Goal: Task Accomplishment & Management: Manage account settings

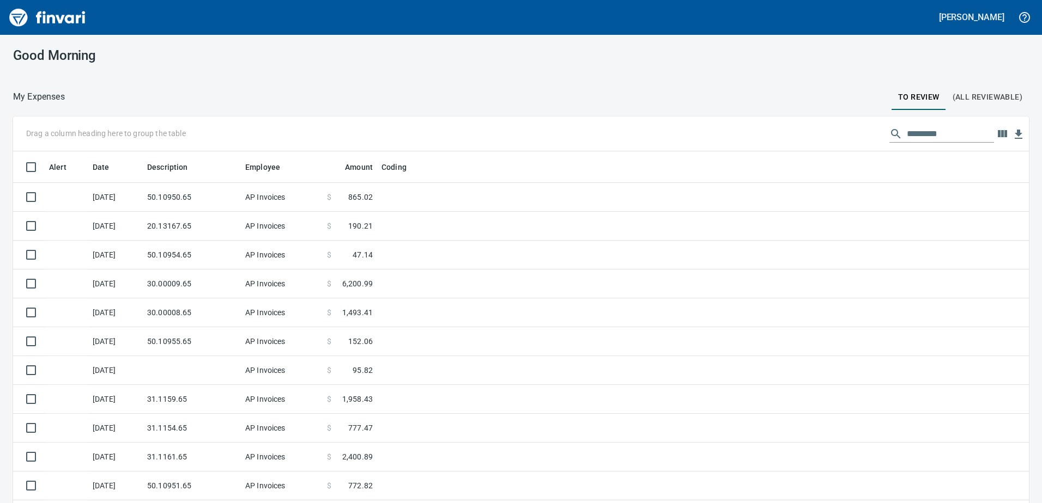
scroll to position [375, 991]
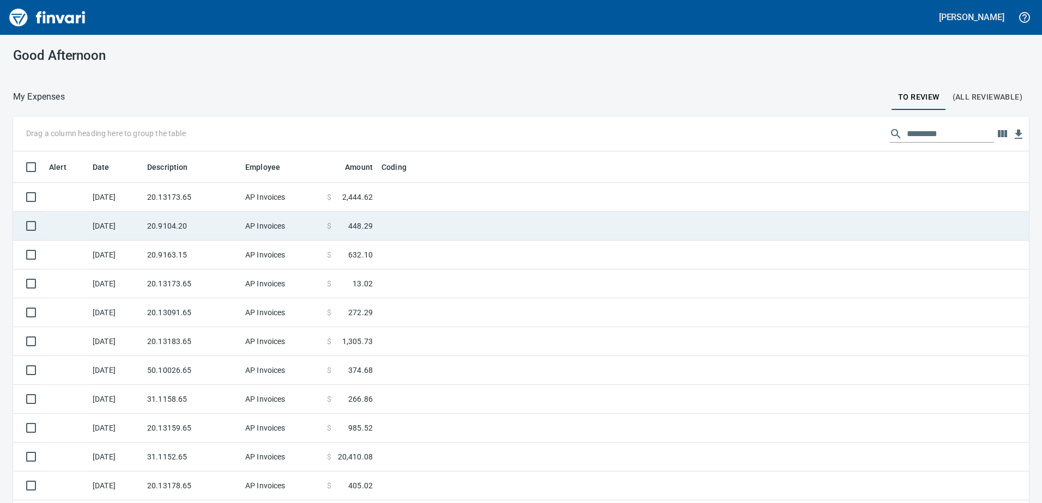
click at [223, 198] on td "20.13173.65" at bounding box center [192, 197] width 98 height 29
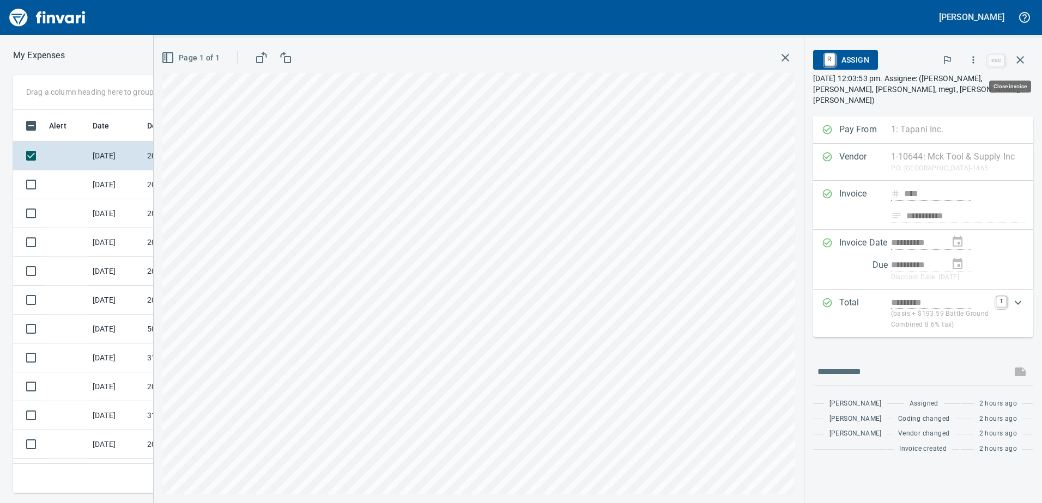
scroll to position [375, 727]
click at [861, 63] on span "R Assign" at bounding box center [845, 60] width 47 height 19
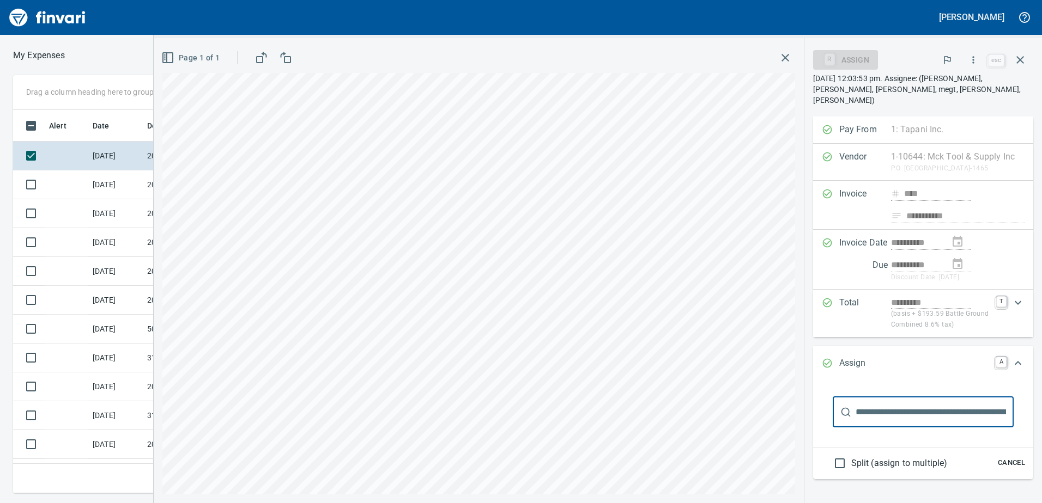
click at [1008, 460] on span "Cancel" at bounding box center [1011, 463] width 29 height 13
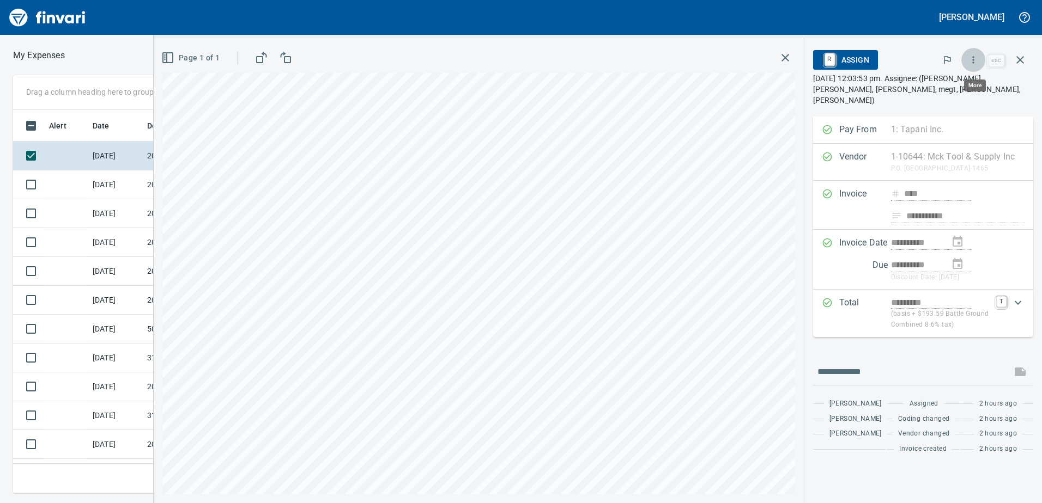
click at [976, 57] on icon "button" at bounding box center [973, 59] width 11 height 11
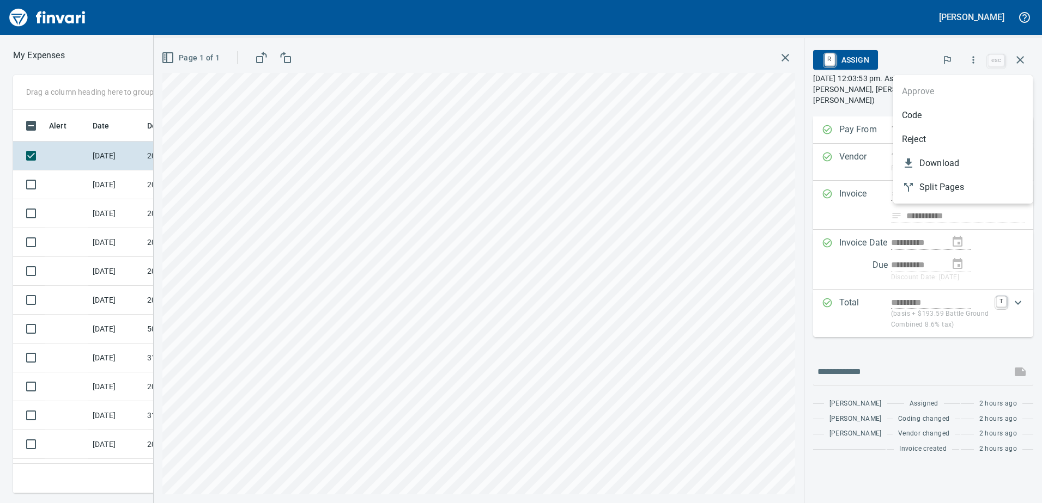
click at [944, 115] on span "Code" at bounding box center [963, 115] width 122 height 13
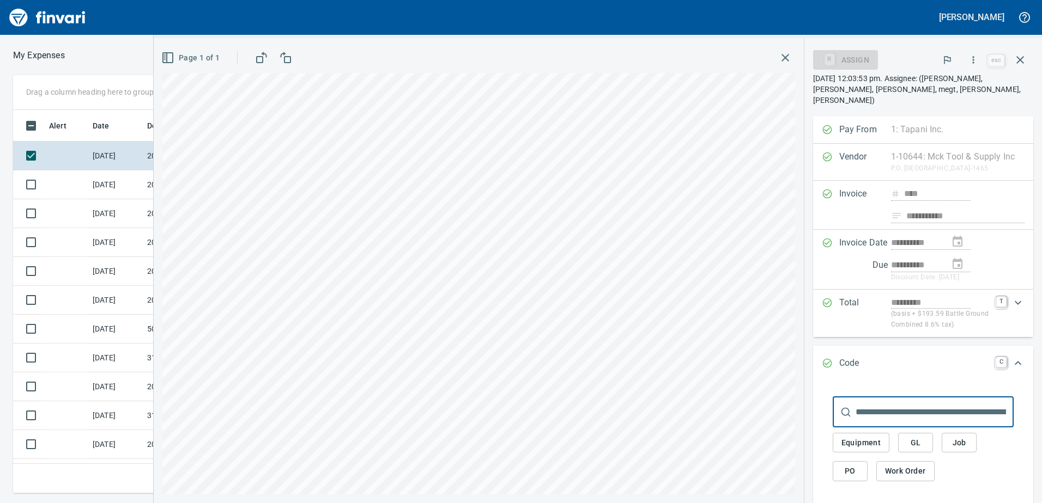
click at [921, 440] on span "GL" at bounding box center [915, 443] width 17 height 14
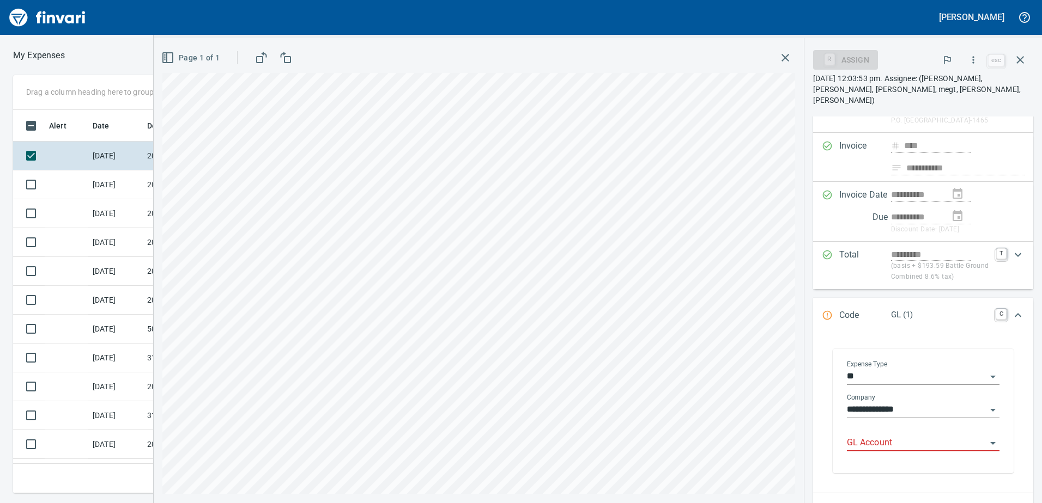
scroll to position [109, 0]
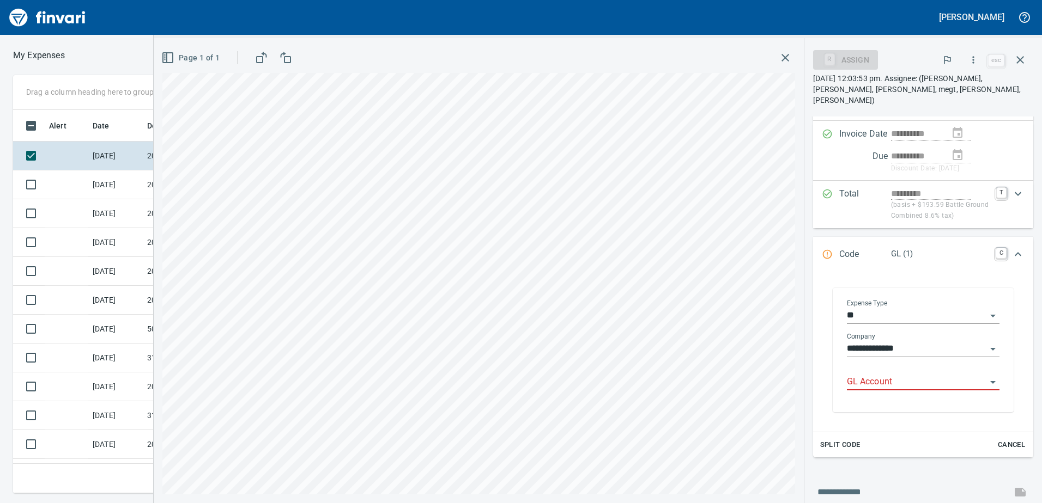
click at [913, 386] on input "GL Account" at bounding box center [916, 382] width 139 height 15
click at [876, 408] on li "6020.65.10: SMTC Consumables" at bounding box center [918, 410] width 144 height 26
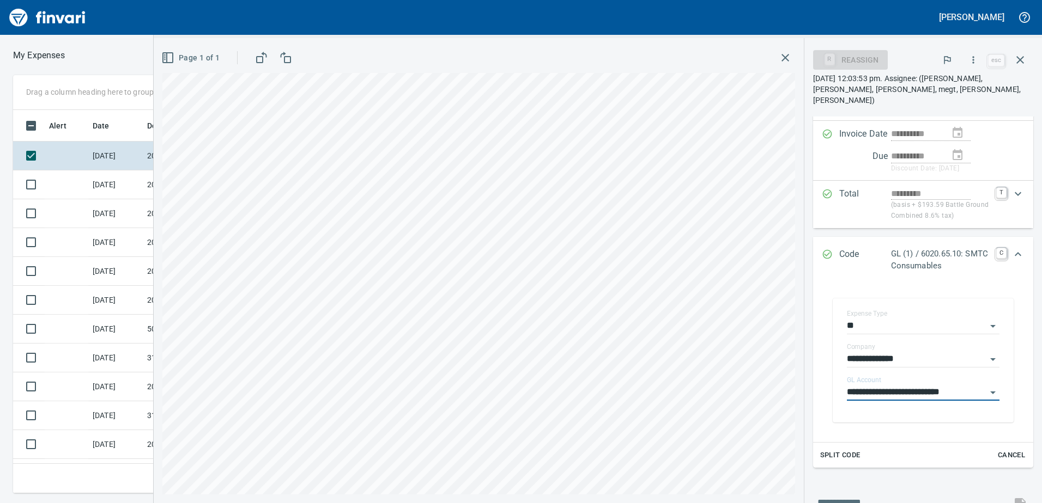
type input "**********"
click at [1018, 253] on div "Expand" at bounding box center [1018, 254] width 26 height 26
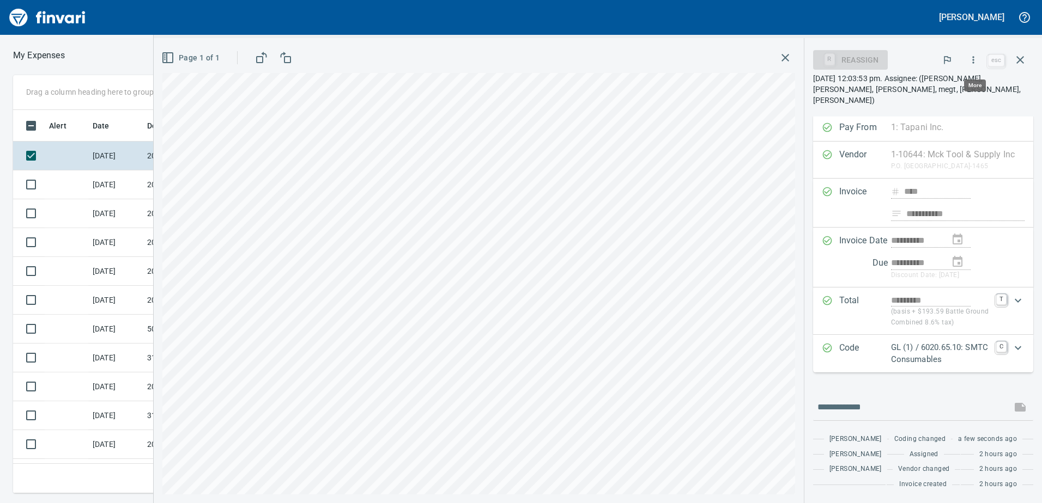
click at [972, 58] on icon "button" at bounding box center [973, 59] width 11 height 11
click at [937, 93] on span "Approve" at bounding box center [963, 91] width 122 height 13
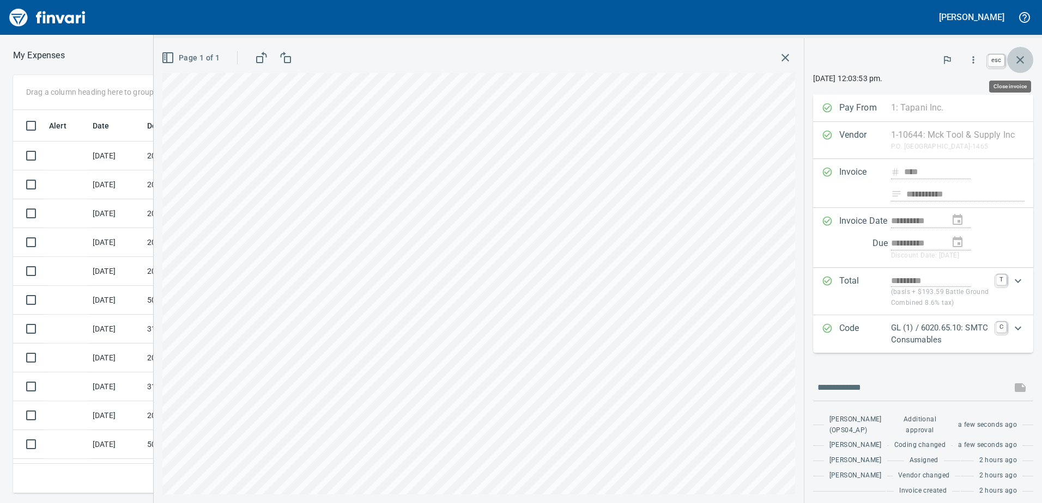
click at [1019, 59] on icon "button" at bounding box center [1020, 60] width 8 height 8
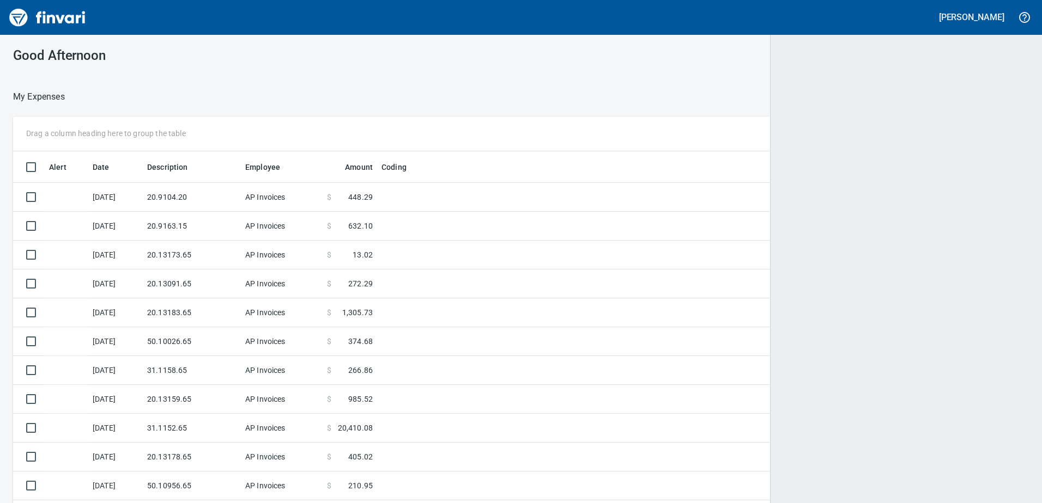
scroll to position [375, 991]
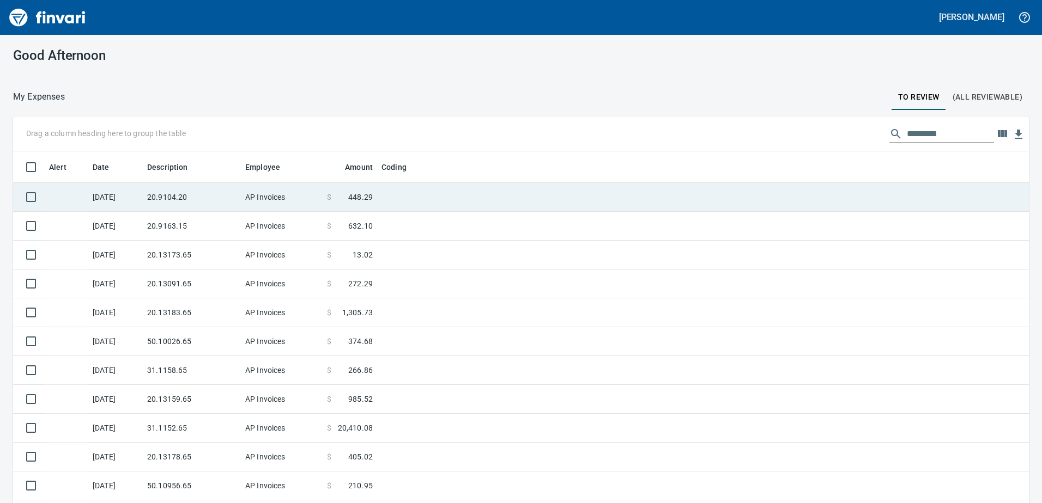
click at [263, 203] on td "AP Invoices" at bounding box center [282, 197] width 82 height 29
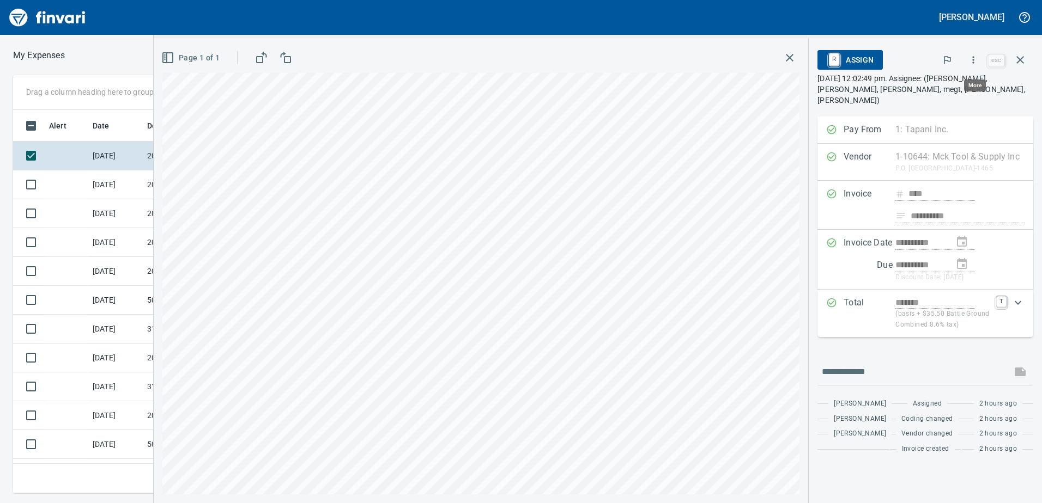
scroll to position [375, 727]
click at [977, 65] on icon "button" at bounding box center [973, 59] width 11 height 11
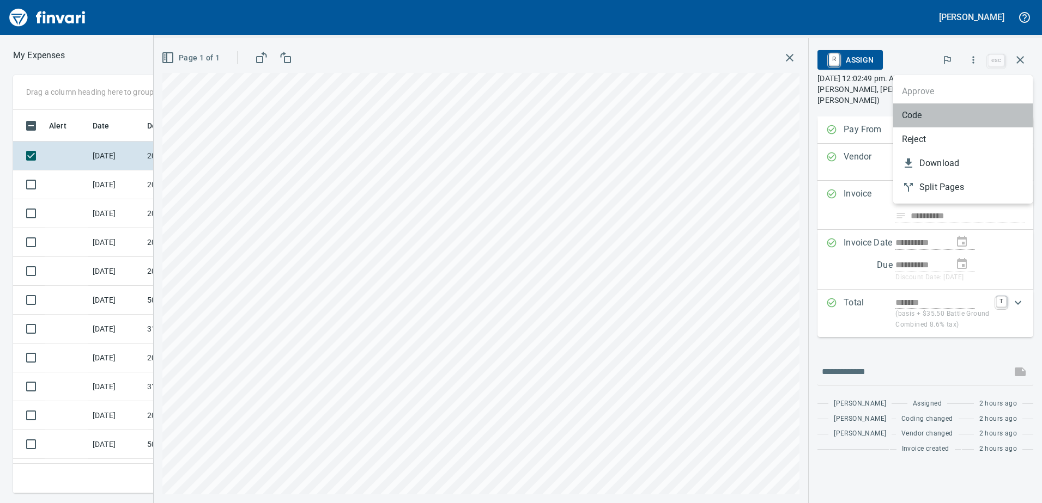
click at [926, 115] on span "Code" at bounding box center [963, 115] width 122 height 13
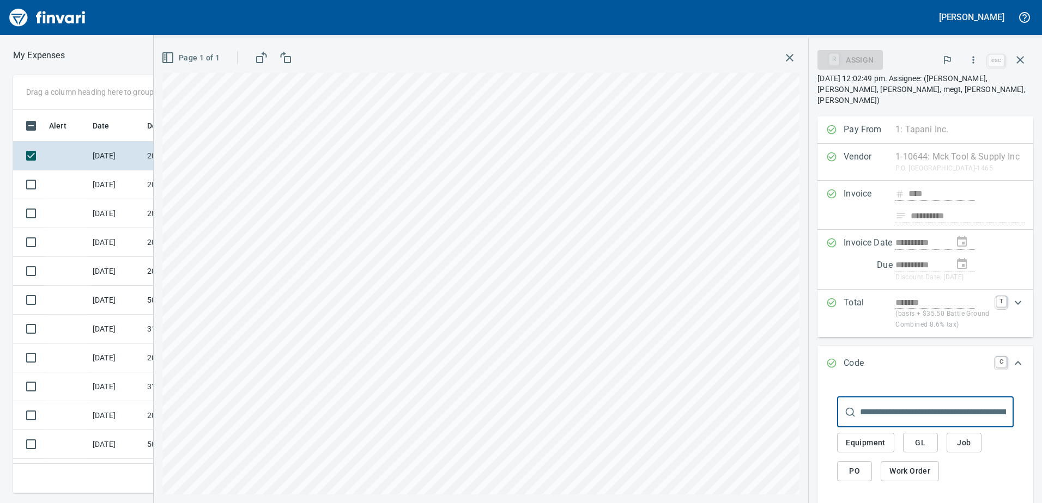
click at [924, 450] on span "GL" at bounding box center [920, 443] width 17 height 14
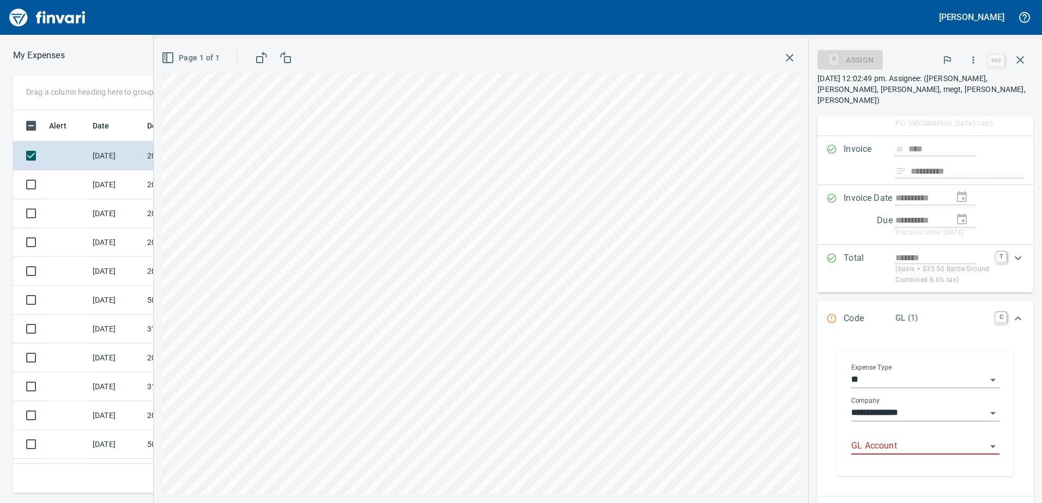
scroll to position [54, 0]
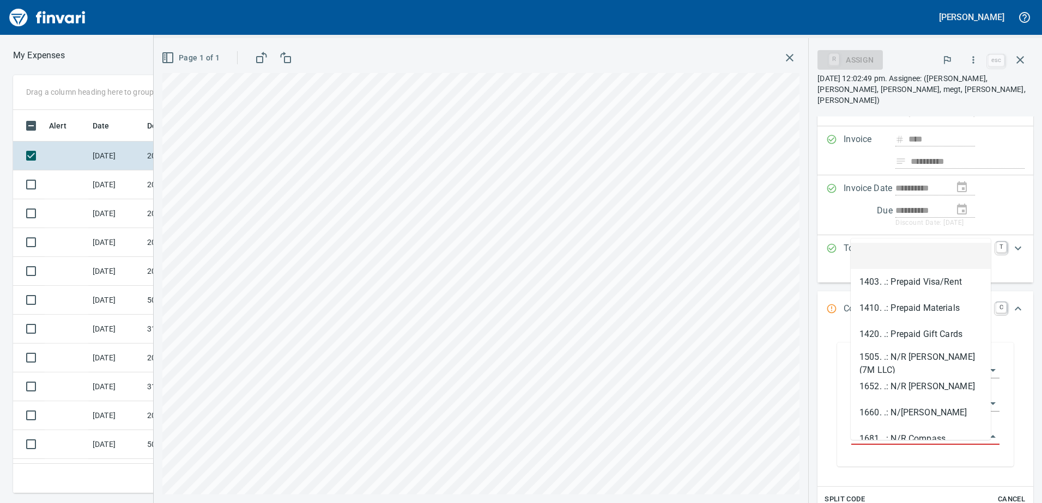
click at [915, 445] on input "GL Account" at bounding box center [918, 436] width 135 height 15
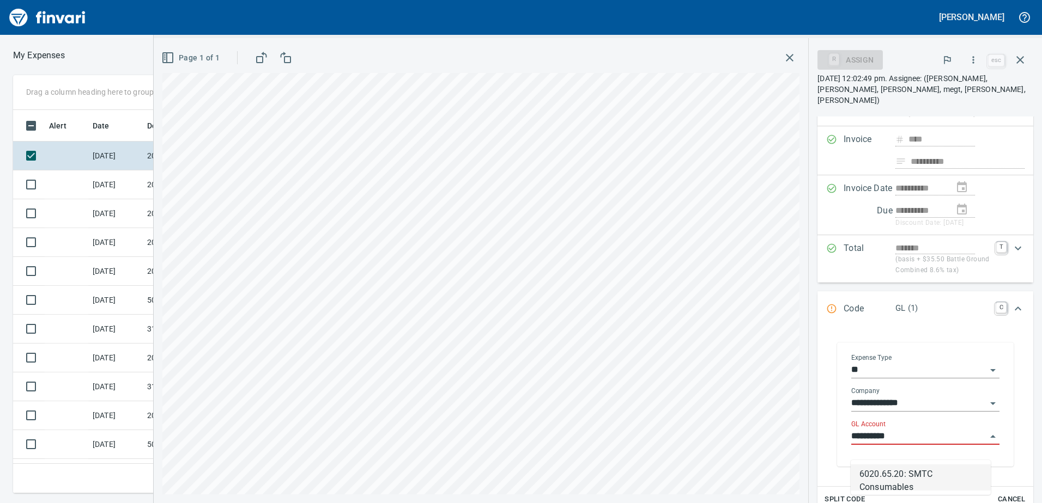
scroll to position [375, 727]
click at [920, 469] on li "6020.65.20: SMTC Consumables" at bounding box center [921, 478] width 140 height 26
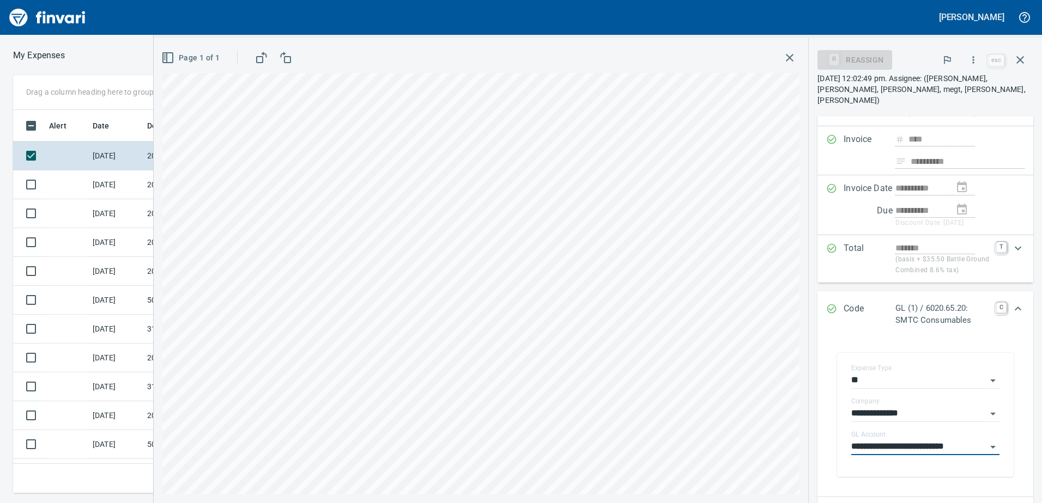
type input "**********"
click at [1015, 311] on icon "Expand" at bounding box center [1018, 309] width 7 height 4
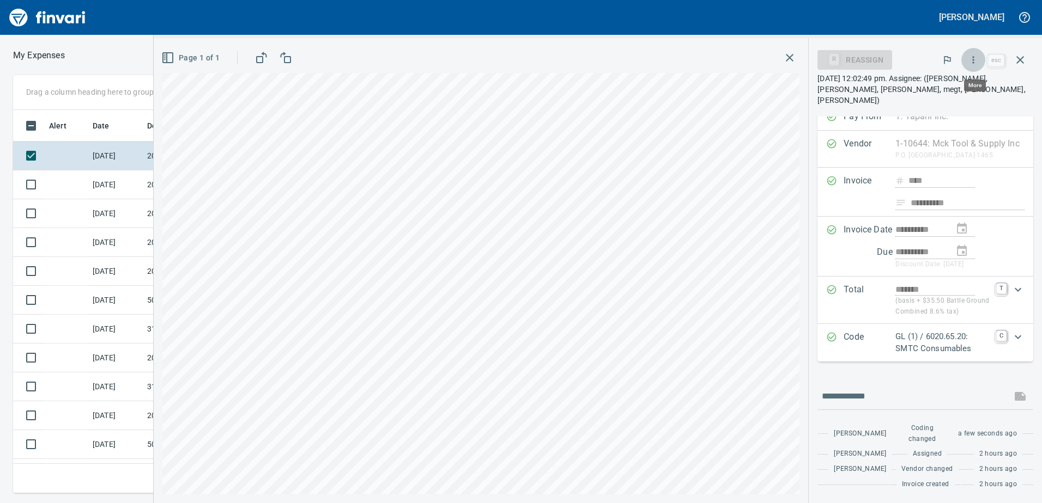
click at [973, 52] on button "button" at bounding box center [973, 60] width 24 height 24
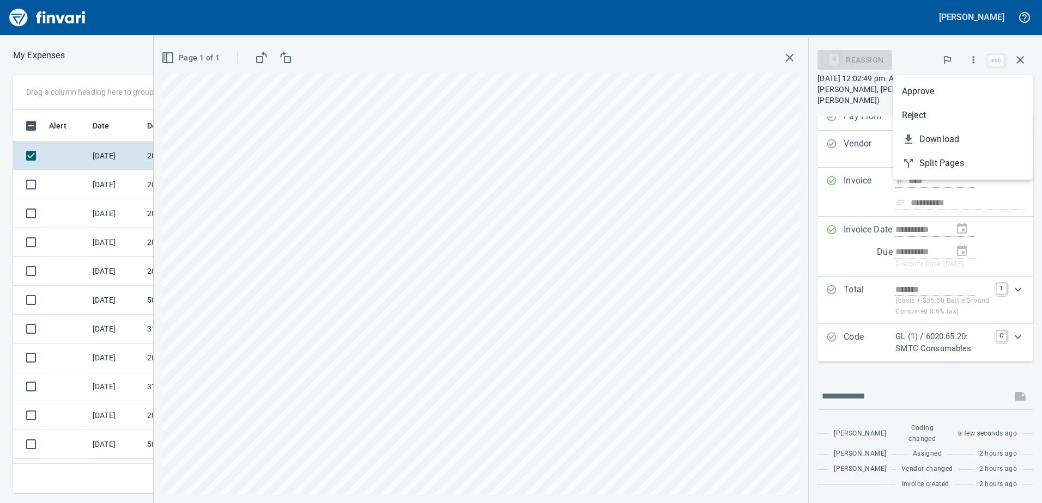
click at [939, 91] on span "Approve" at bounding box center [963, 91] width 122 height 13
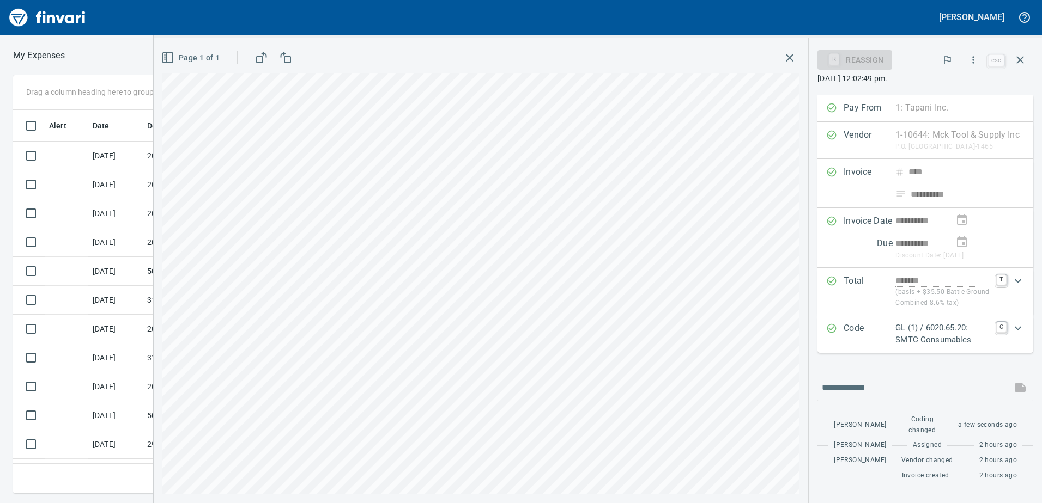
scroll to position [15, 0]
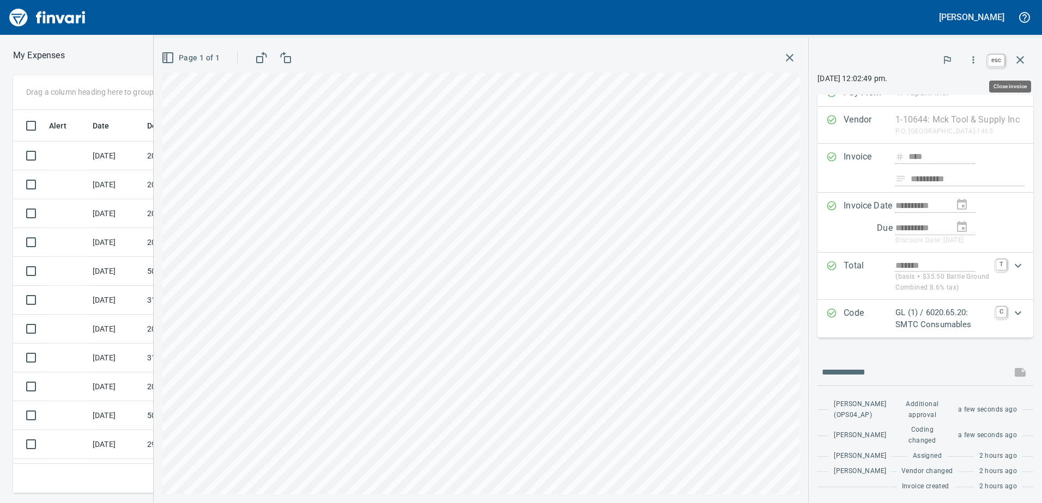
click at [1018, 59] on icon "button" at bounding box center [1019, 59] width 13 height 13
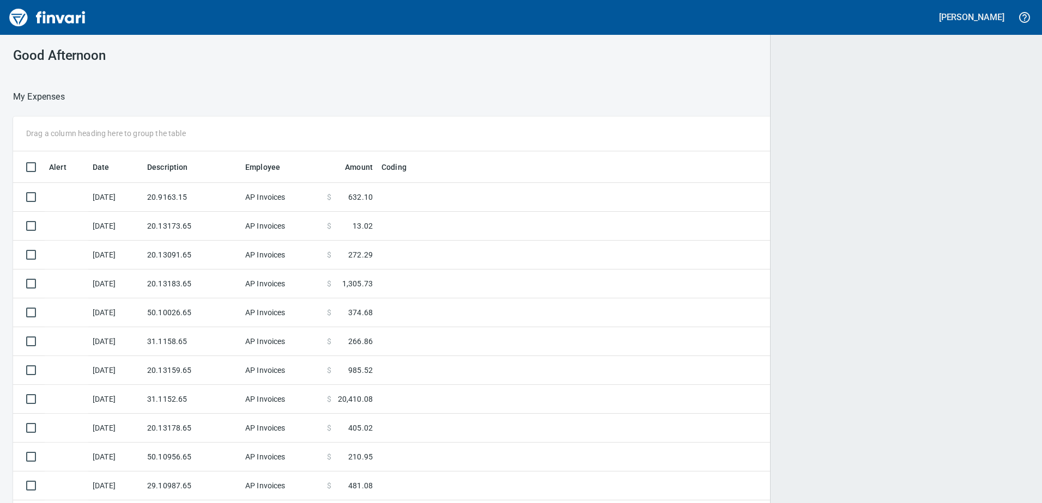
scroll to position [1, 1]
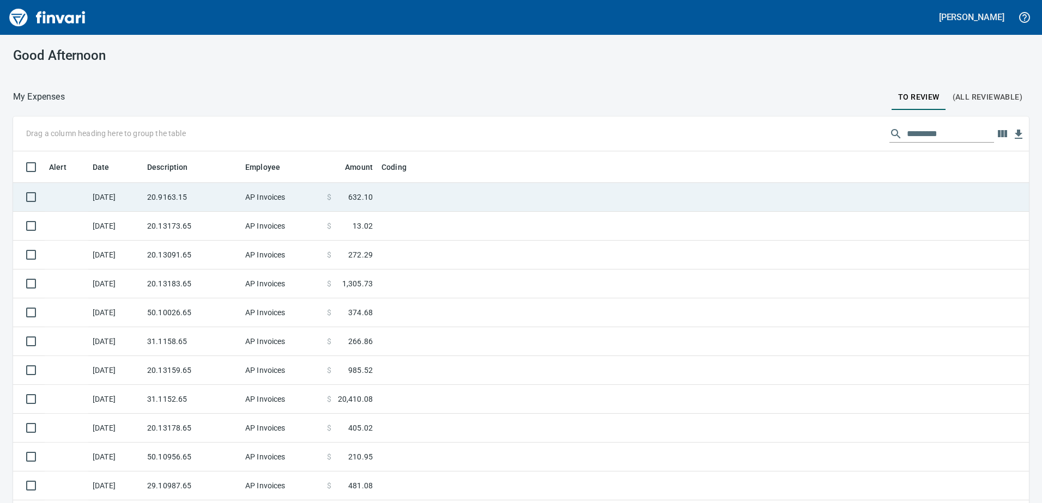
click at [244, 191] on td "AP Invoices" at bounding box center [282, 197] width 82 height 29
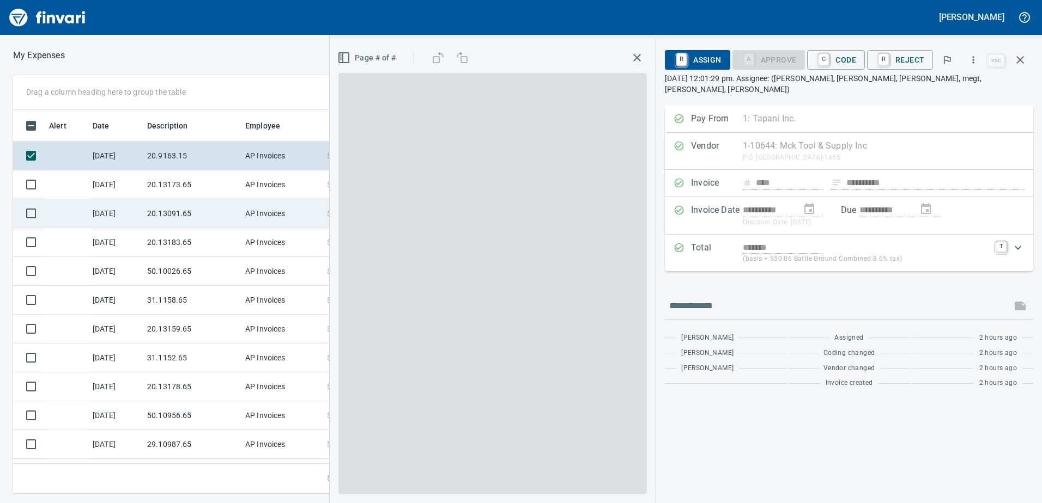
scroll to position [375, 727]
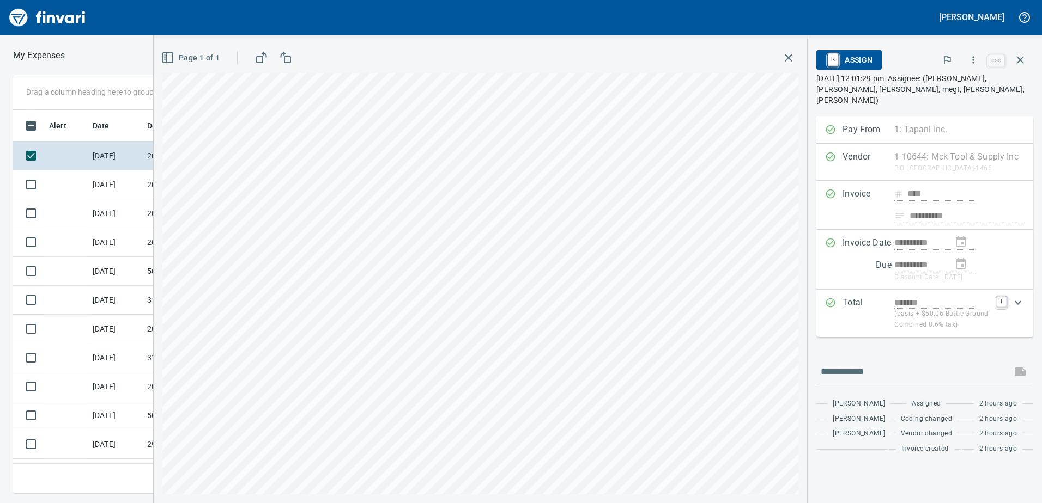
click at [978, 62] on icon "button" at bounding box center [973, 59] width 11 height 11
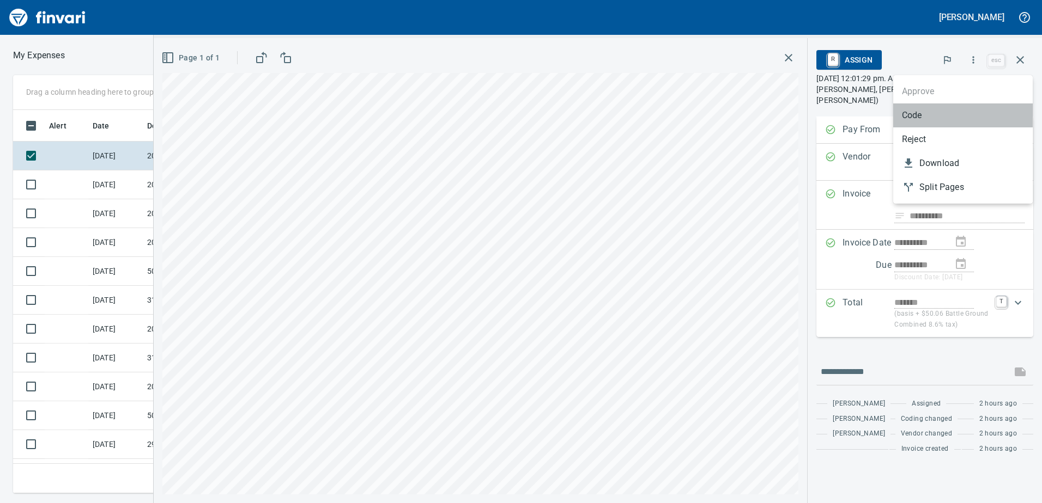
click at [914, 110] on span "Code" at bounding box center [963, 115] width 122 height 13
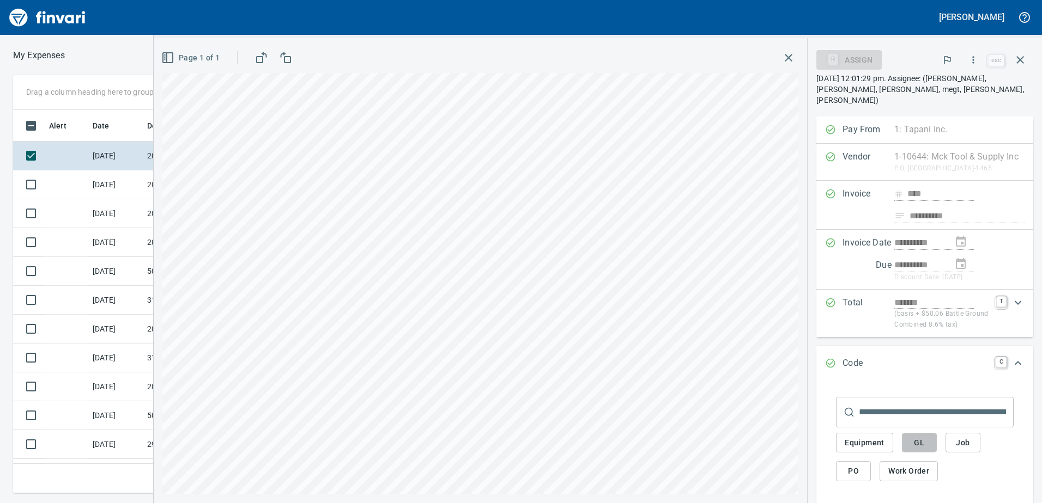
click at [906, 453] on button "GL" at bounding box center [919, 443] width 35 height 20
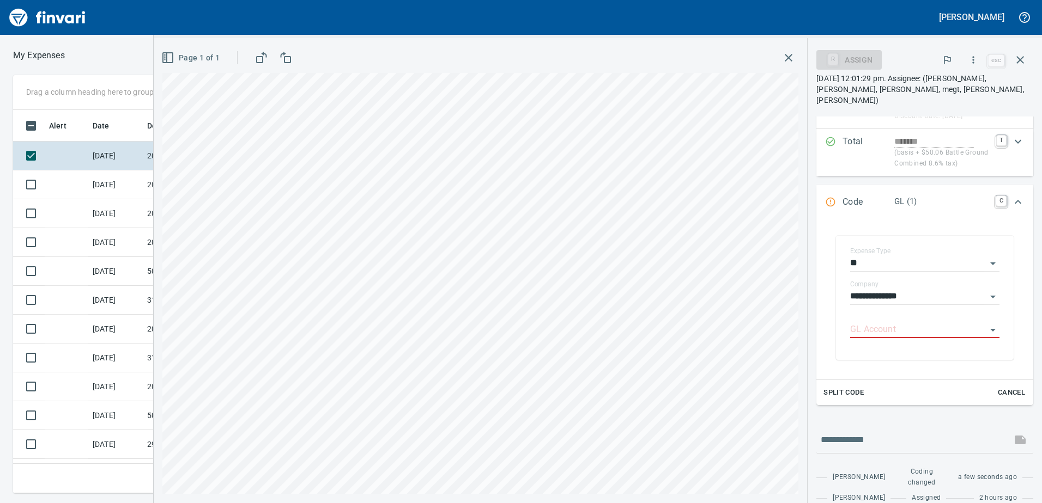
scroll to position [163, 0]
click at [873, 336] on input "GL Account" at bounding box center [918, 327] width 136 height 15
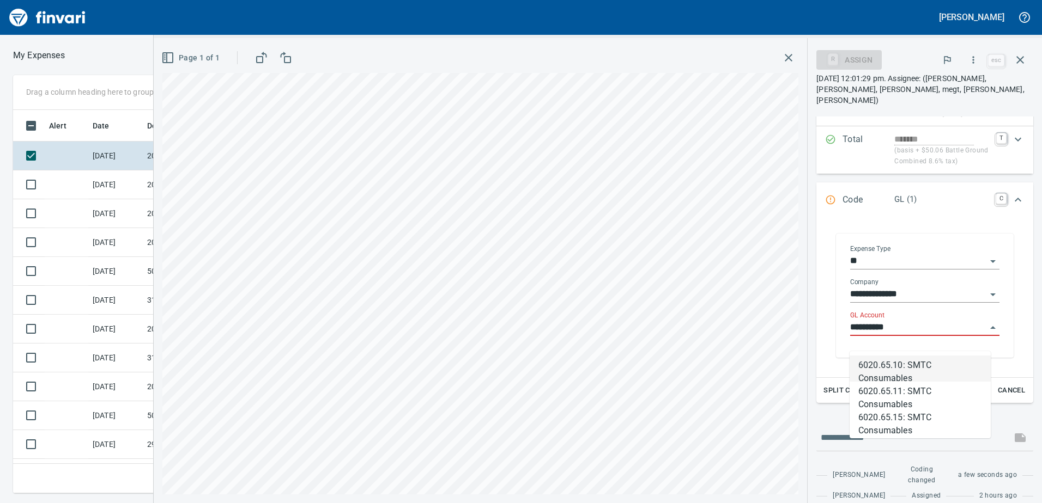
scroll to position [375, 727]
drag, startPoint x: 879, startPoint y: 367, endPoint x: 891, endPoint y: 369, distance: 11.6
click at [880, 368] on li "6020.65.15: SMTC Consumables" at bounding box center [919, 369] width 141 height 26
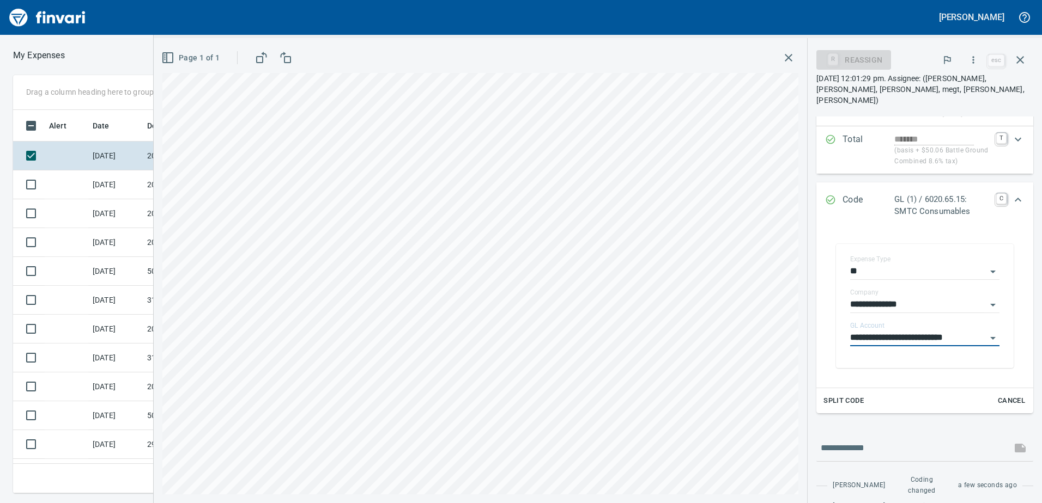
type input "**********"
click at [1011, 207] on icon "Expand" at bounding box center [1017, 199] width 13 height 13
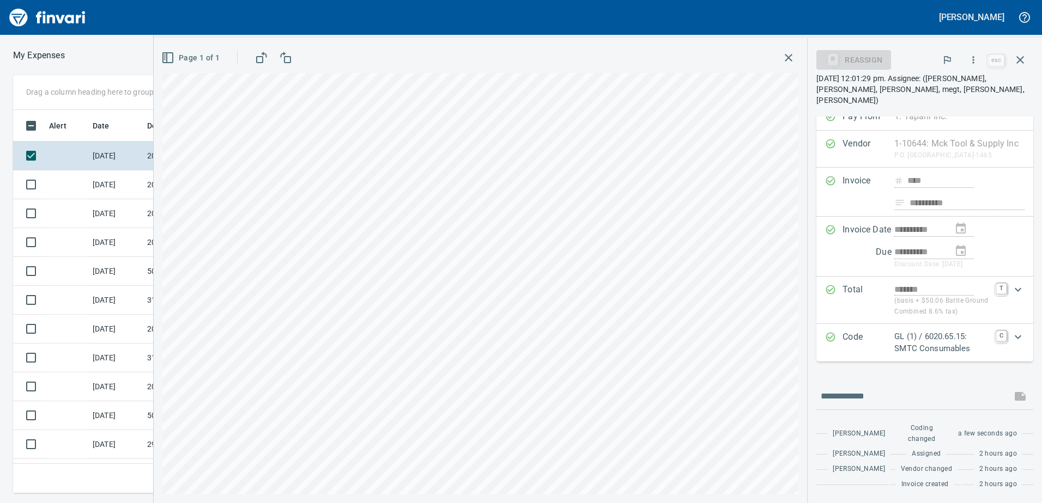
scroll to position [15, 0]
click at [978, 61] on icon "button" at bounding box center [973, 59] width 11 height 11
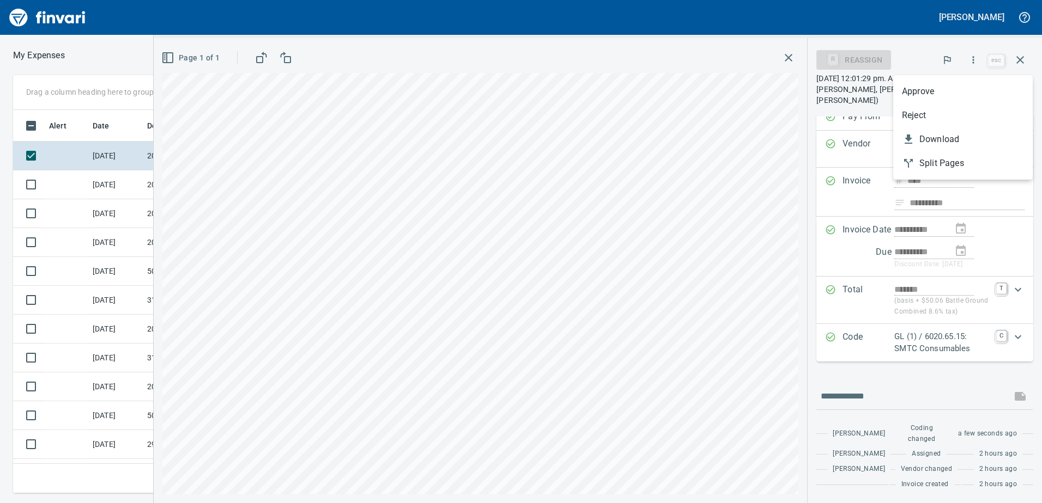
click at [930, 91] on span "Approve" at bounding box center [963, 91] width 122 height 13
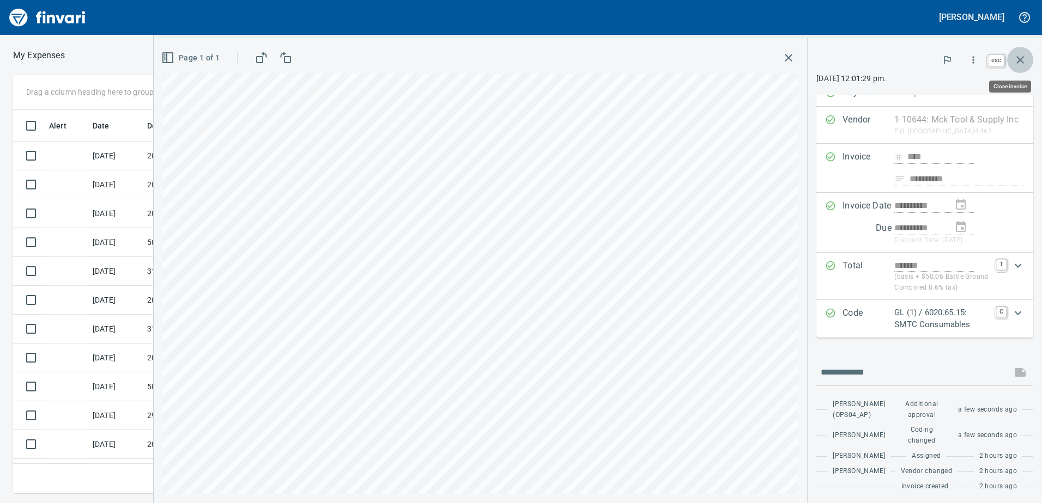
click at [1016, 61] on icon "button" at bounding box center [1019, 59] width 13 height 13
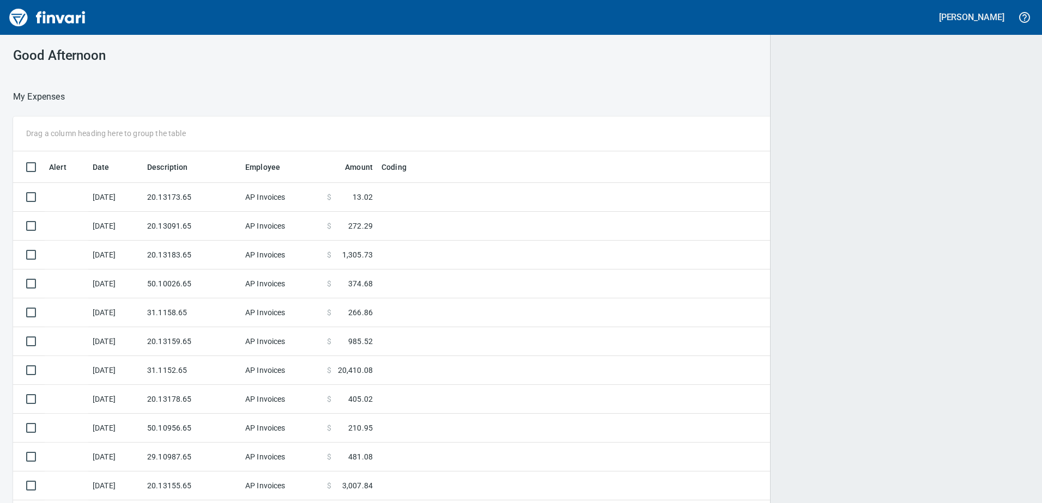
scroll to position [1, 1]
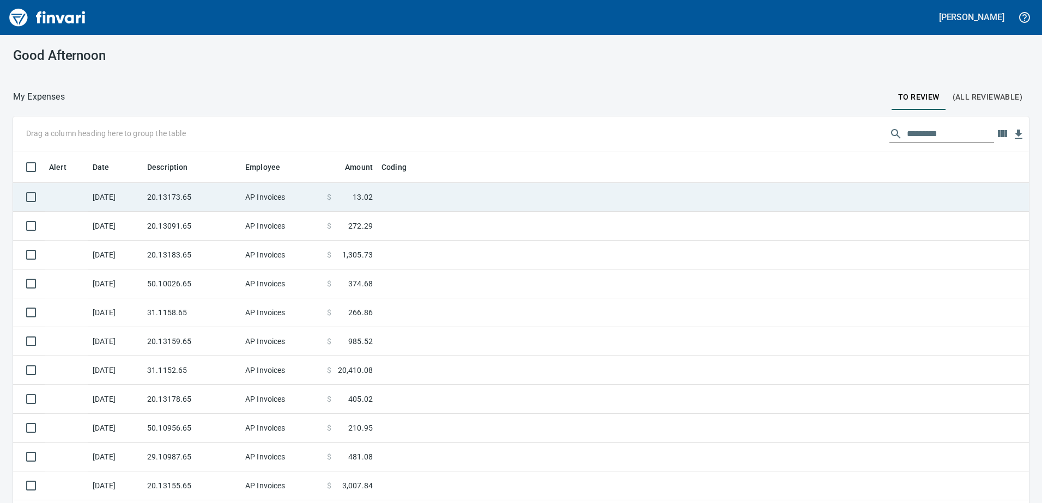
click at [169, 192] on td "20.13173.65" at bounding box center [192, 197] width 98 height 29
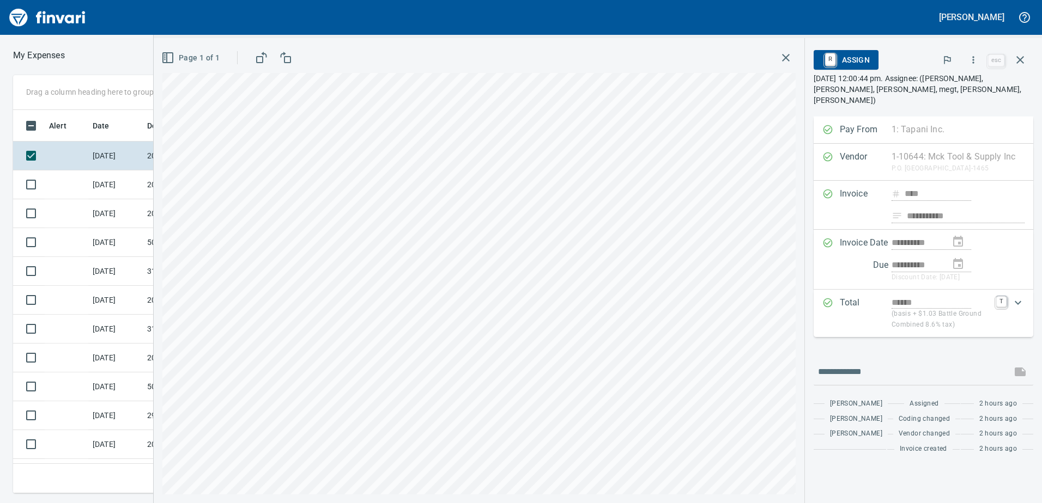
scroll to position [375, 727]
click at [973, 65] on button "button" at bounding box center [973, 60] width 24 height 24
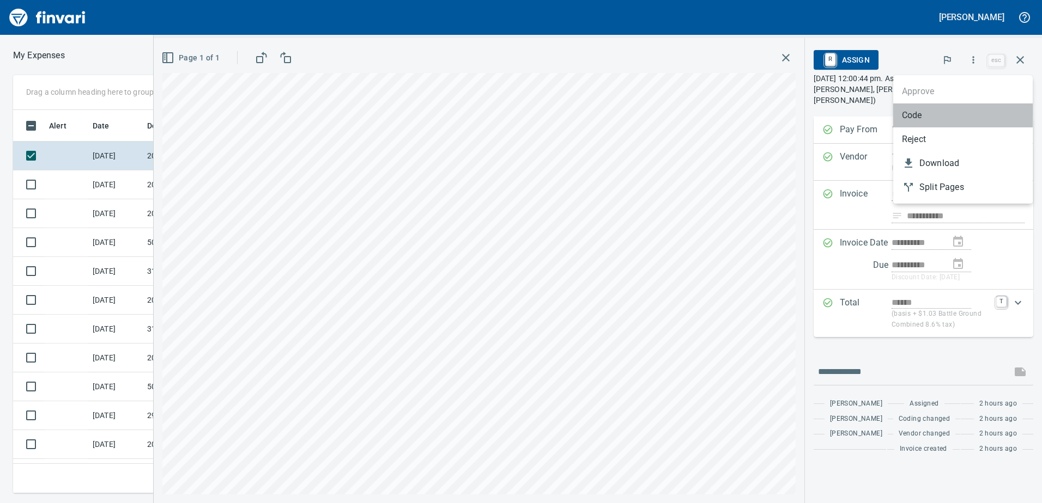
click at [939, 111] on span "Code" at bounding box center [963, 115] width 122 height 13
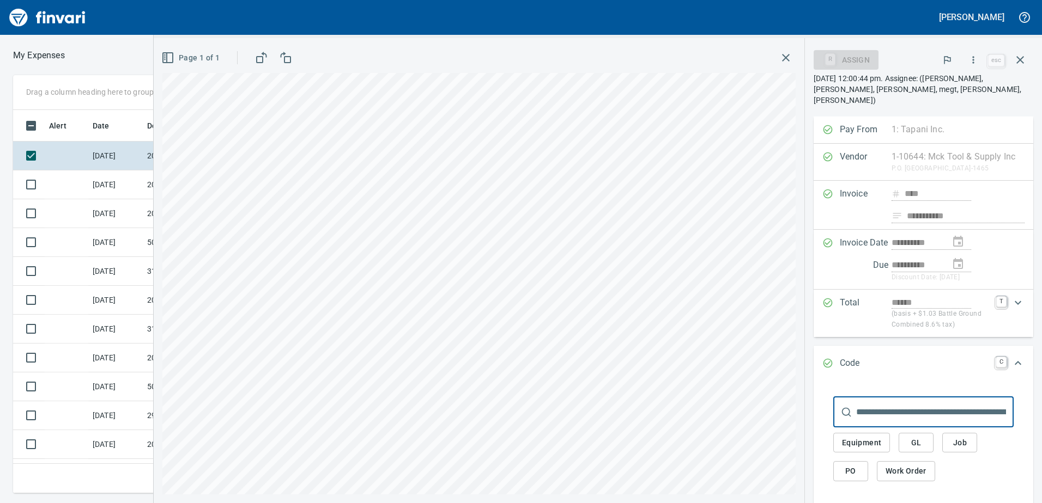
click at [977, 418] on input "text" at bounding box center [934, 412] width 157 height 31
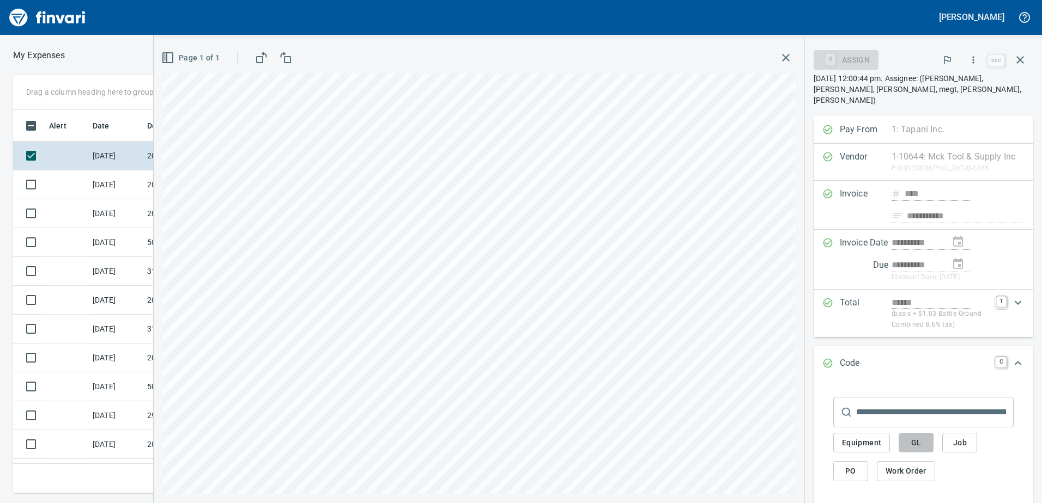
click at [919, 442] on span "GL" at bounding box center [915, 443] width 17 height 14
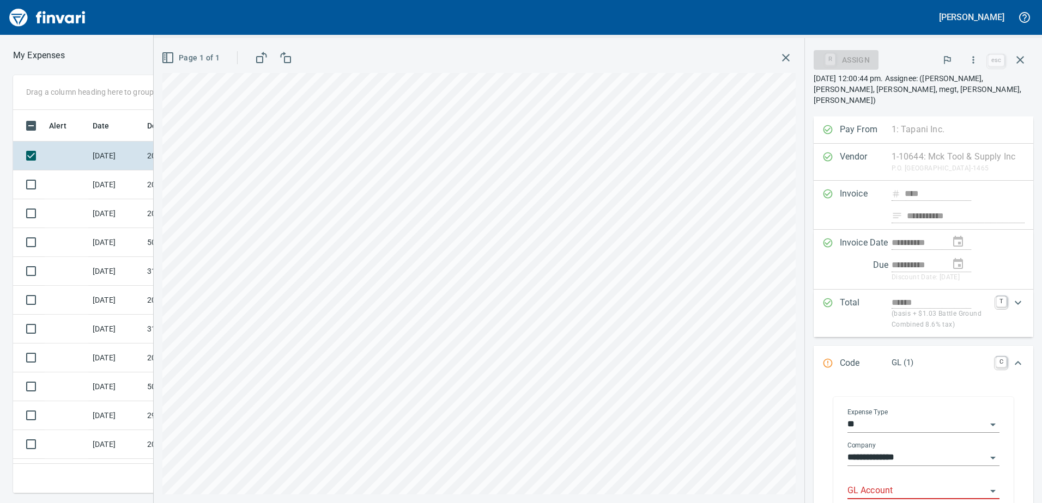
scroll to position [195, 0]
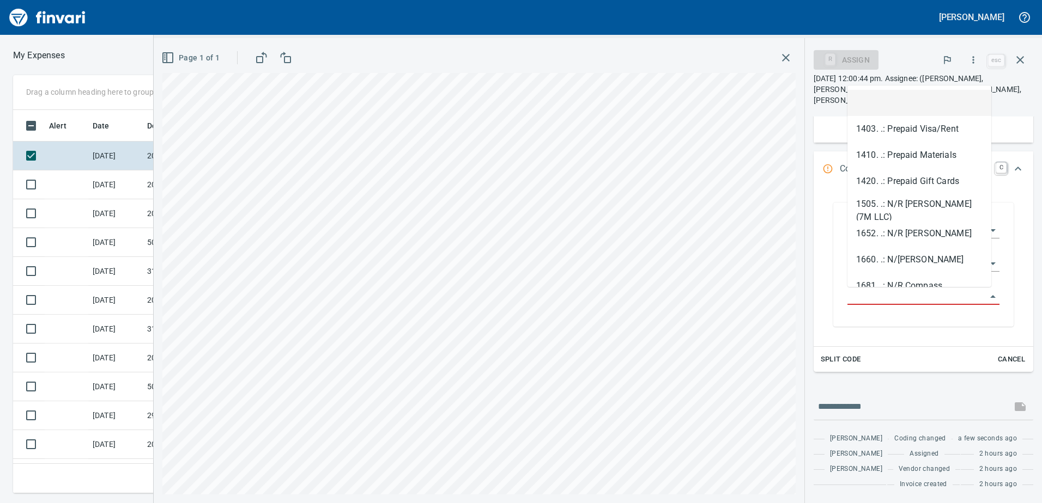
click at [877, 295] on input "GL Account" at bounding box center [916, 296] width 139 height 15
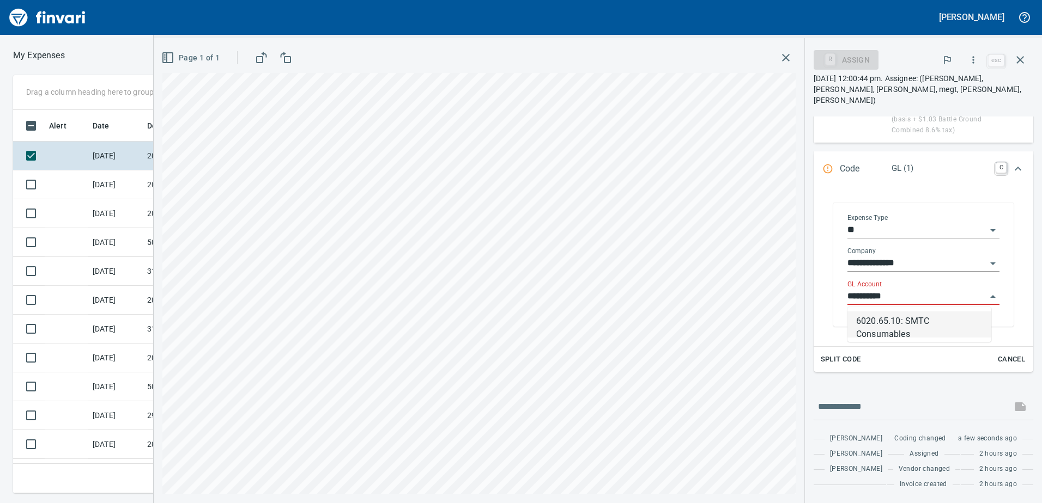
scroll to position [375, 727]
click at [902, 325] on li "6020.65.10: SMTC Consumables" at bounding box center [919, 325] width 144 height 26
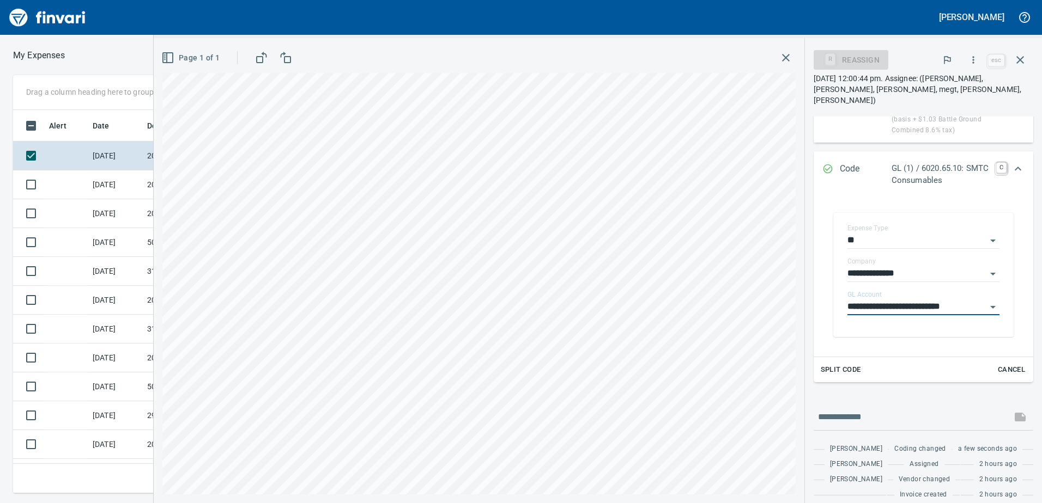
type input "**********"
click at [1011, 164] on icon "Expand" at bounding box center [1017, 168] width 13 height 13
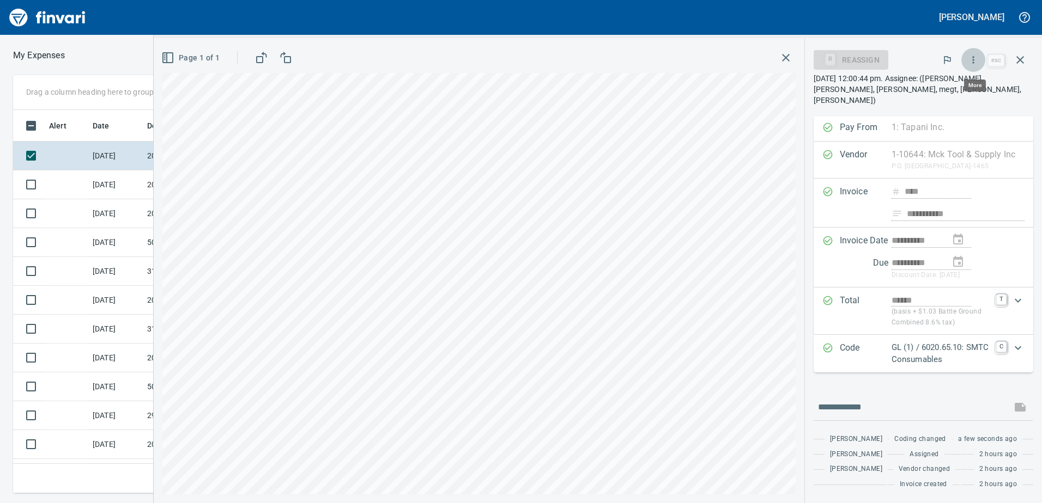
click at [968, 55] on button "button" at bounding box center [973, 60] width 24 height 24
click at [931, 94] on span "Approve" at bounding box center [963, 91] width 122 height 13
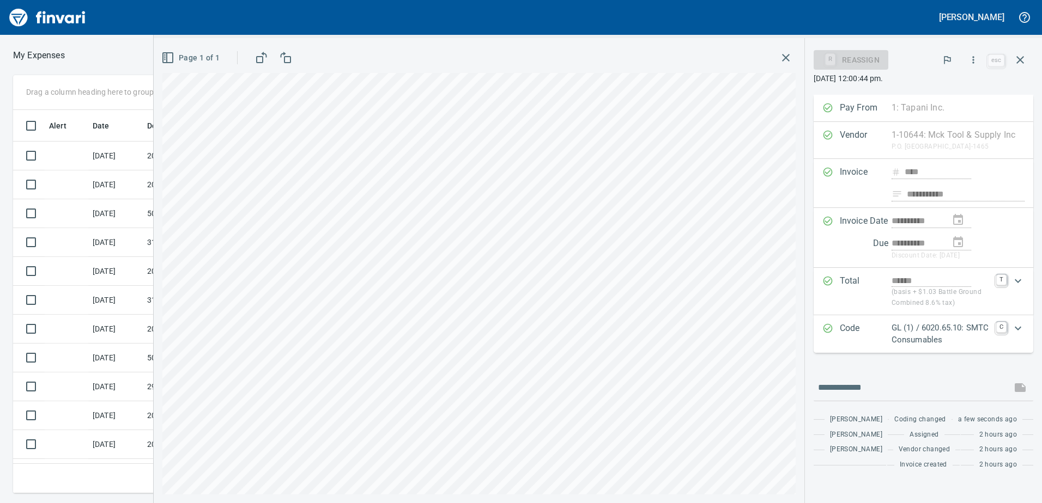
scroll to position [0, 0]
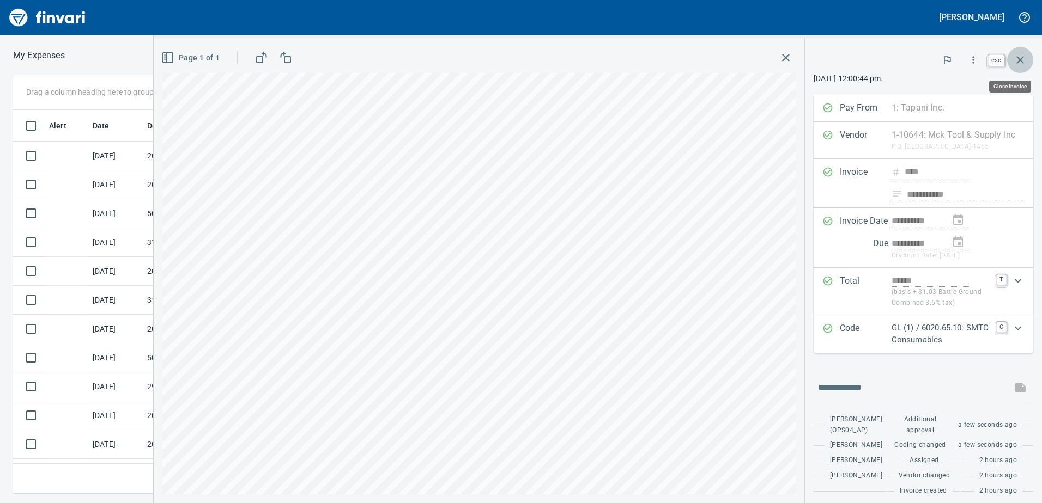
click at [1020, 59] on icon "button" at bounding box center [1019, 59] width 13 height 13
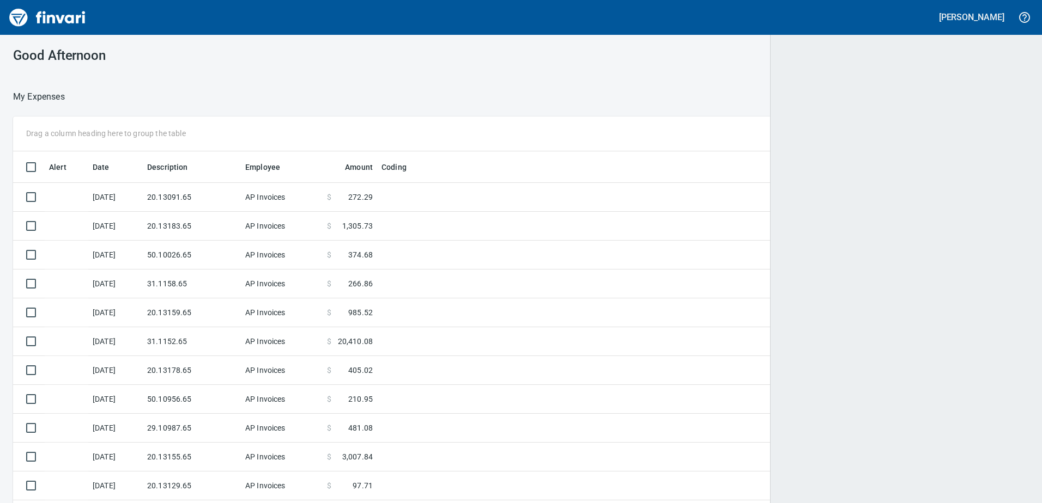
scroll to position [375, 989]
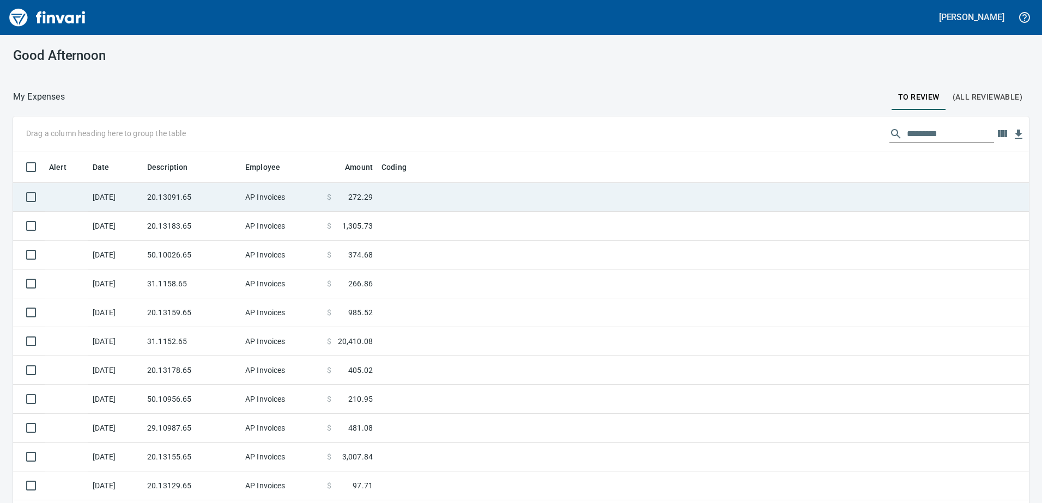
click at [248, 191] on td "AP Invoices" at bounding box center [282, 197] width 82 height 29
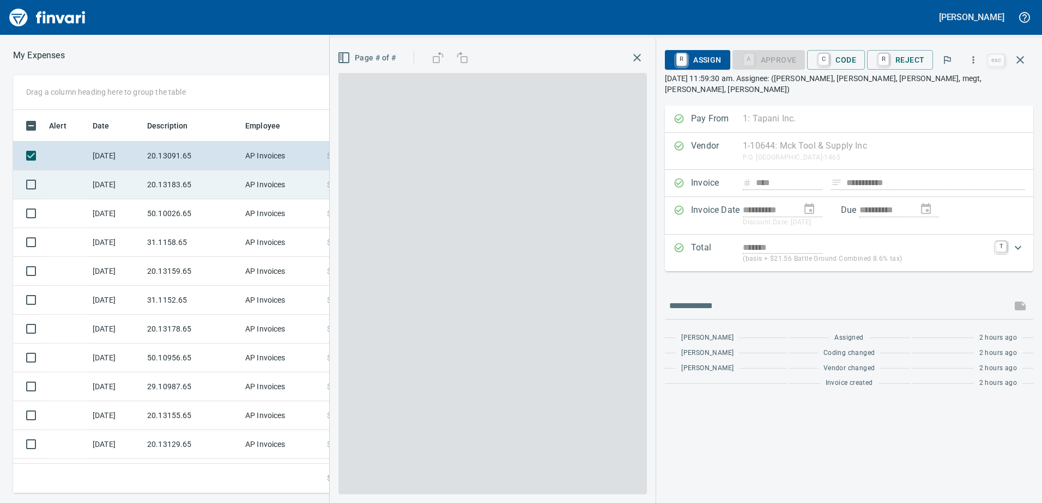
scroll to position [375, 727]
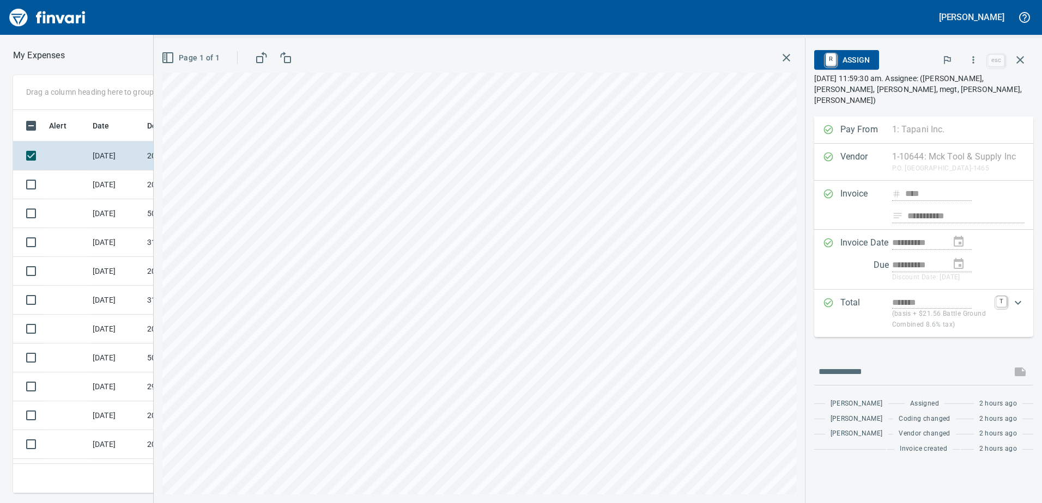
click at [980, 64] on button "button" at bounding box center [973, 60] width 24 height 24
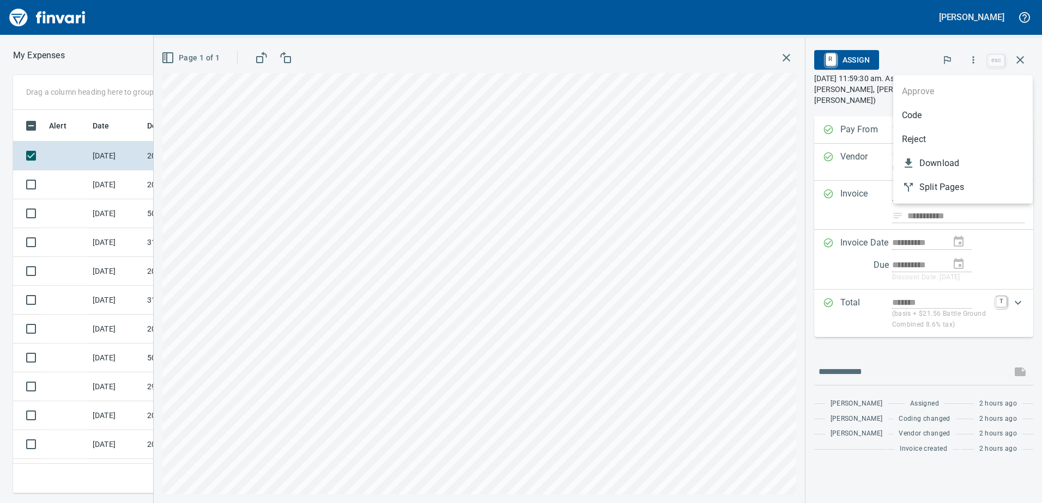
click at [951, 108] on li "Code" at bounding box center [962, 116] width 139 height 24
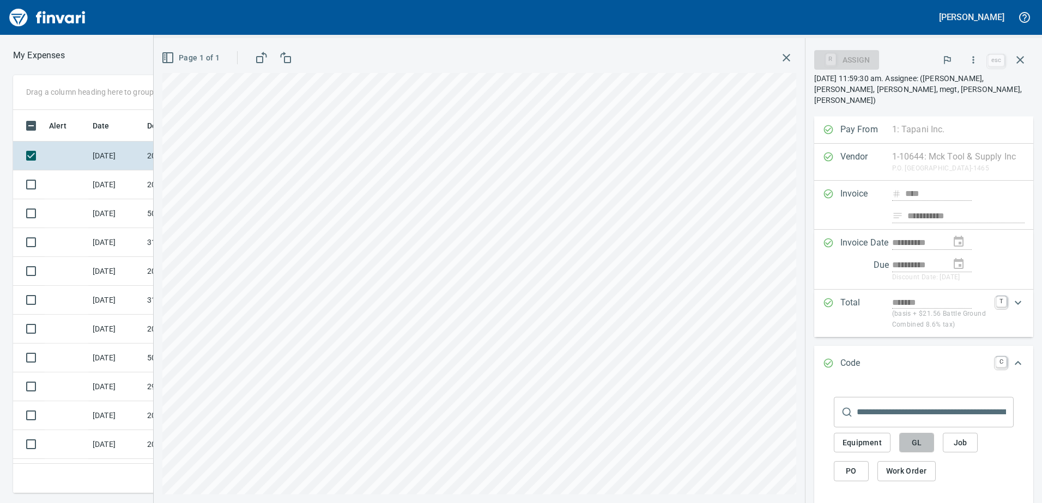
click at [908, 451] on button "GL" at bounding box center [916, 443] width 35 height 20
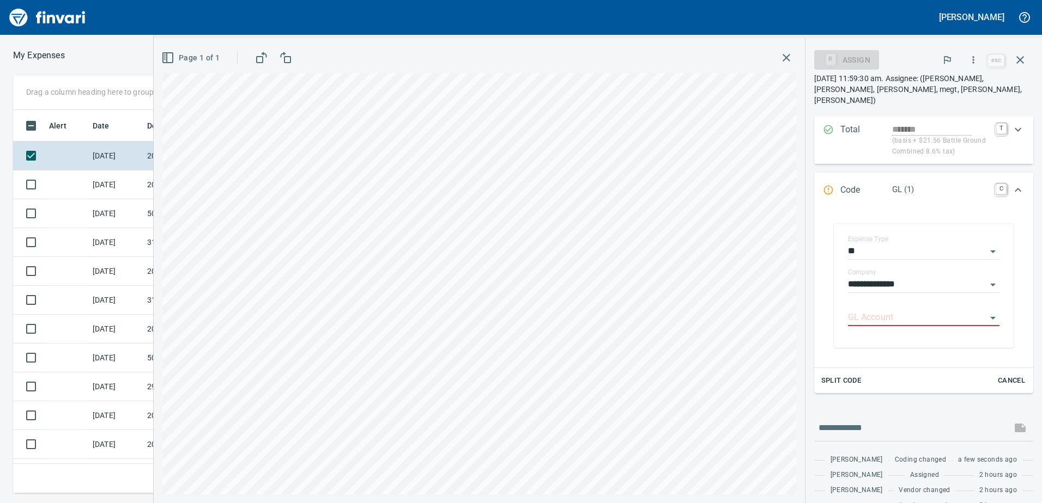
scroll to position [179, 0]
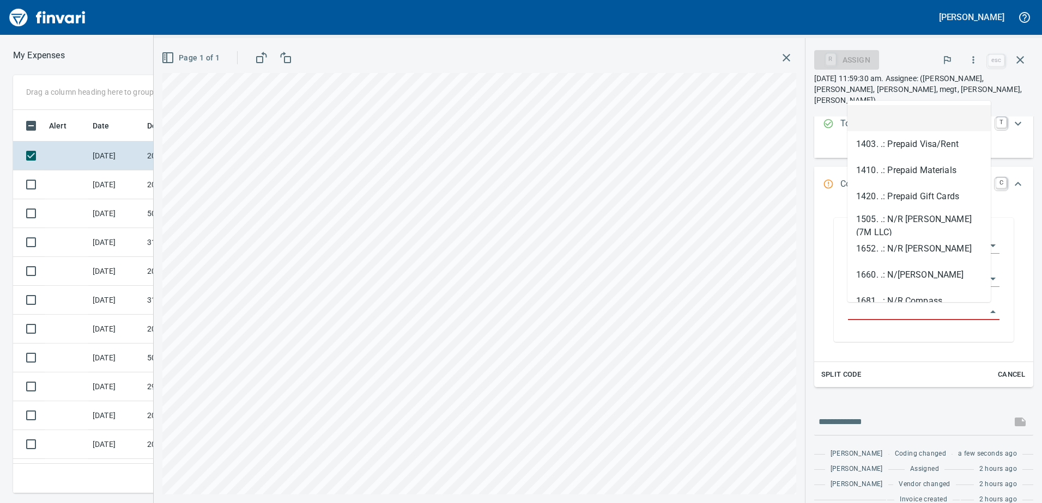
click at [882, 314] on input "GL Account" at bounding box center [917, 312] width 138 height 15
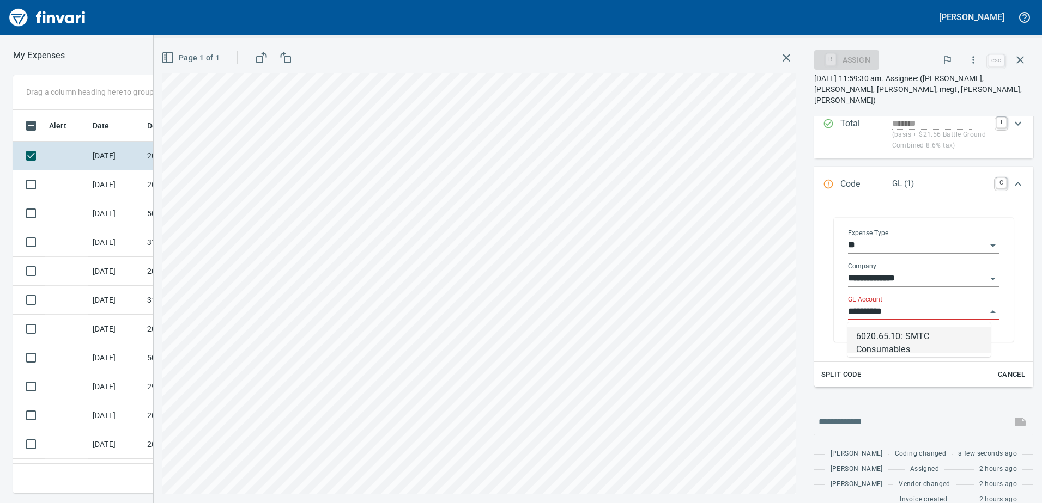
scroll to position [375, 727]
click at [882, 331] on li "6020.65.10: SMTC Consumables" at bounding box center [918, 340] width 143 height 26
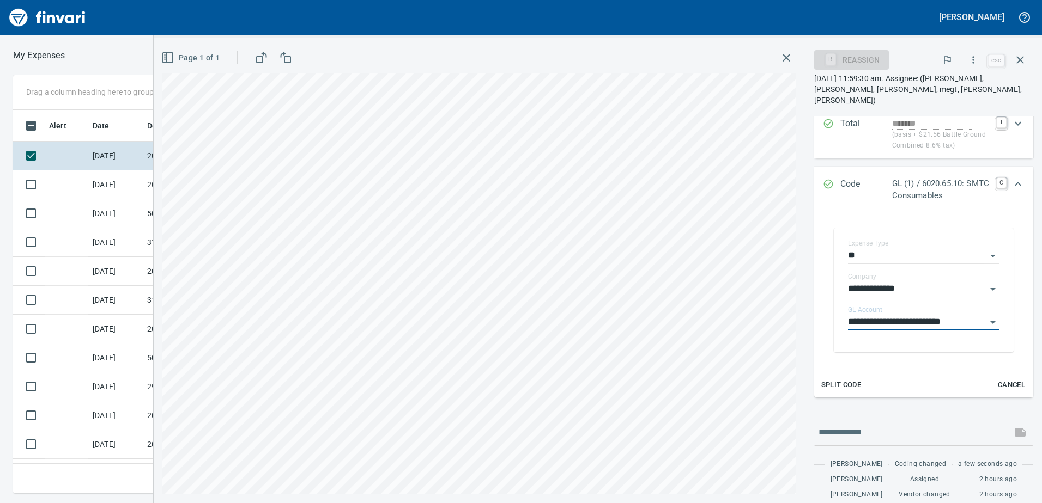
type input "**********"
click at [1016, 185] on div "Expand" at bounding box center [1018, 184] width 26 height 26
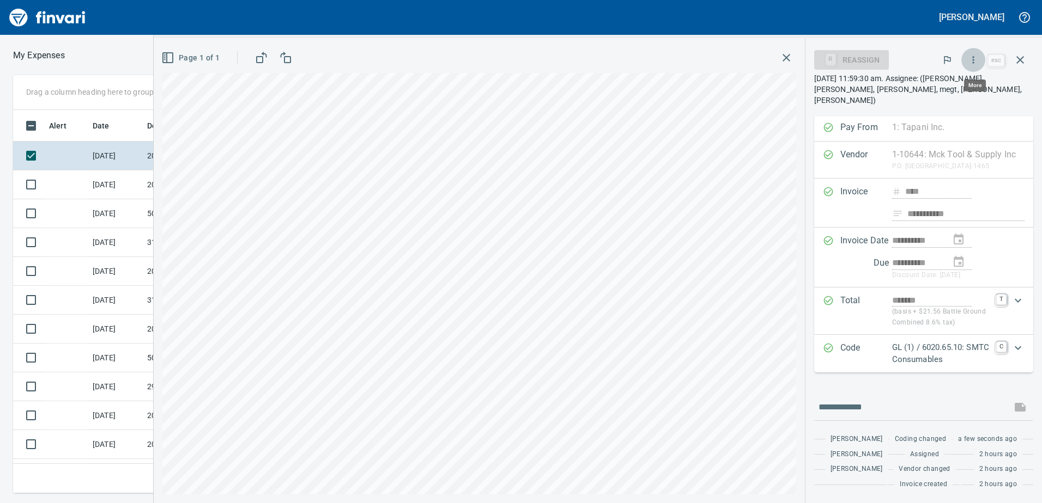
click at [975, 52] on button "button" at bounding box center [973, 60] width 24 height 24
click at [951, 87] on span "Approve" at bounding box center [963, 91] width 122 height 13
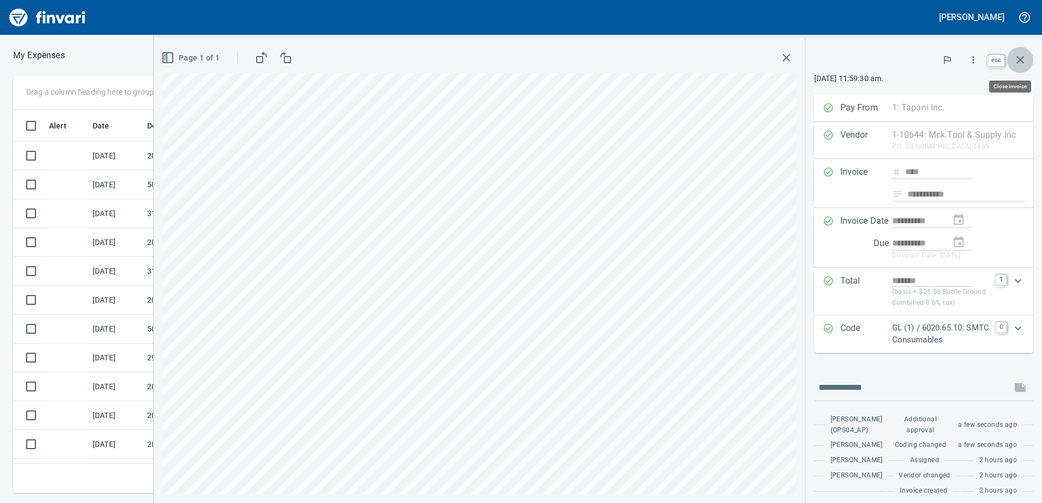
click at [1026, 63] on icon "button" at bounding box center [1019, 59] width 13 height 13
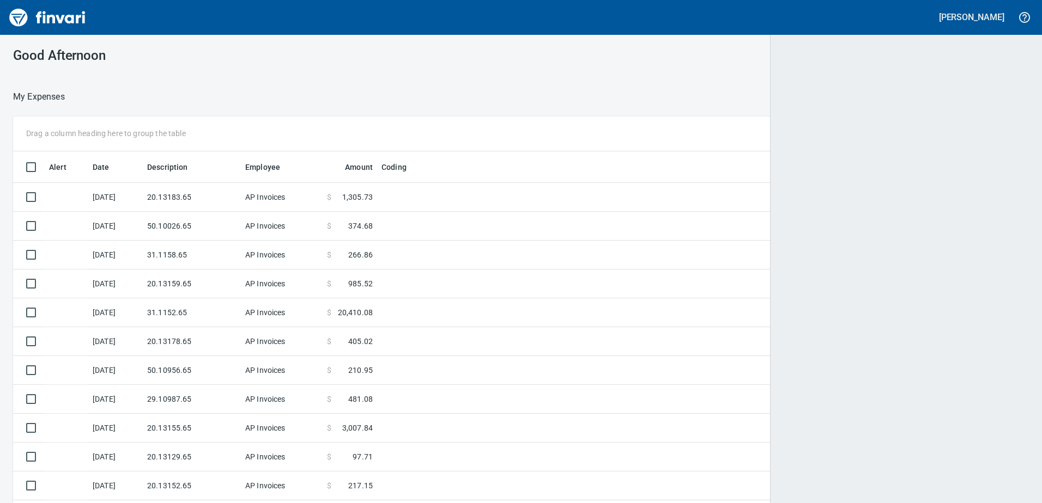
scroll to position [1, 1]
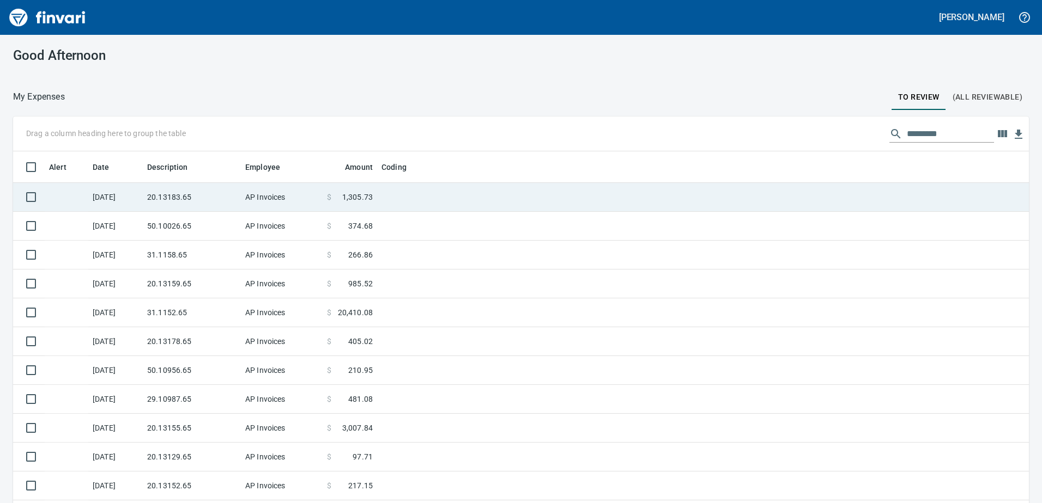
click at [247, 198] on td "AP Invoices" at bounding box center [282, 197] width 82 height 29
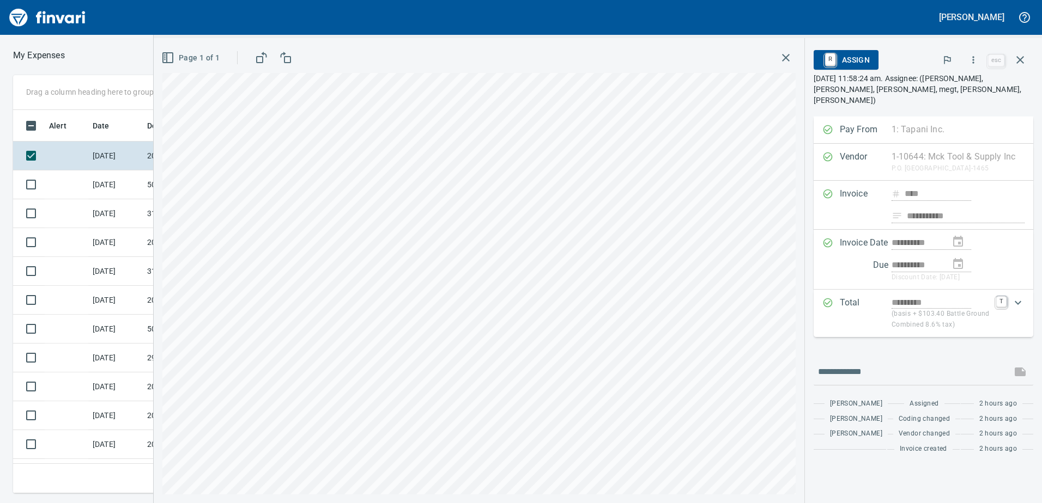
scroll to position [375, 727]
click at [976, 57] on icon "button" at bounding box center [973, 59] width 11 height 11
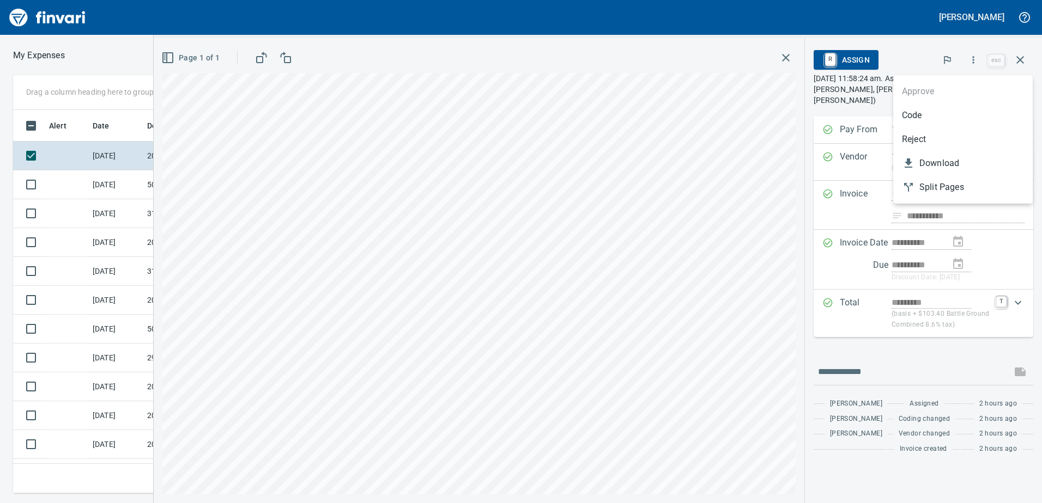
click at [948, 111] on span "Code" at bounding box center [963, 115] width 122 height 13
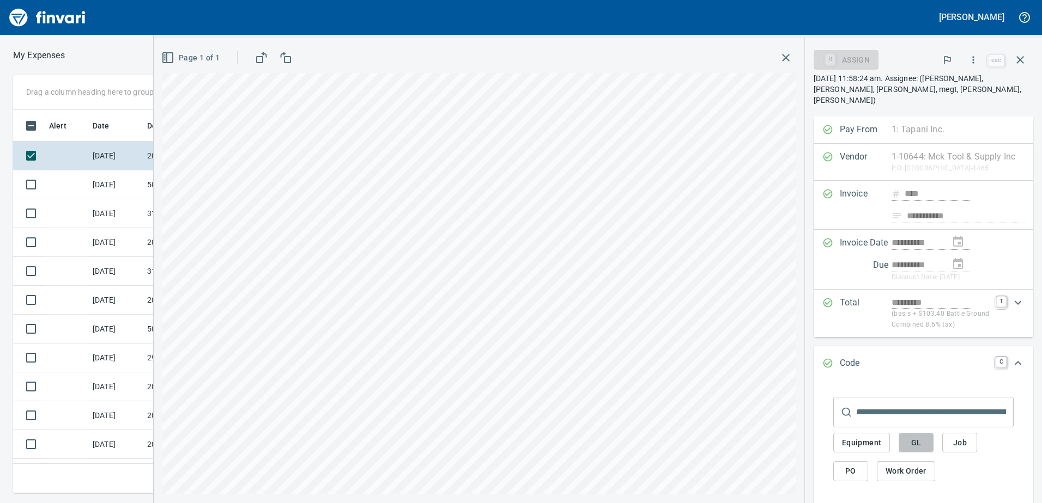
click at [927, 439] on button "GL" at bounding box center [915, 443] width 35 height 20
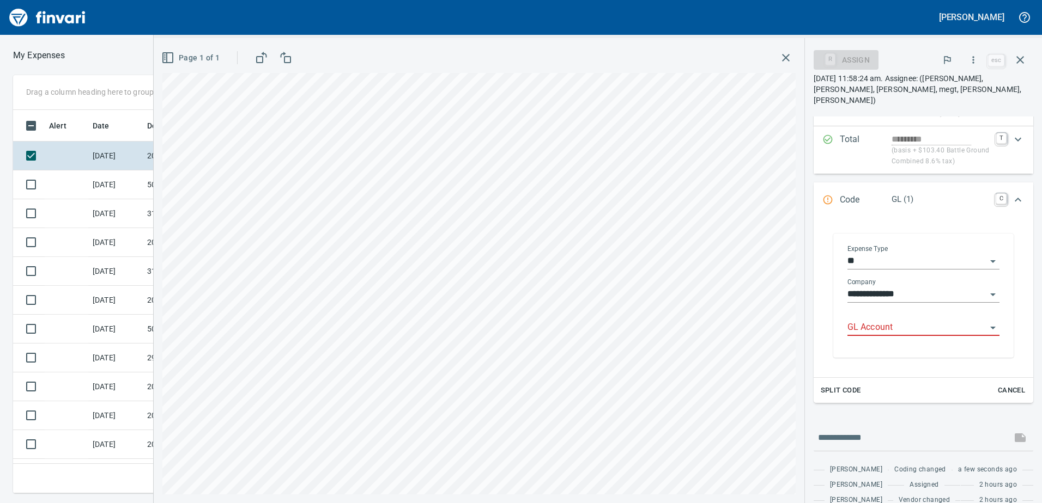
click at [892, 329] on input "GL Account" at bounding box center [916, 327] width 139 height 15
click at [882, 354] on li "6020.65.10: SMTC Consumables" at bounding box center [919, 356] width 144 height 26
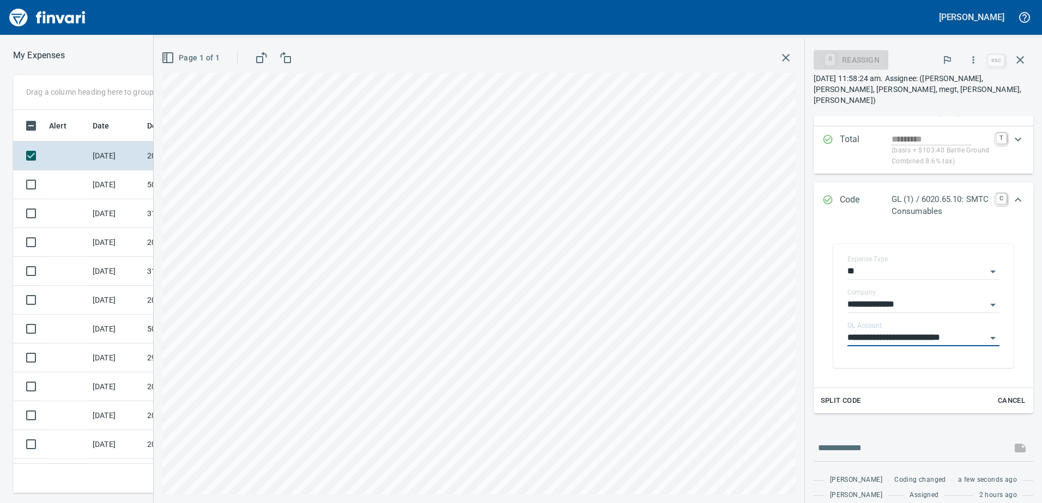
type input "**********"
click at [1011, 201] on icon "Expand" at bounding box center [1017, 199] width 13 height 13
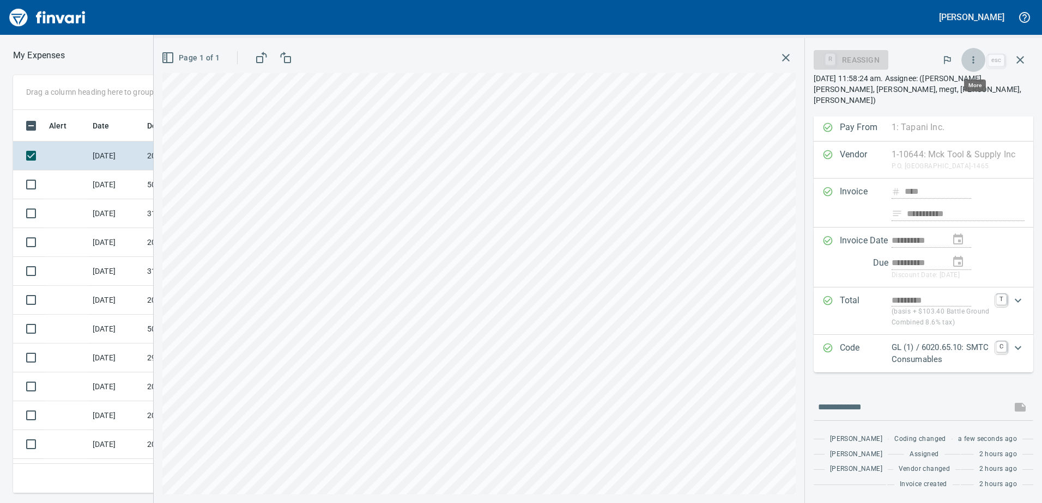
click at [977, 54] on button "button" at bounding box center [973, 60] width 24 height 24
drag, startPoint x: 955, startPoint y: 88, endPoint x: 947, endPoint y: 95, distance: 10.8
click at [955, 87] on span "Approve" at bounding box center [963, 91] width 122 height 13
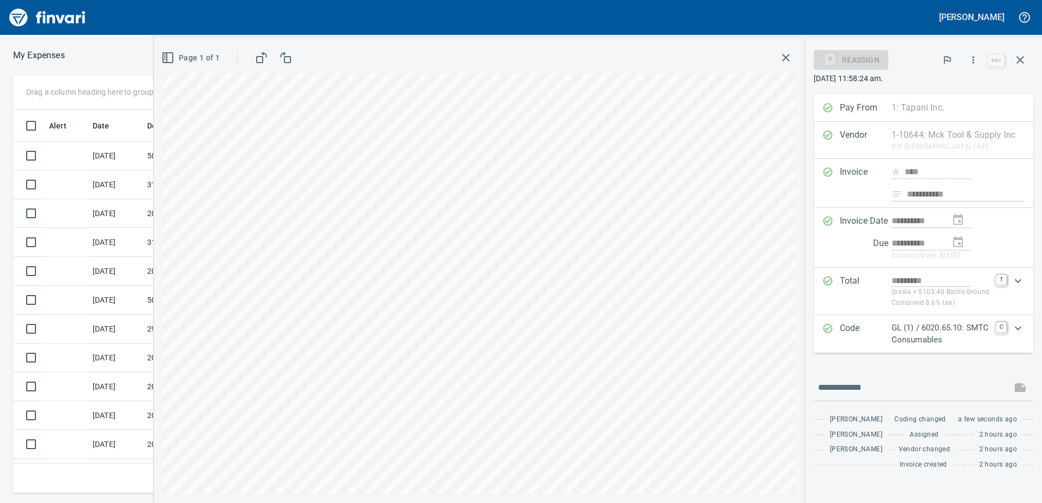
scroll to position [0, 0]
click at [1017, 58] on icon "button" at bounding box center [1019, 59] width 13 height 13
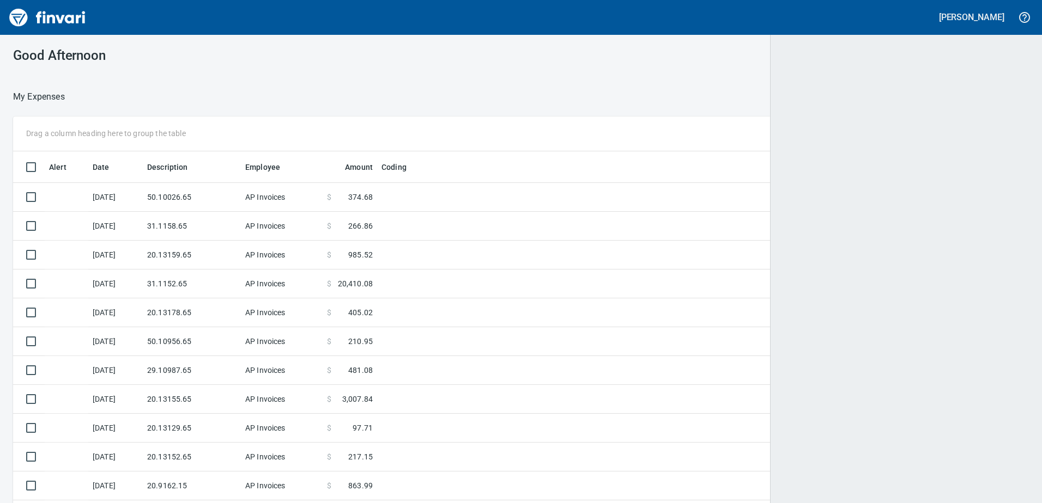
scroll to position [1, 1]
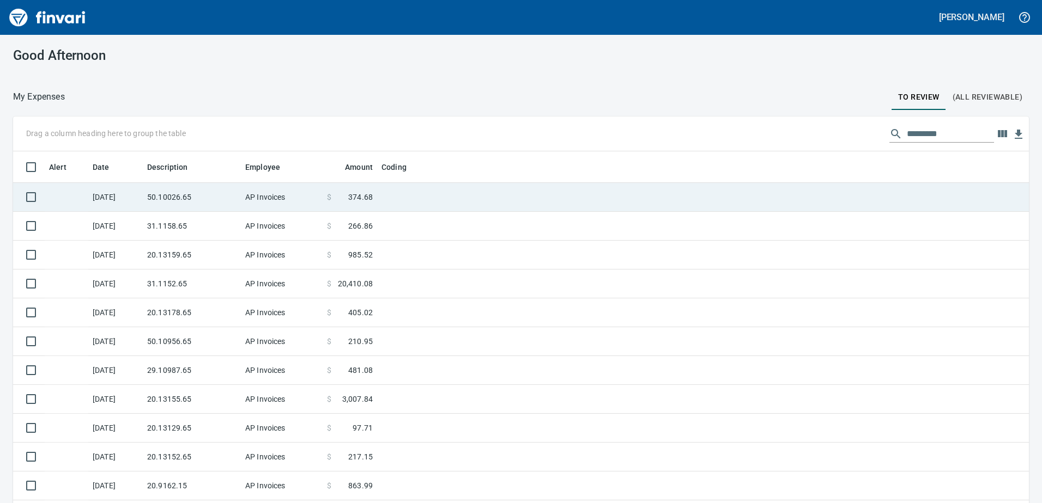
click at [170, 192] on td "50.10026.65" at bounding box center [192, 197] width 98 height 29
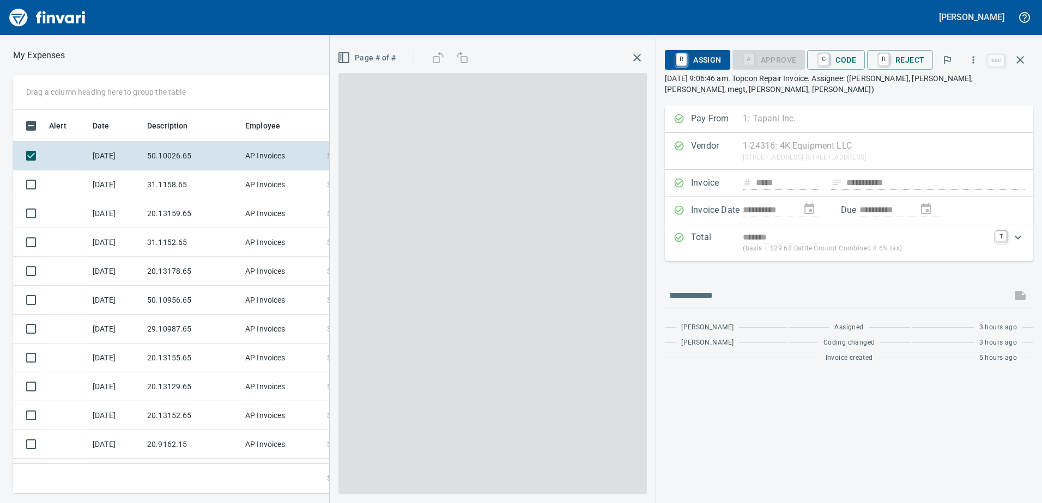
scroll to position [375, 727]
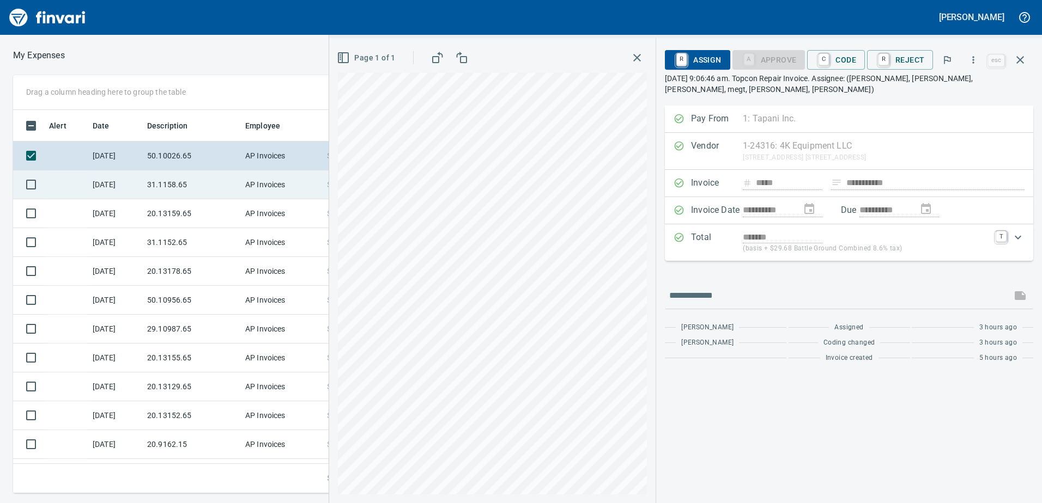
click at [195, 178] on td "31.1158.65" at bounding box center [192, 185] width 98 height 29
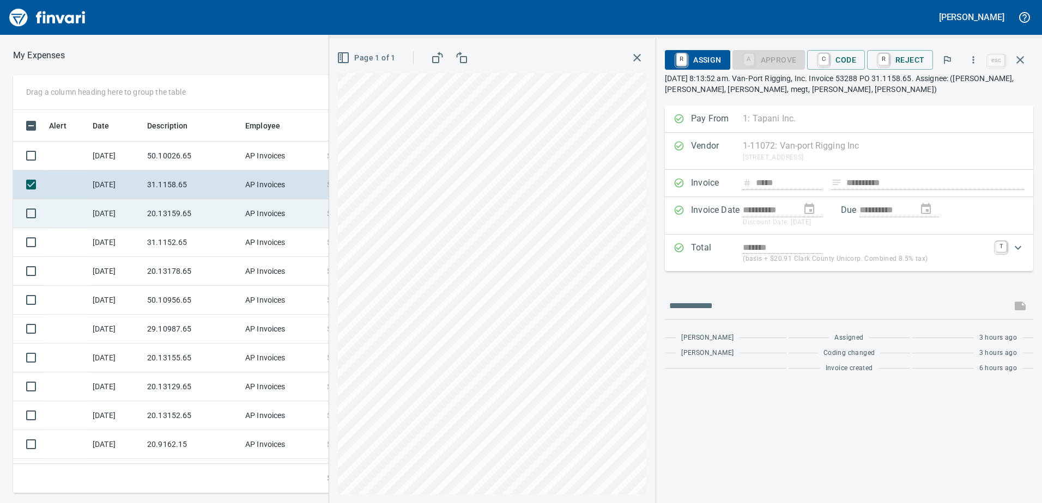
click at [183, 205] on td "20.13159.65" at bounding box center [192, 213] width 98 height 29
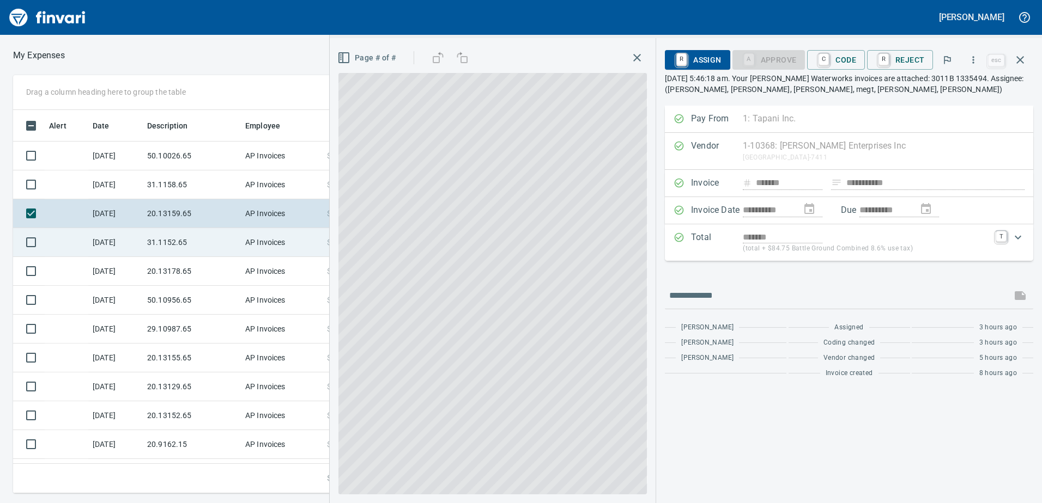
click at [177, 240] on td "31.1152.65" at bounding box center [192, 242] width 98 height 29
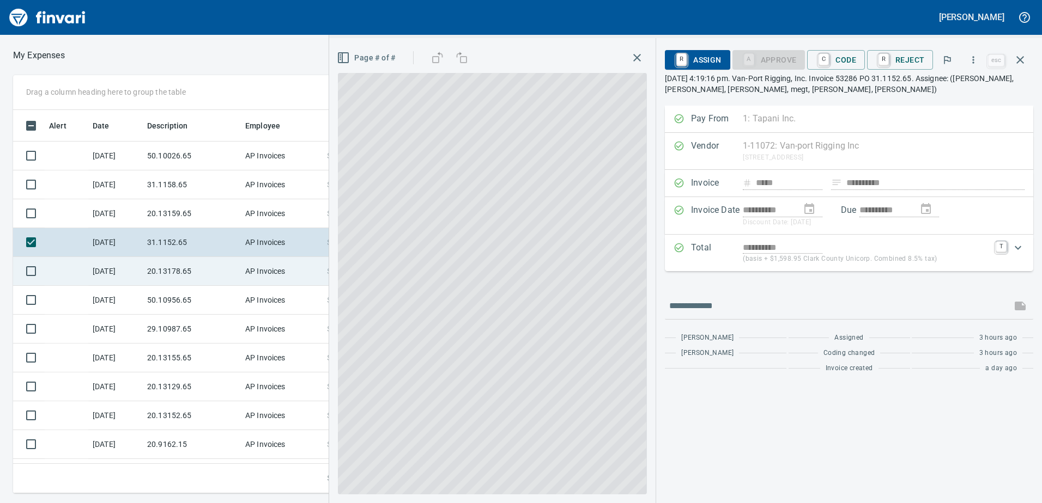
click at [174, 277] on td "20.13178.65" at bounding box center [192, 271] width 98 height 29
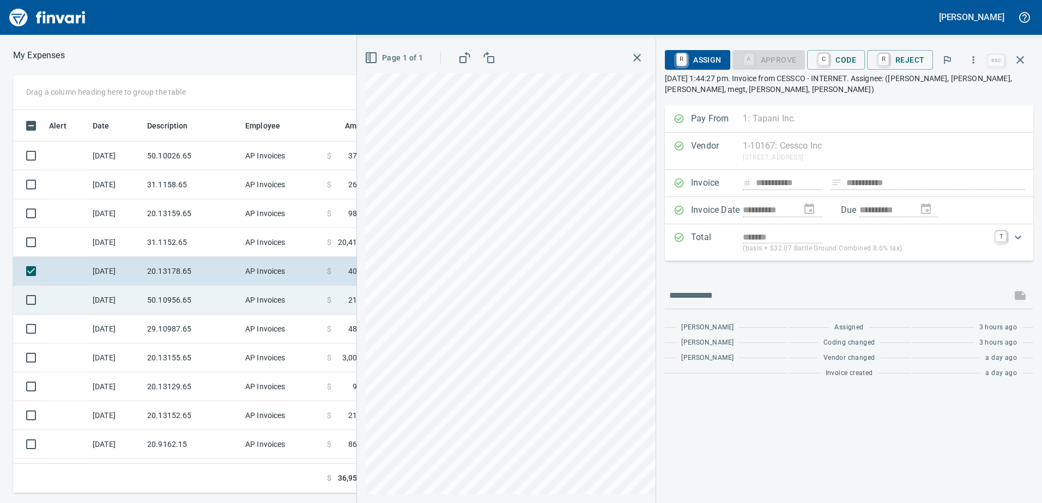
click at [180, 299] on td "50.10956.65" at bounding box center [192, 300] width 98 height 29
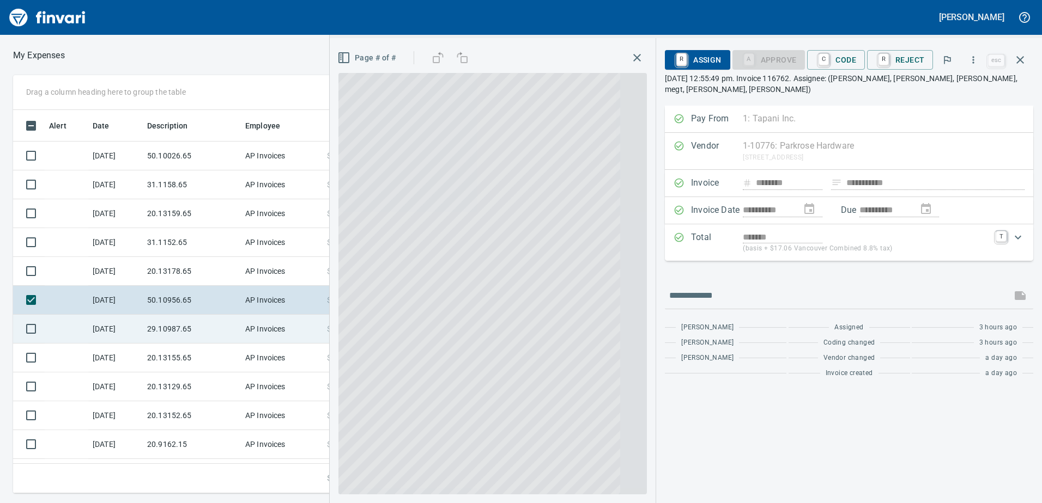
click at [180, 323] on td "29.10987.65" at bounding box center [192, 329] width 98 height 29
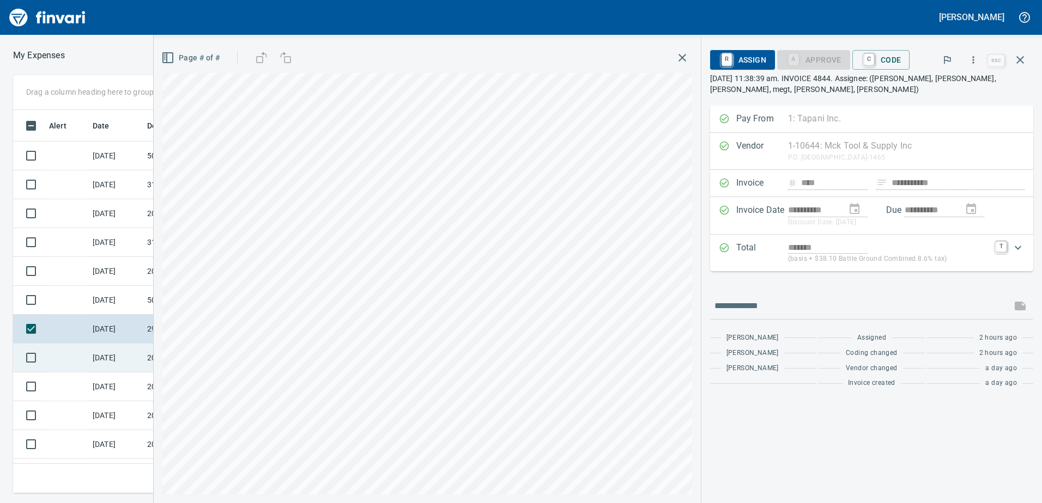
click at [149, 361] on td "20.13155.65" at bounding box center [192, 358] width 98 height 29
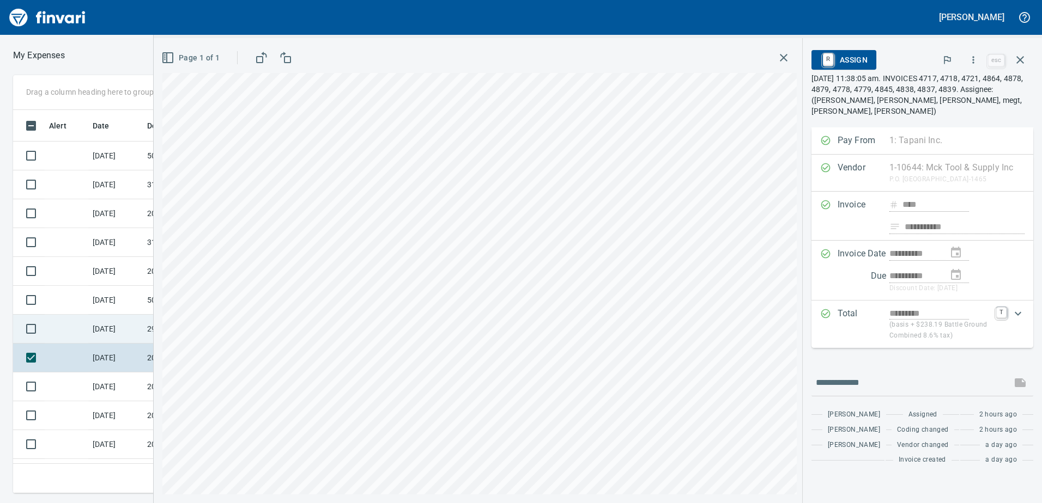
click at [119, 318] on td "[DATE]" at bounding box center [115, 329] width 54 height 29
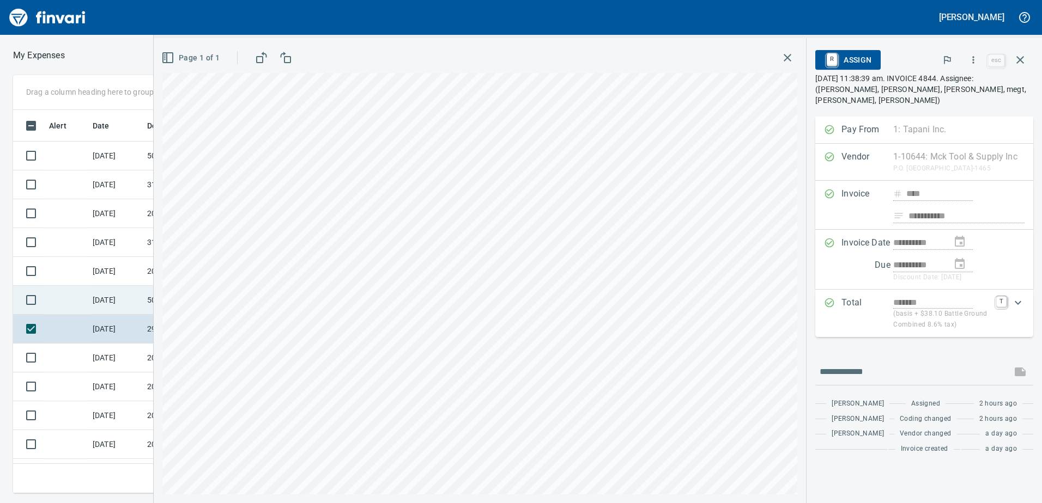
click at [112, 293] on td "[DATE]" at bounding box center [115, 300] width 54 height 29
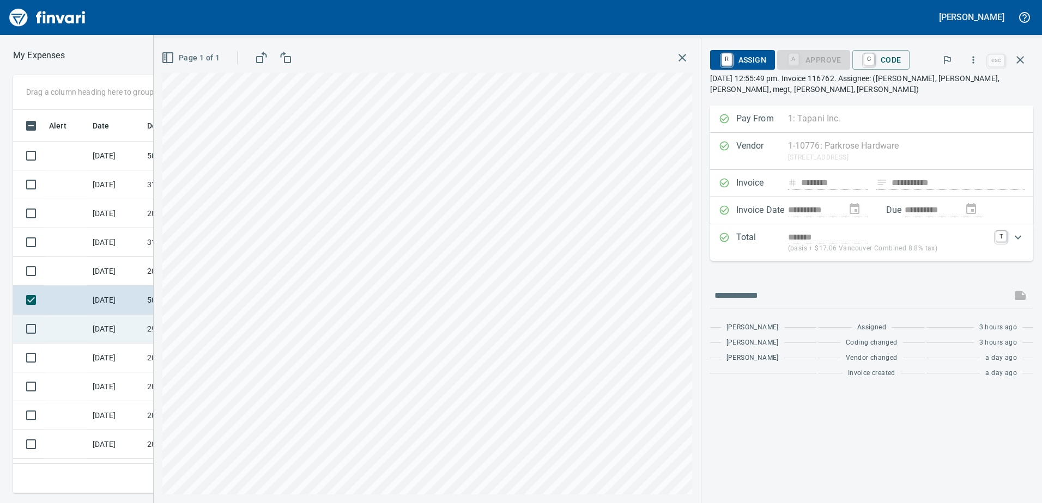
click at [119, 322] on td "[DATE]" at bounding box center [115, 329] width 54 height 29
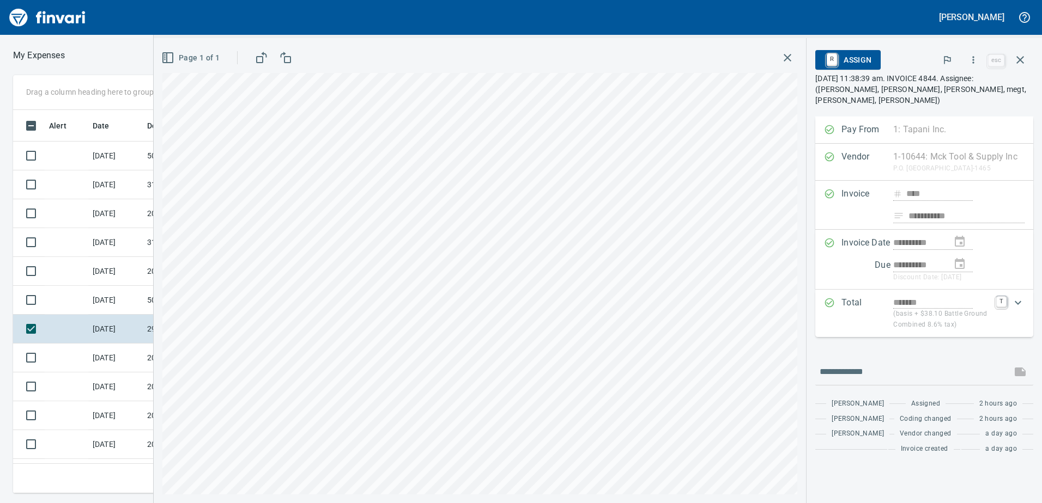
scroll to position [375, 727]
click at [976, 55] on icon "button" at bounding box center [973, 59] width 11 height 11
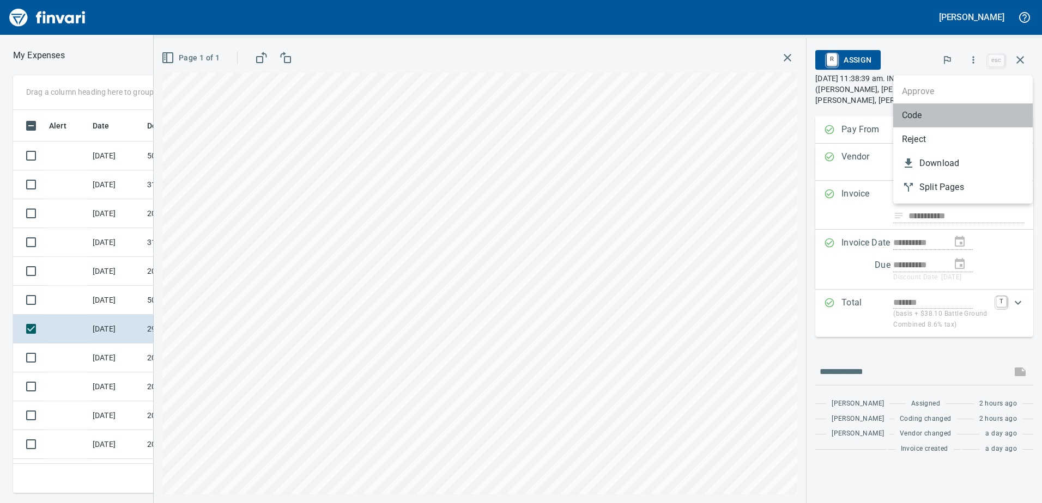
click at [913, 121] on span "Code" at bounding box center [963, 115] width 122 height 13
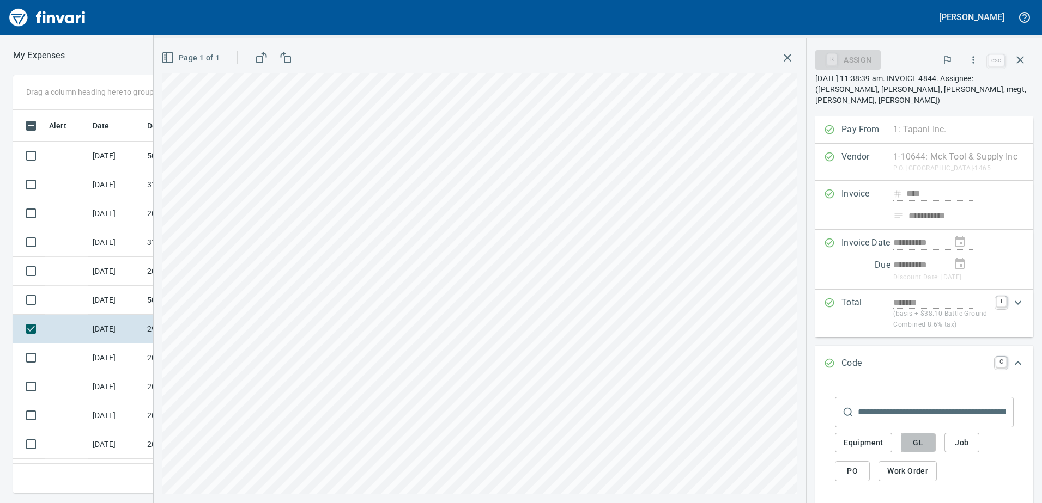
click at [918, 450] on span "GL" at bounding box center [917, 443] width 17 height 14
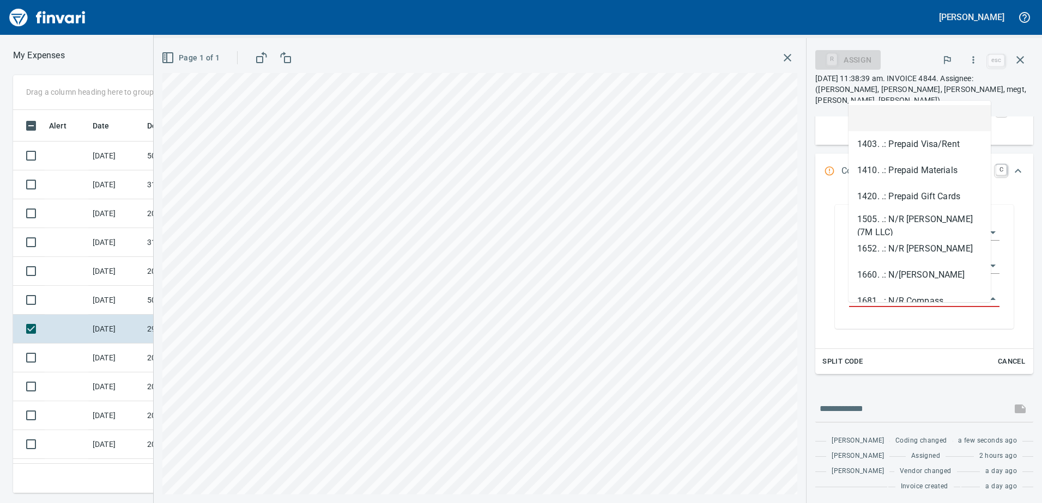
click at [905, 307] on input "GL Account" at bounding box center [917, 299] width 137 height 15
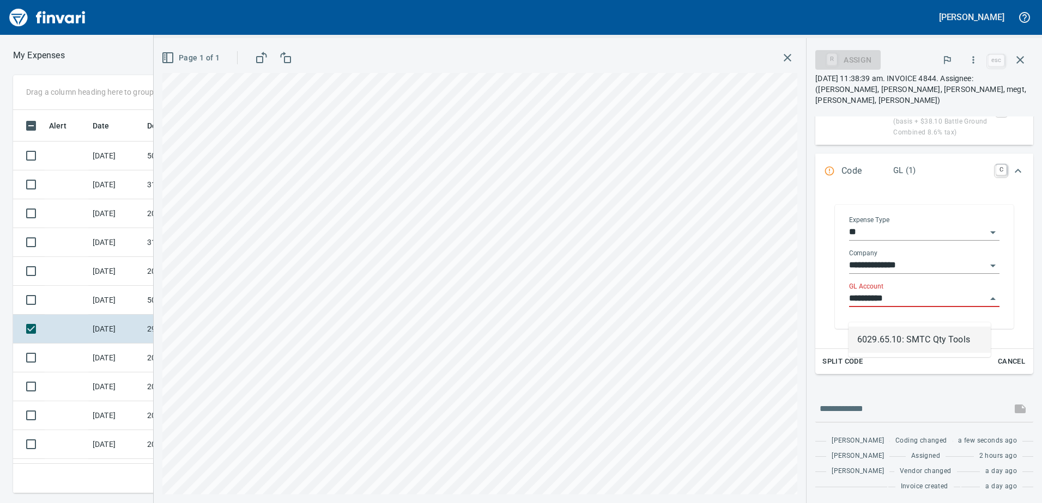
drag, startPoint x: 898, startPoint y: 330, endPoint x: 898, endPoint y: 339, distance: 9.8
click at [898, 331] on li "6029.65.10: SMTC Qty Tools" at bounding box center [919, 340] width 142 height 26
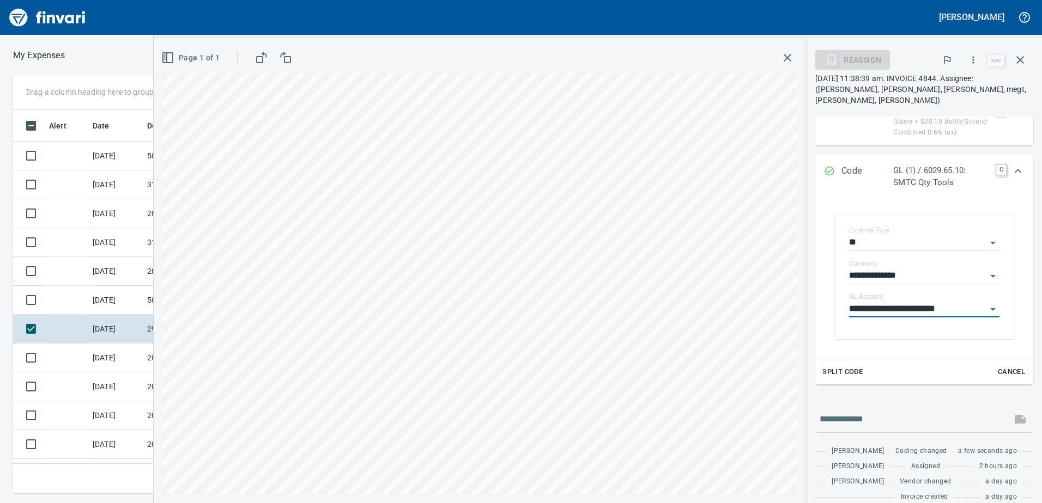
type input "**********"
click at [1011, 178] on icon "Expand" at bounding box center [1017, 171] width 13 height 13
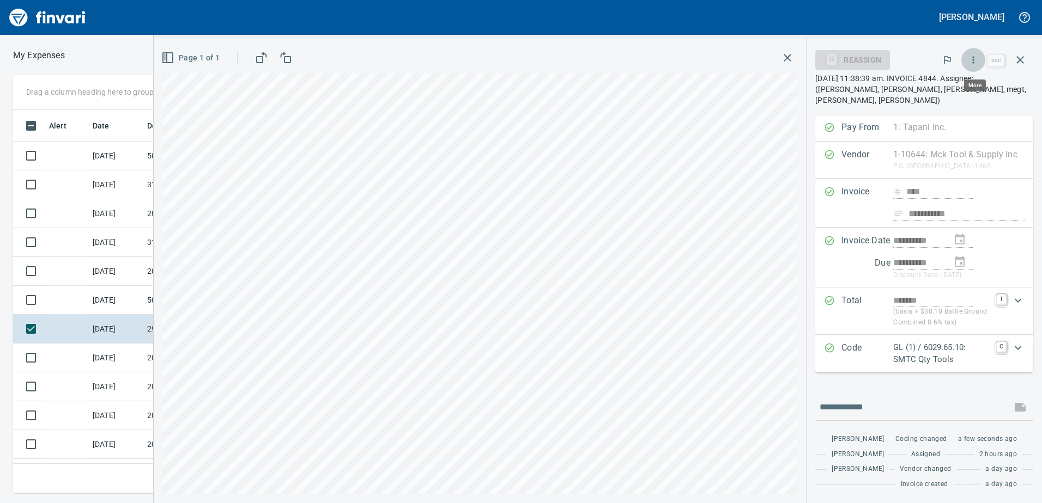
click at [978, 56] on icon "button" at bounding box center [973, 59] width 11 height 11
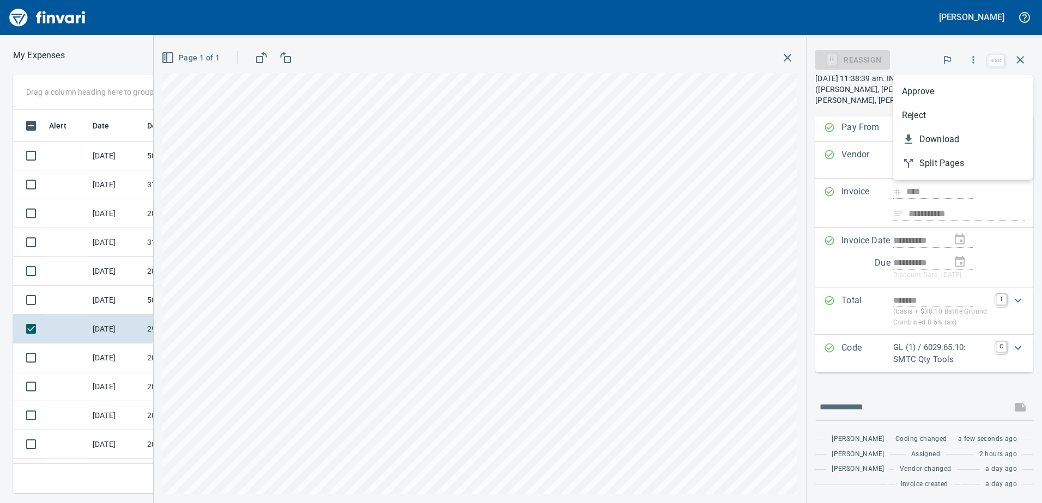
click at [946, 93] on span "Approve" at bounding box center [963, 91] width 122 height 13
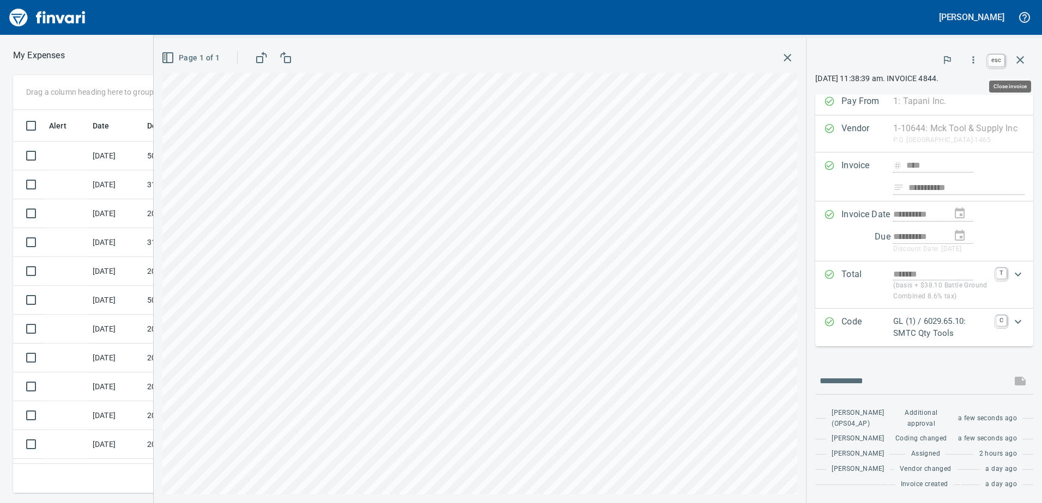
click at [1024, 62] on icon "button" at bounding box center [1019, 59] width 13 height 13
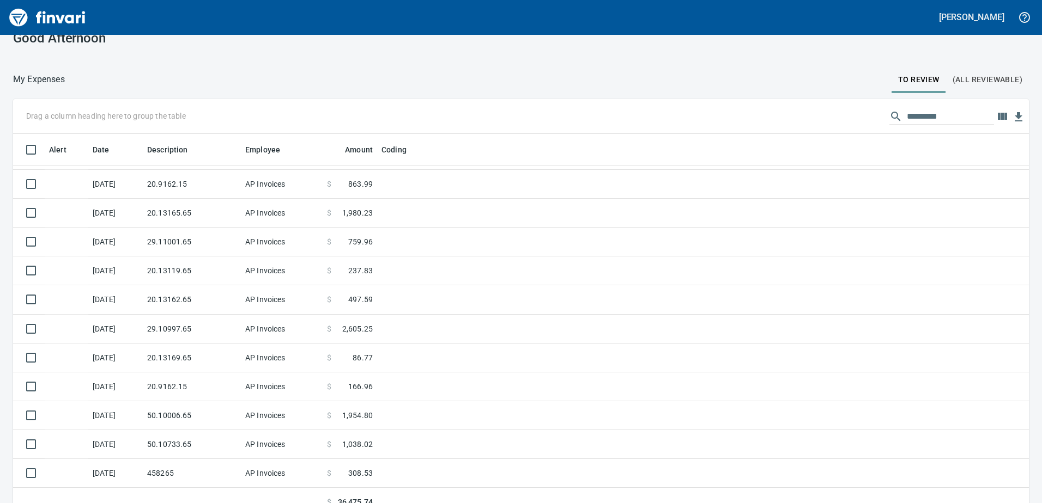
scroll to position [32, 0]
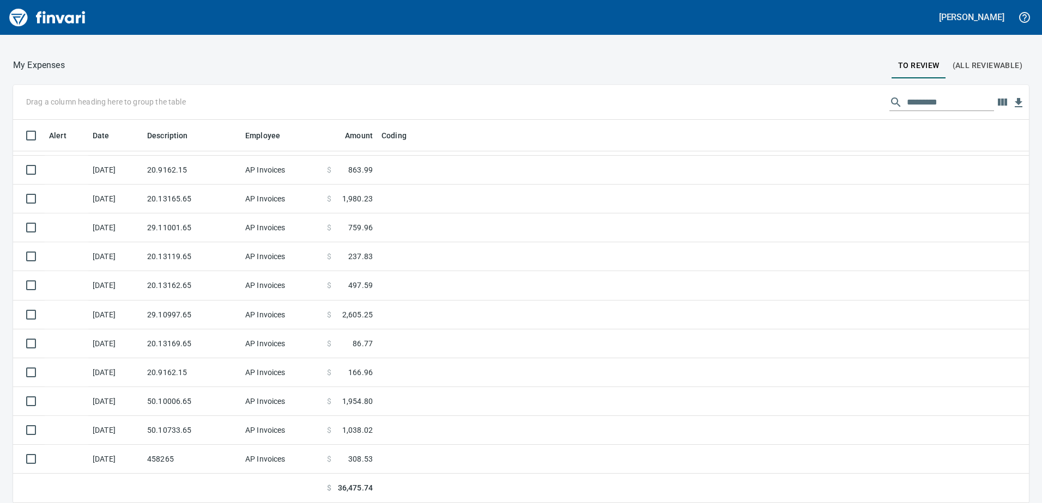
click at [919, 108] on input "text" at bounding box center [950, 102] width 87 height 17
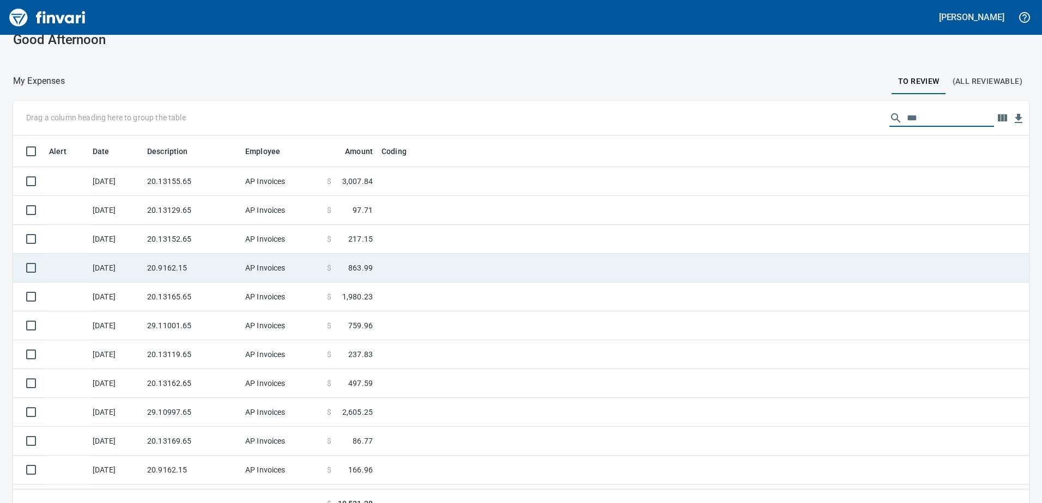
scroll to position [0, 0]
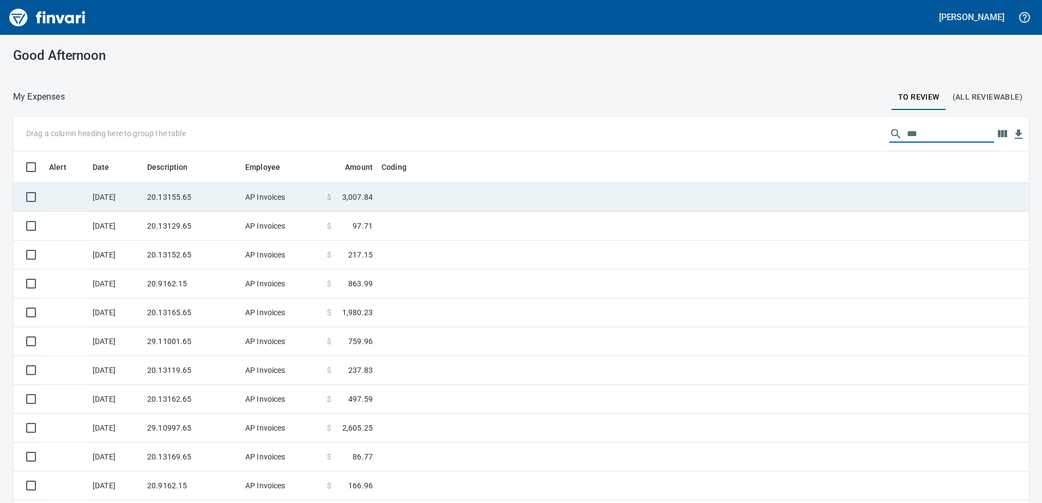
type input "***"
click at [211, 201] on td "20.13155.65" at bounding box center [192, 197] width 98 height 29
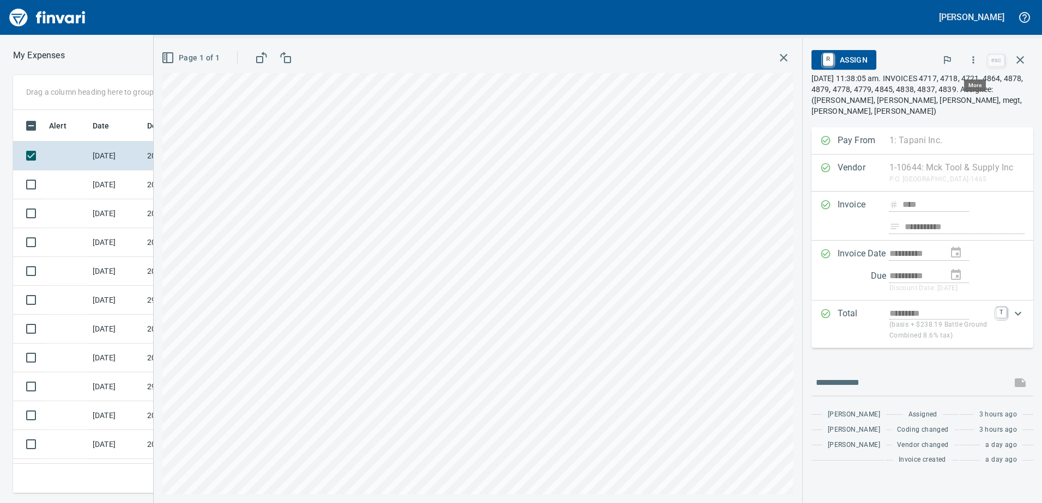
scroll to position [375, 735]
click at [977, 59] on icon "button" at bounding box center [973, 59] width 11 height 11
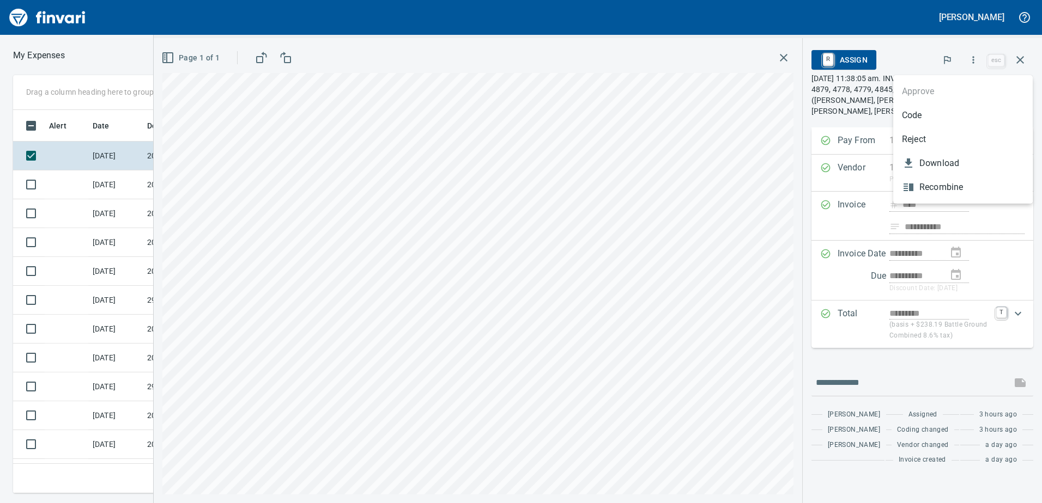
click at [956, 114] on span "Code" at bounding box center [963, 115] width 122 height 13
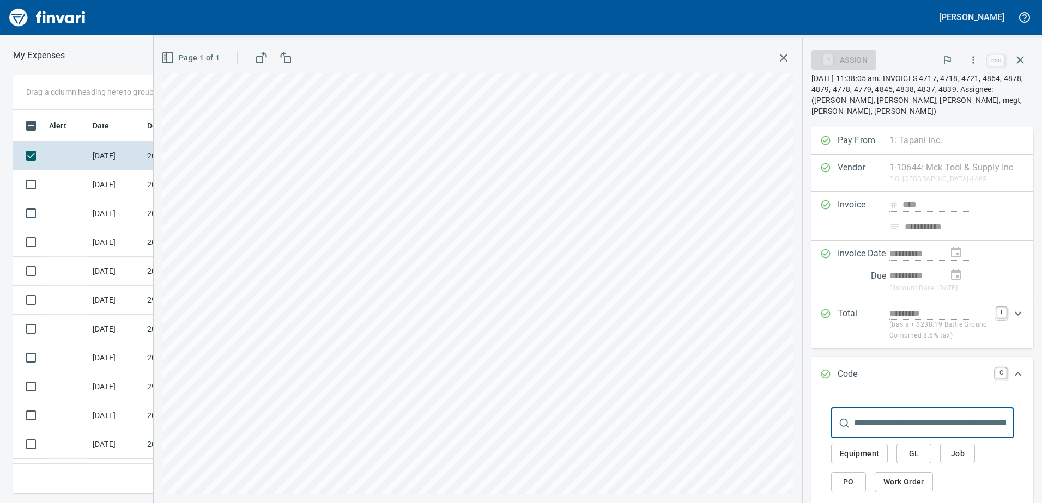
click at [915, 459] on span "GL" at bounding box center [913, 454] width 17 height 14
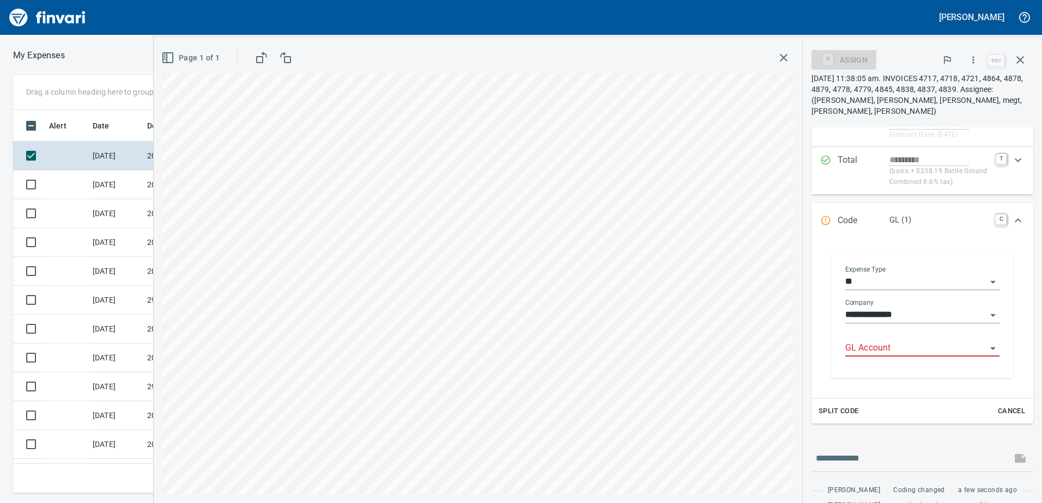
scroll to position [163, 0]
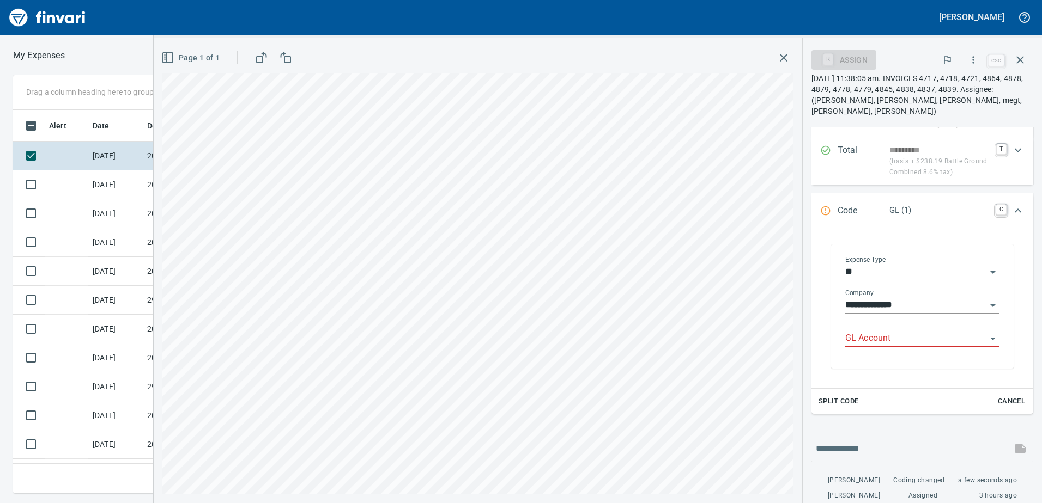
click at [877, 328] on div "GL Account" at bounding box center [922, 335] width 154 height 25
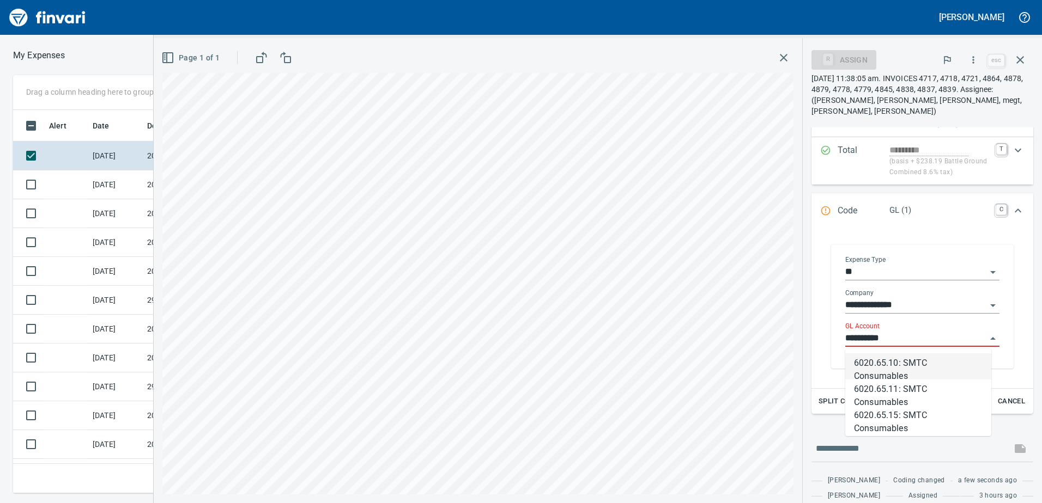
scroll to position [375, 735]
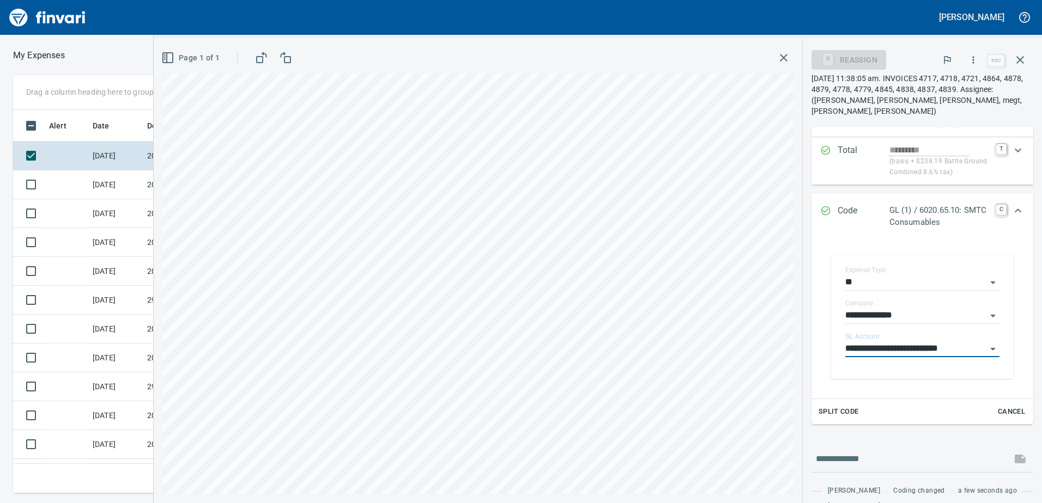
type input "**********"
click at [1015, 214] on icon "Expand" at bounding box center [1017, 210] width 13 height 13
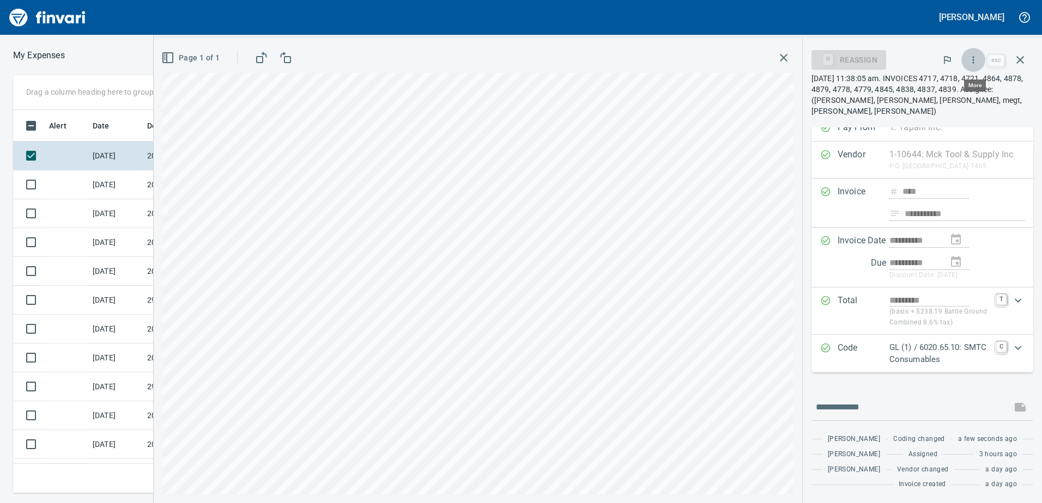
click at [975, 66] on button "button" at bounding box center [973, 60] width 24 height 24
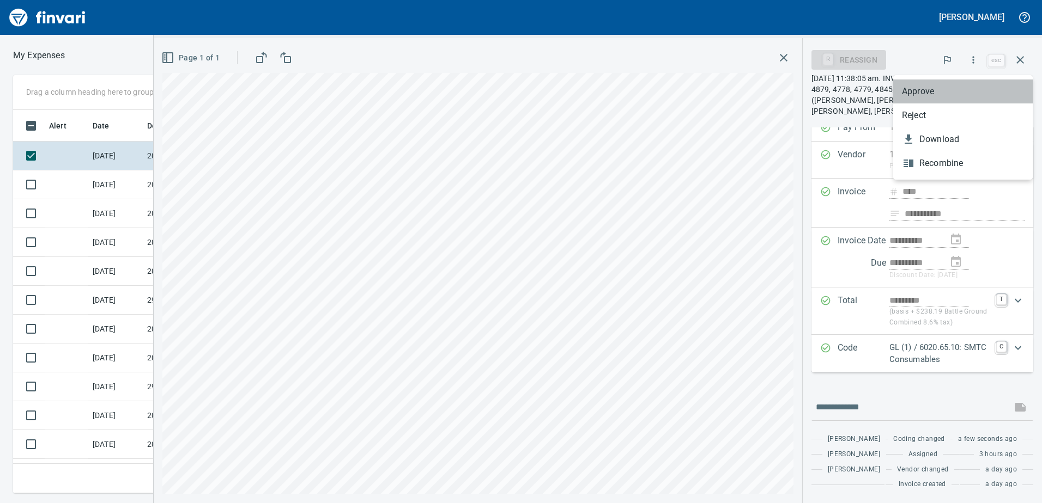
click at [922, 94] on span "Approve" at bounding box center [963, 91] width 122 height 13
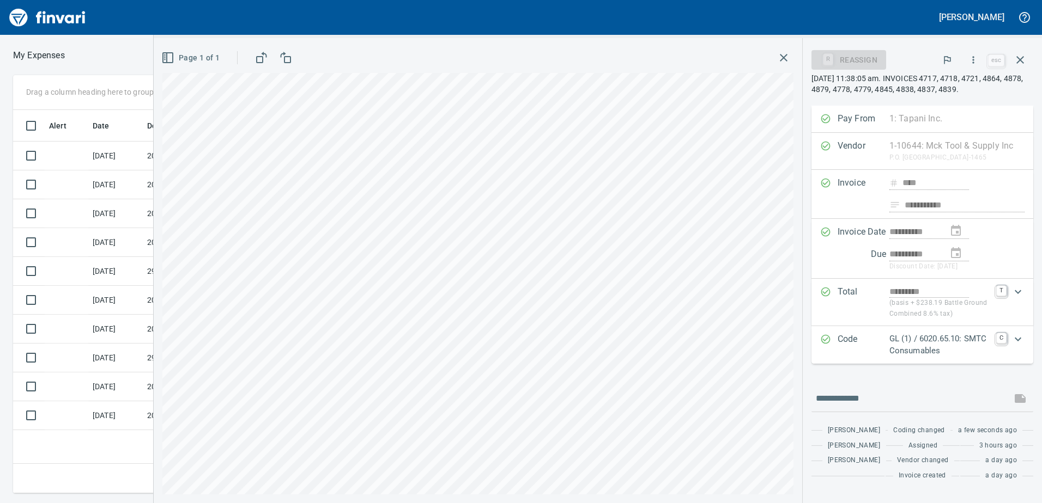
scroll to position [13, 0]
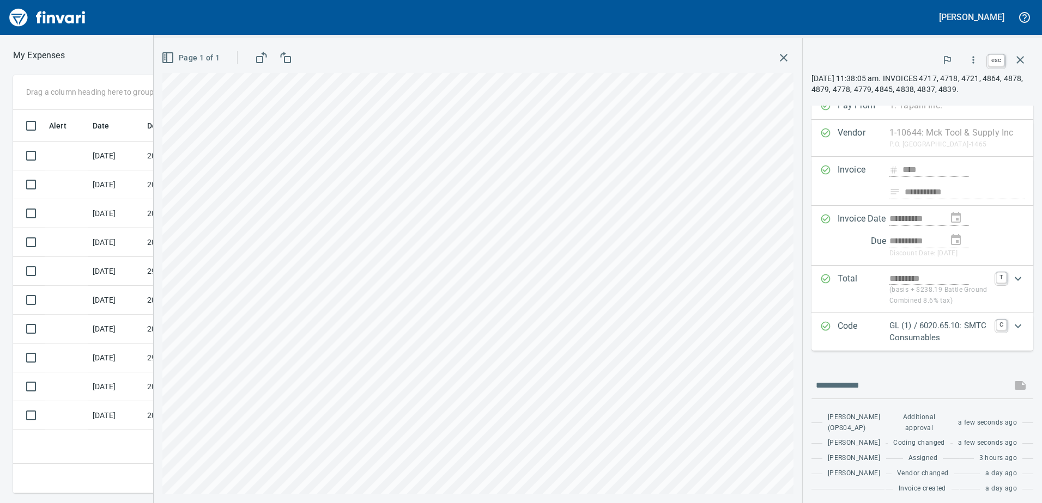
click at [1018, 56] on icon "button" at bounding box center [1019, 59] width 13 height 13
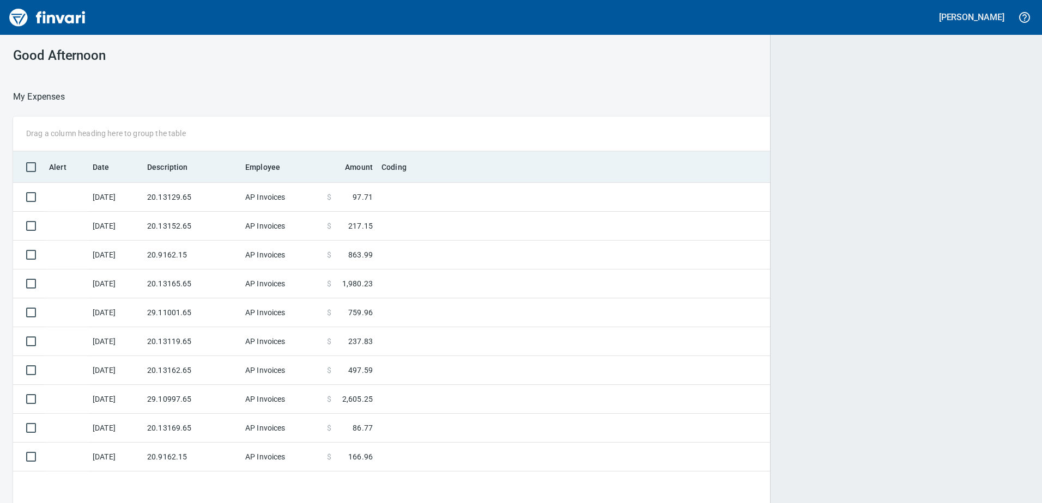
scroll to position [375, 997]
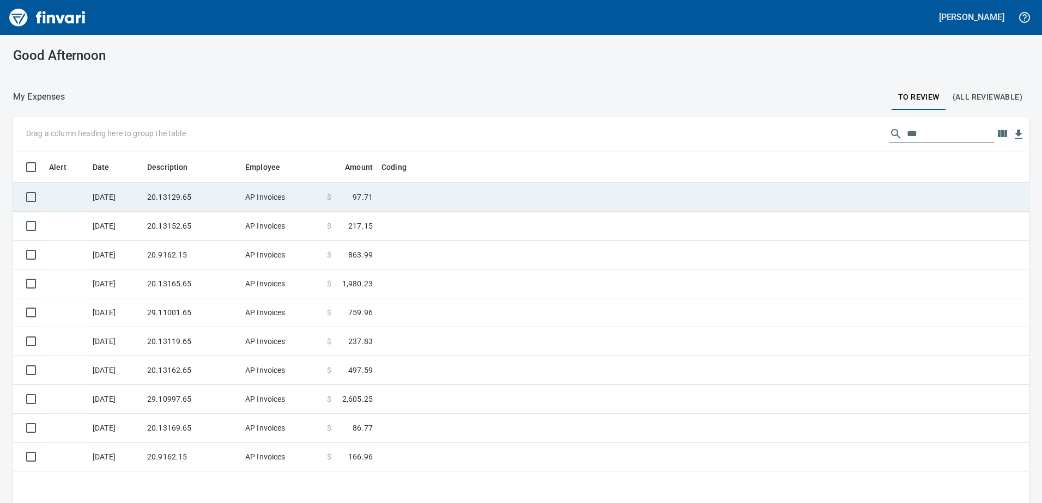
click at [132, 205] on td "[DATE]" at bounding box center [115, 197] width 54 height 29
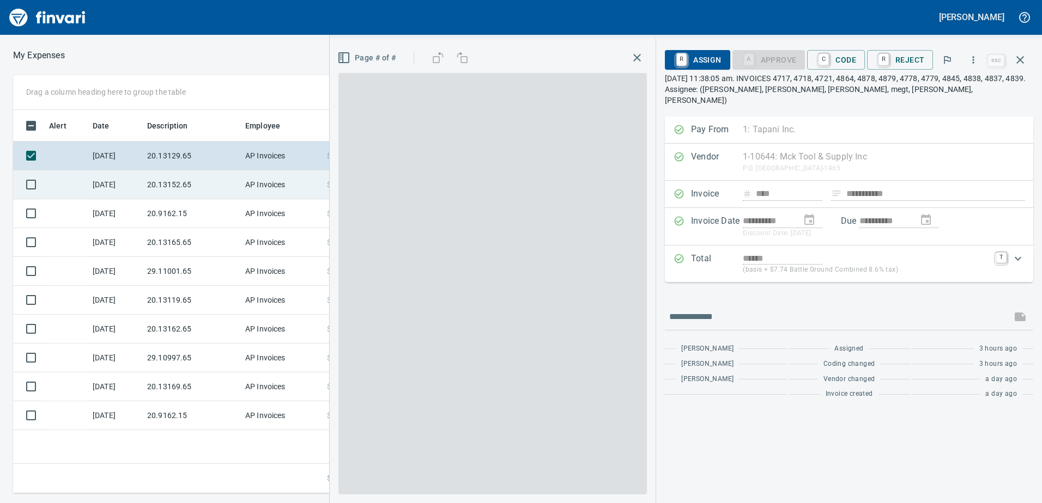
scroll to position [375, 735]
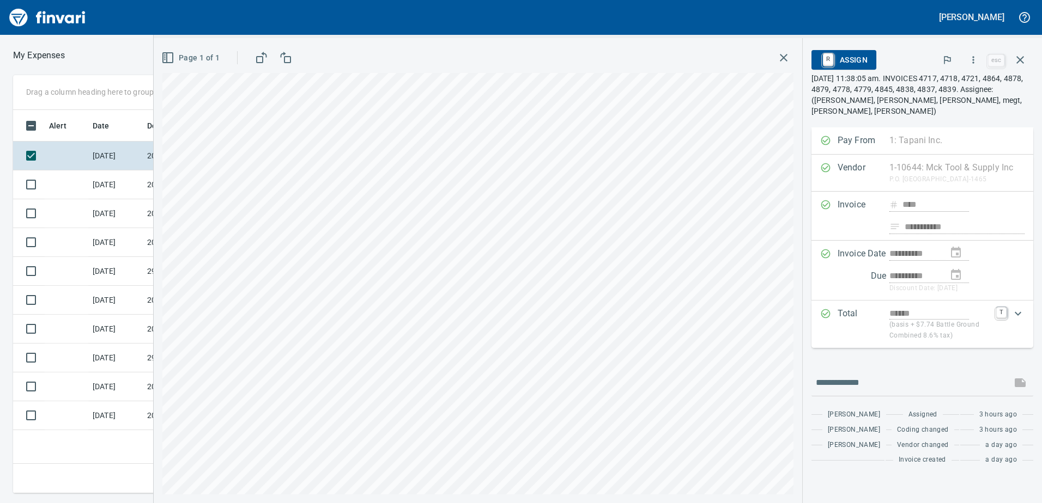
click at [976, 64] on icon "button" at bounding box center [973, 59] width 11 height 11
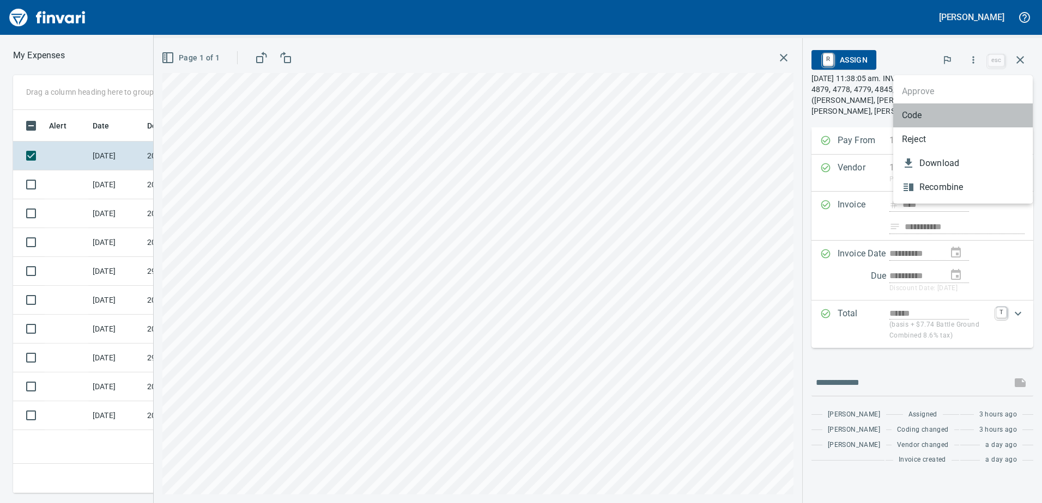
click at [946, 114] on span "Code" at bounding box center [963, 115] width 122 height 13
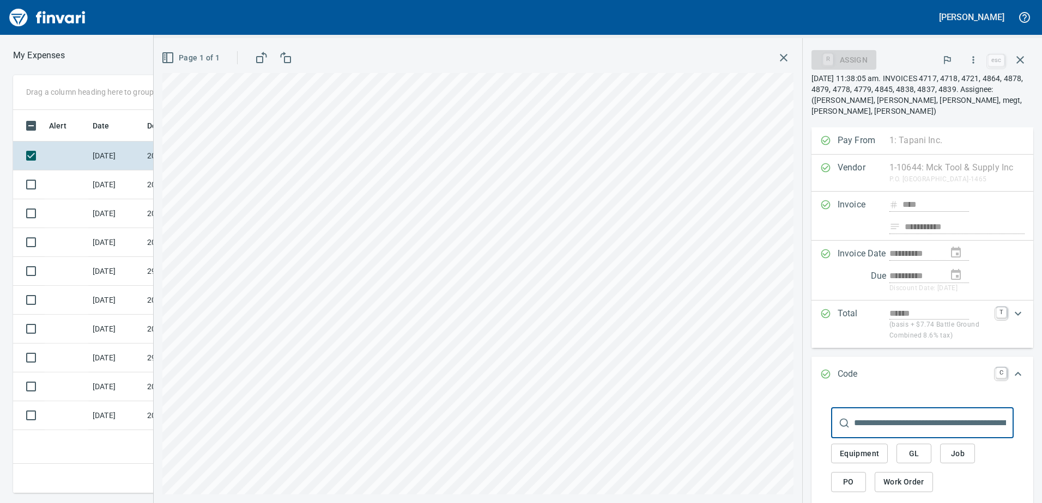
click at [922, 457] on button "GL" at bounding box center [913, 454] width 35 height 20
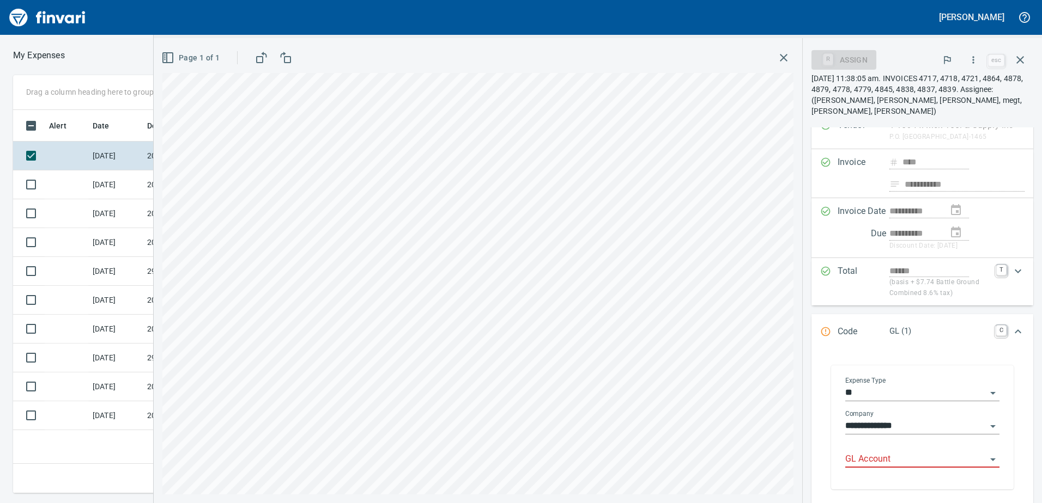
scroll to position [109, 0]
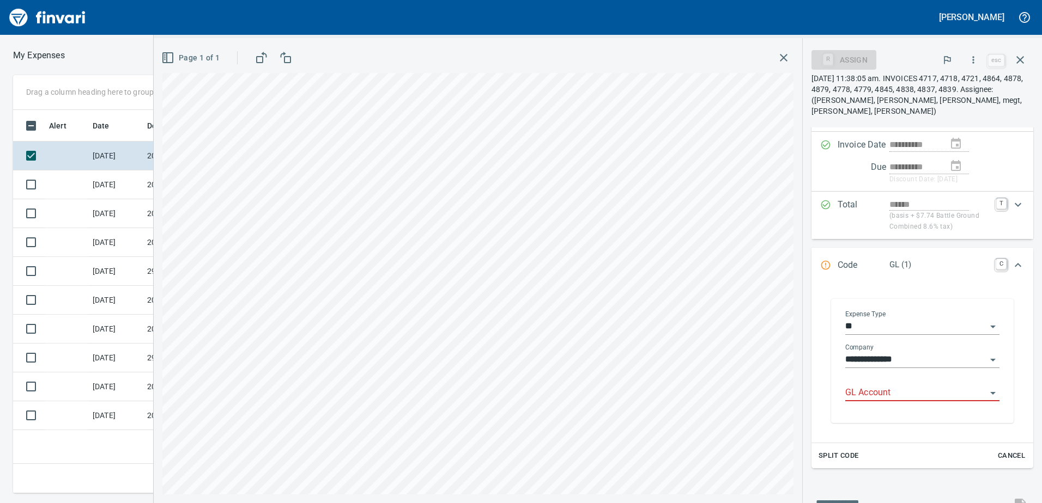
click at [897, 383] on div "GL Account" at bounding box center [922, 389] width 154 height 25
click at [898, 387] on input "GL Account" at bounding box center [915, 393] width 141 height 15
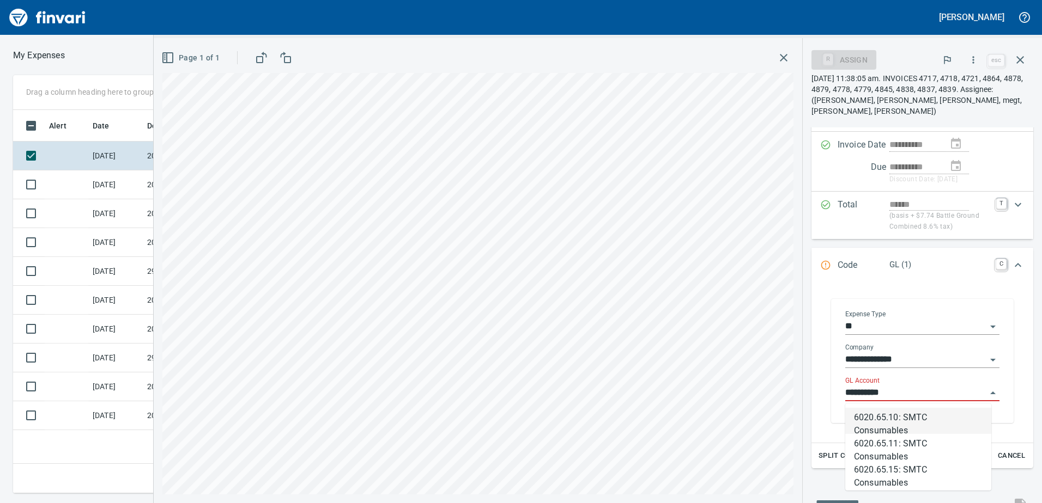
scroll to position [375, 735]
click at [897, 421] on li "6020.65.10: SMTC Consumables" at bounding box center [918, 421] width 146 height 26
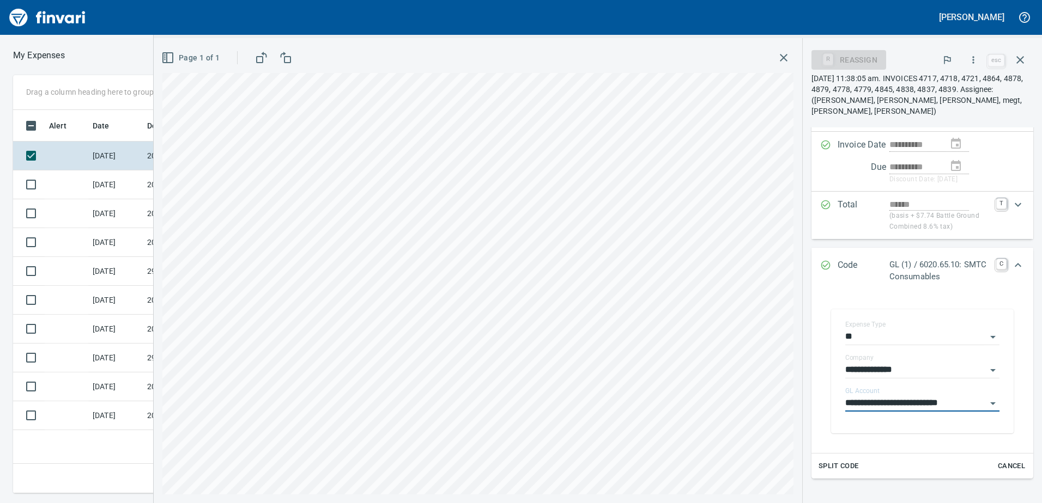
type input "**********"
click at [1012, 264] on icon "Expand" at bounding box center [1017, 265] width 13 height 13
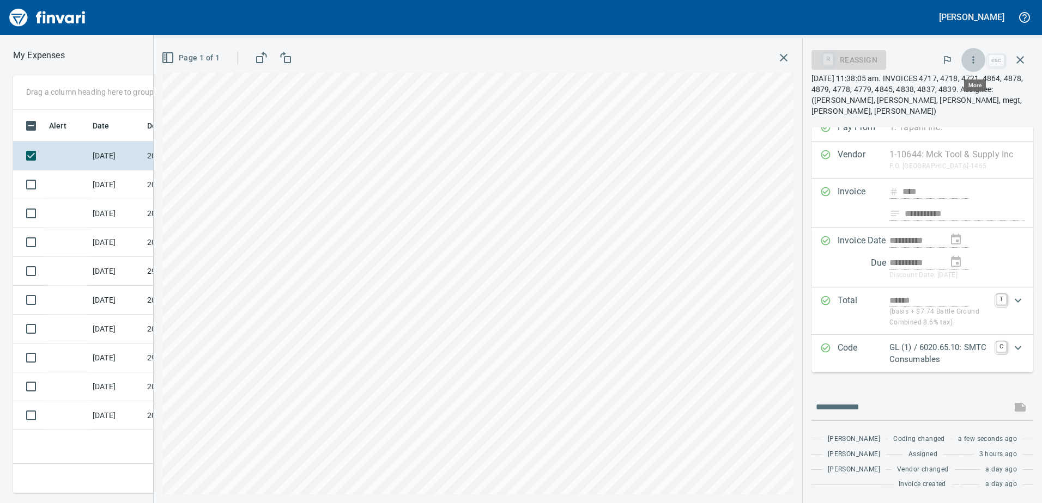
click at [970, 52] on button "button" at bounding box center [973, 60] width 24 height 24
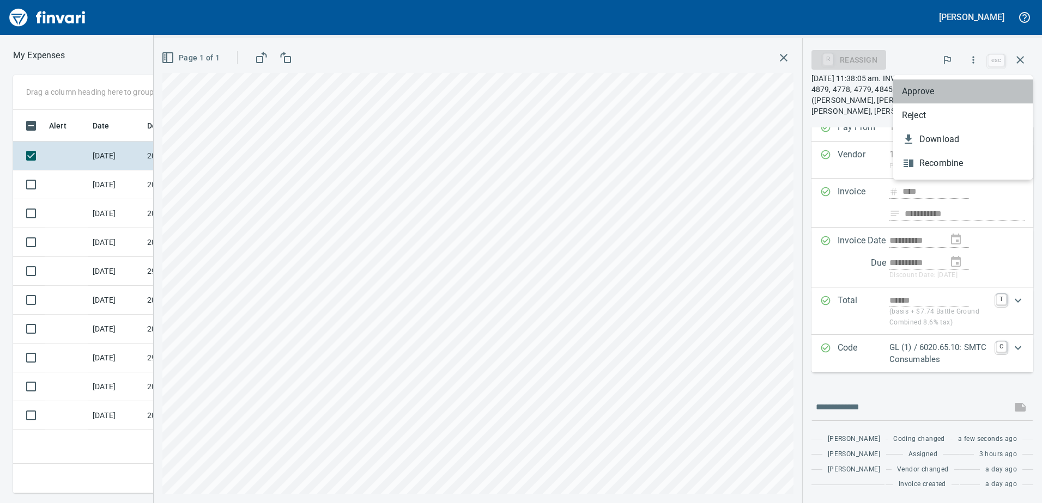
click at [928, 85] on span "Approve" at bounding box center [963, 91] width 122 height 13
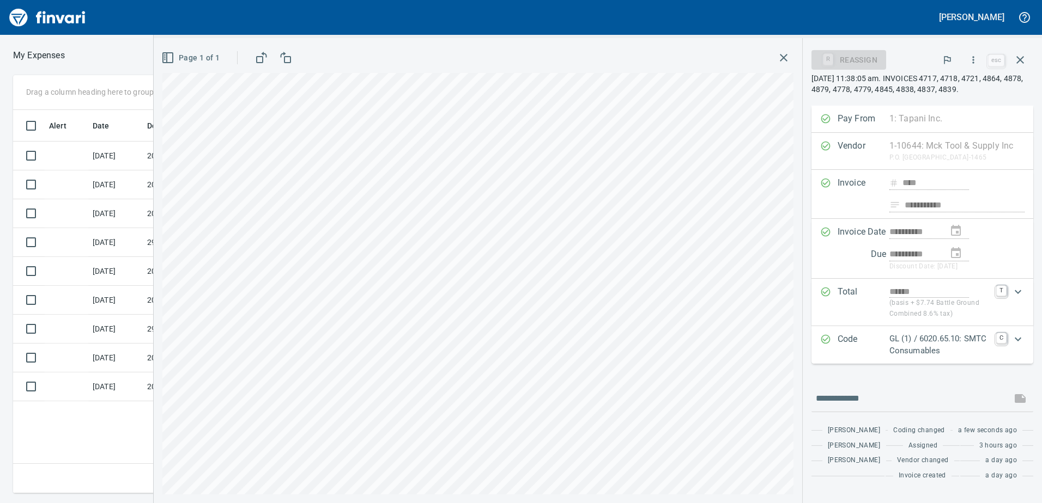
scroll to position [13, 0]
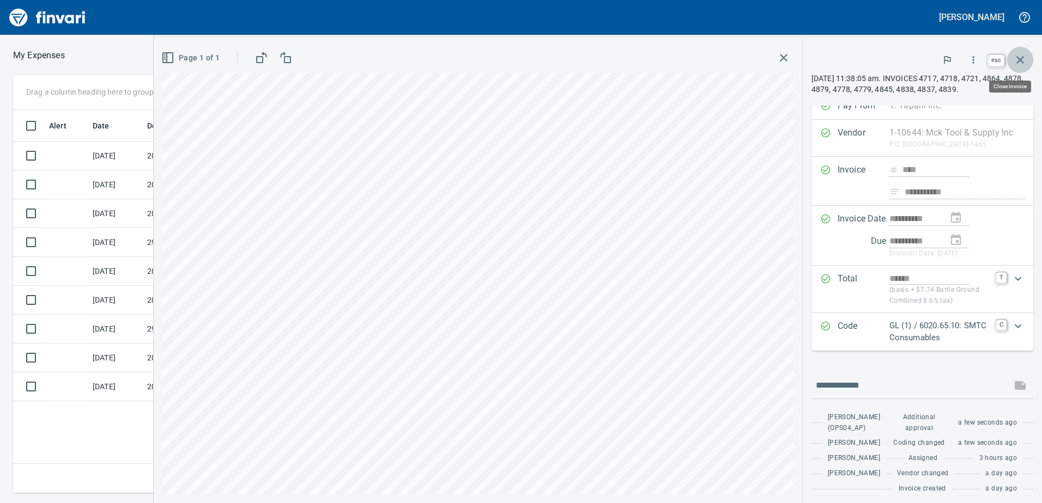
click at [1022, 61] on icon "button" at bounding box center [1020, 60] width 8 height 8
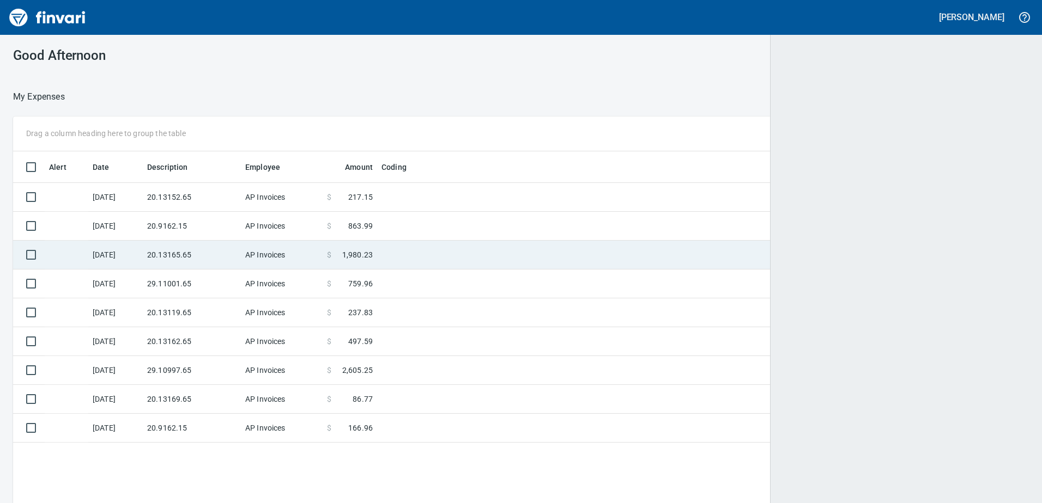
scroll to position [375, 998]
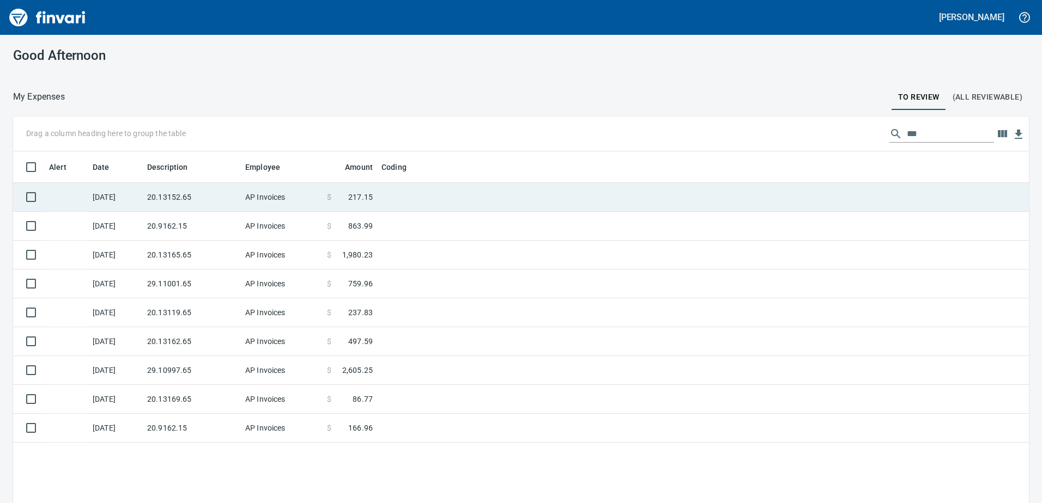
click at [254, 191] on td "AP Invoices" at bounding box center [282, 197] width 82 height 29
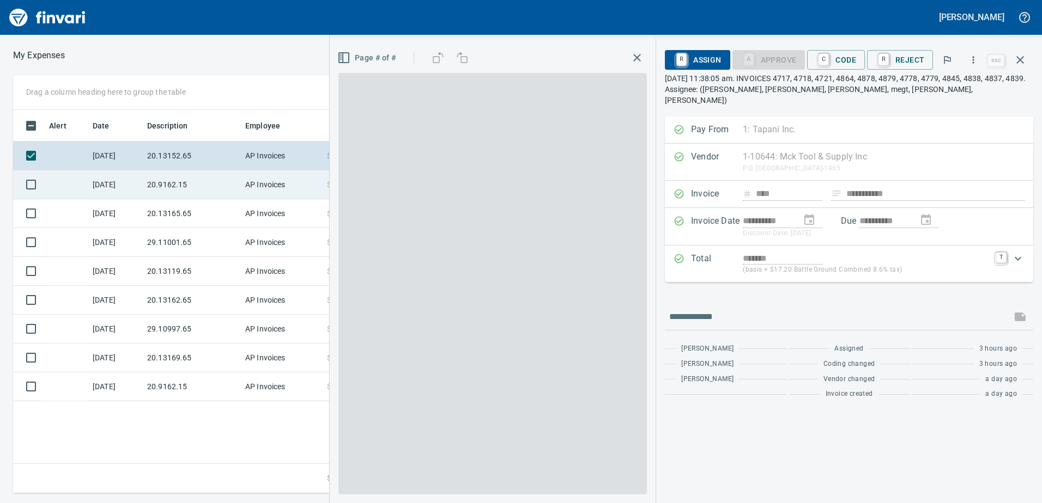
scroll to position [375, 735]
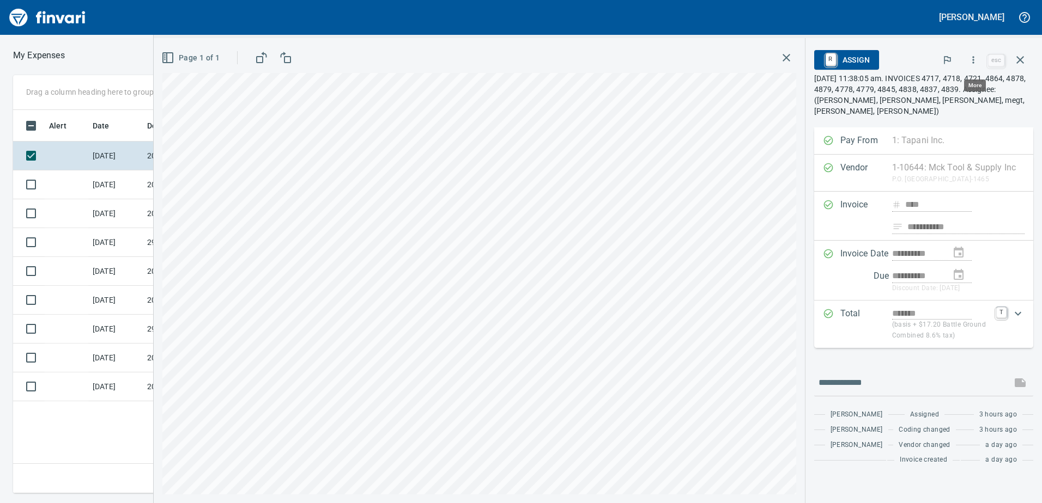
scroll to position [375, 735]
click at [977, 55] on icon "button" at bounding box center [973, 59] width 11 height 11
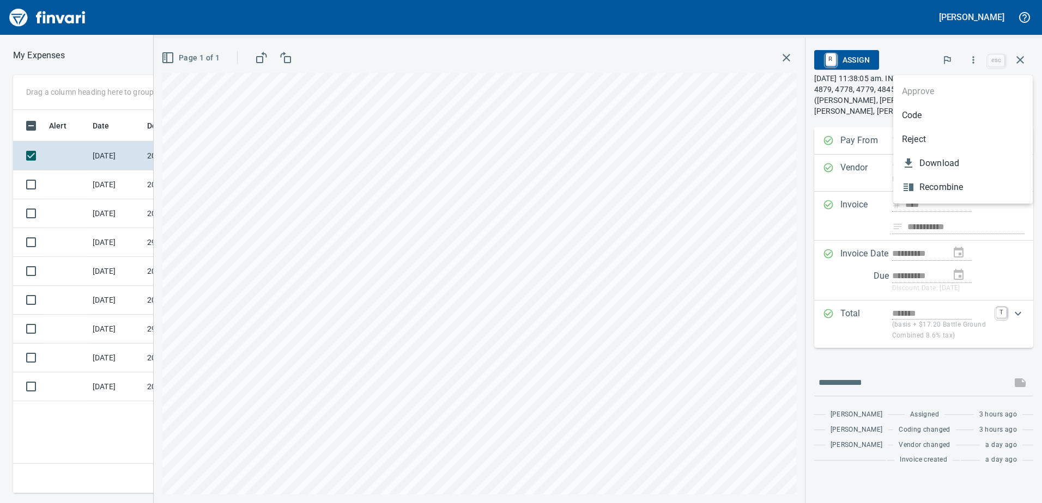
click at [936, 123] on li "Code" at bounding box center [962, 116] width 139 height 24
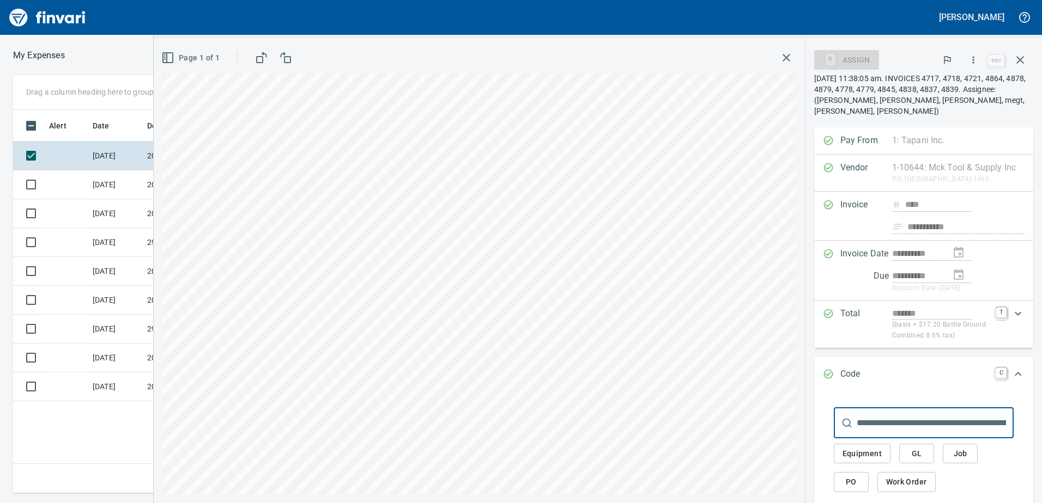
click at [918, 455] on span "GL" at bounding box center [916, 454] width 17 height 14
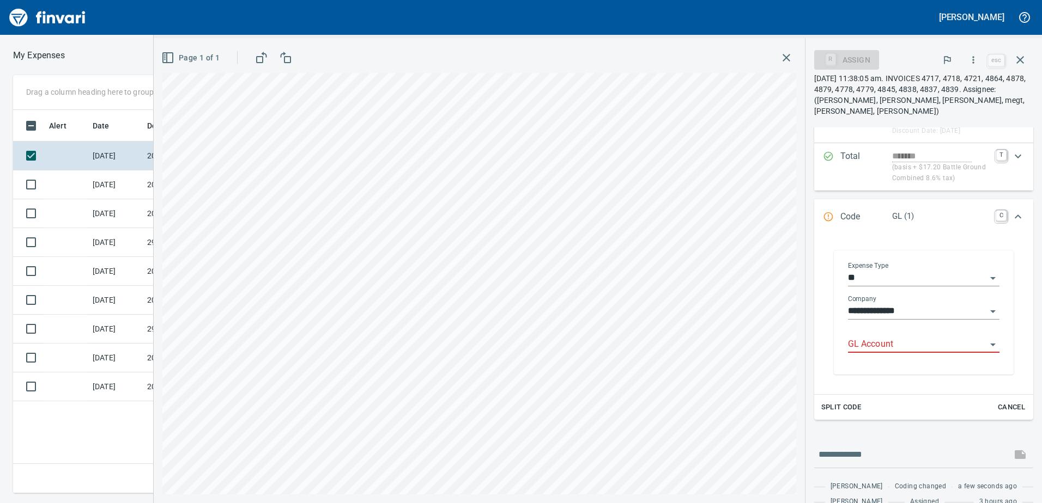
scroll to position [163, 0]
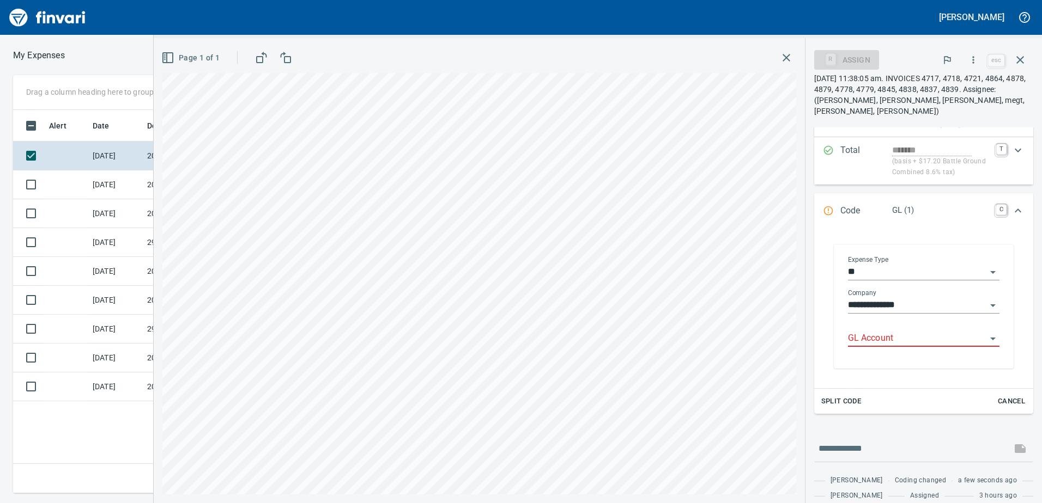
click at [876, 331] on input "GL Account" at bounding box center [917, 338] width 138 height 15
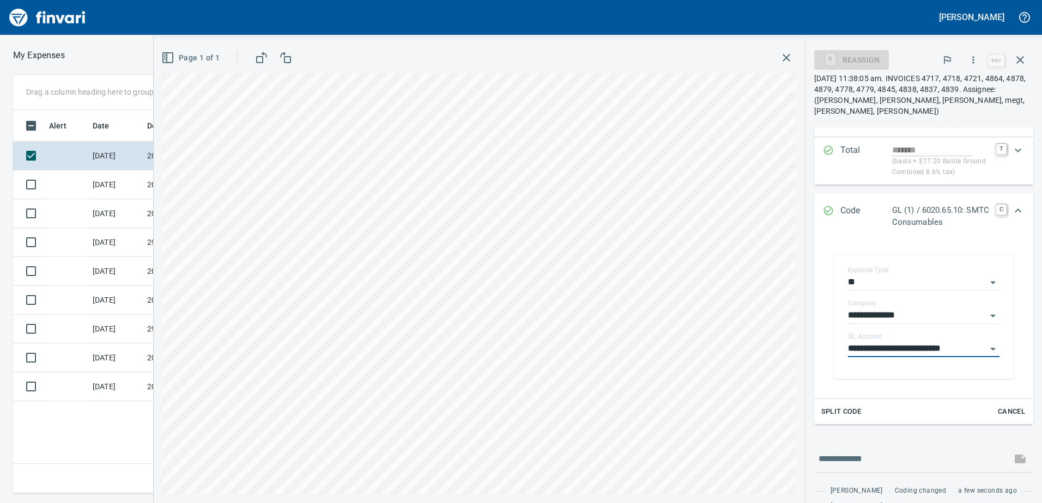
type input "**********"
click at [1015, 209] on icon "Expand" at bounding box center [1017, 210] width 13 height 13
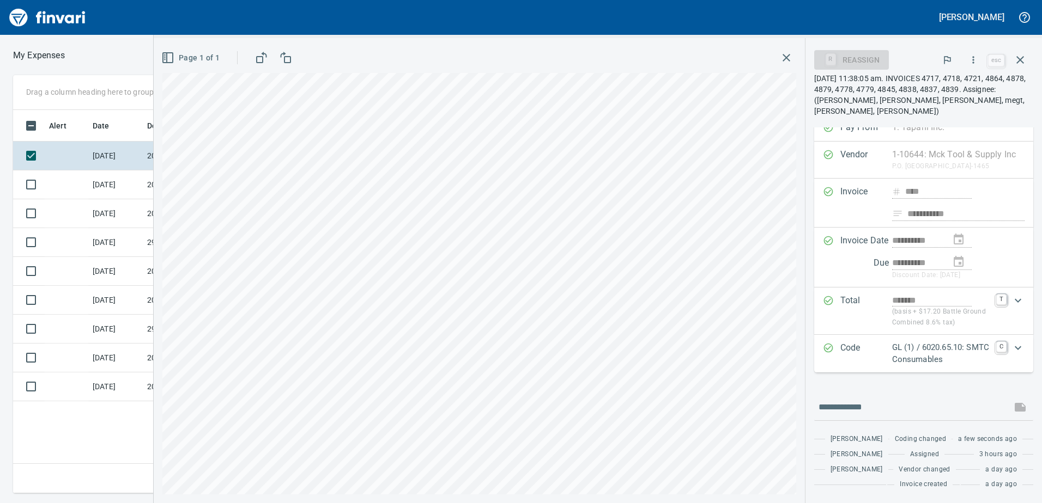
scroll to position [13, 0]
click at [974, 68] on button "button" at bounding box center [973, 60] width 24 height 24
click at [937, 90] on span "Approve" at bounding box center [963, 91] width 122 height 13
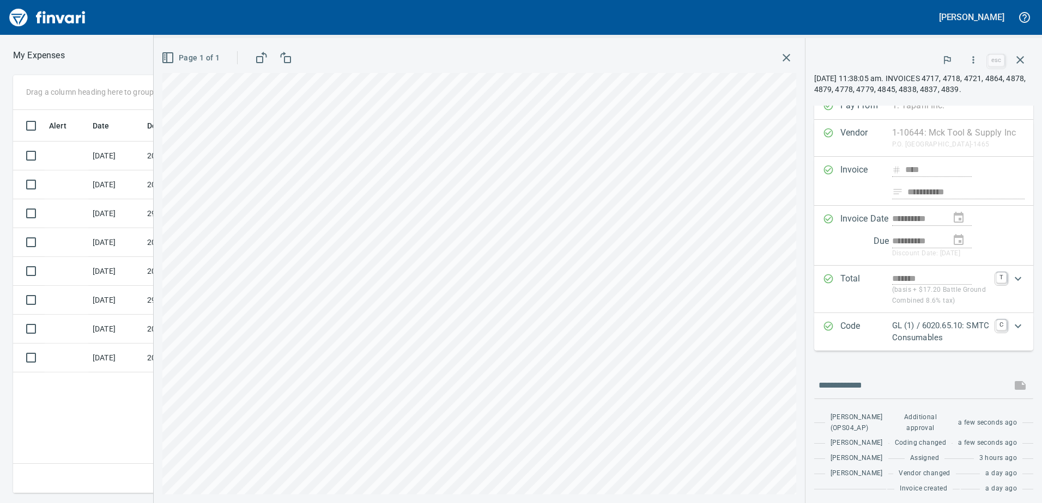
scroll to position [13, 0]
click at [1018, 70] on button "button" at bounding box center [1020, 60] width 26 height 26
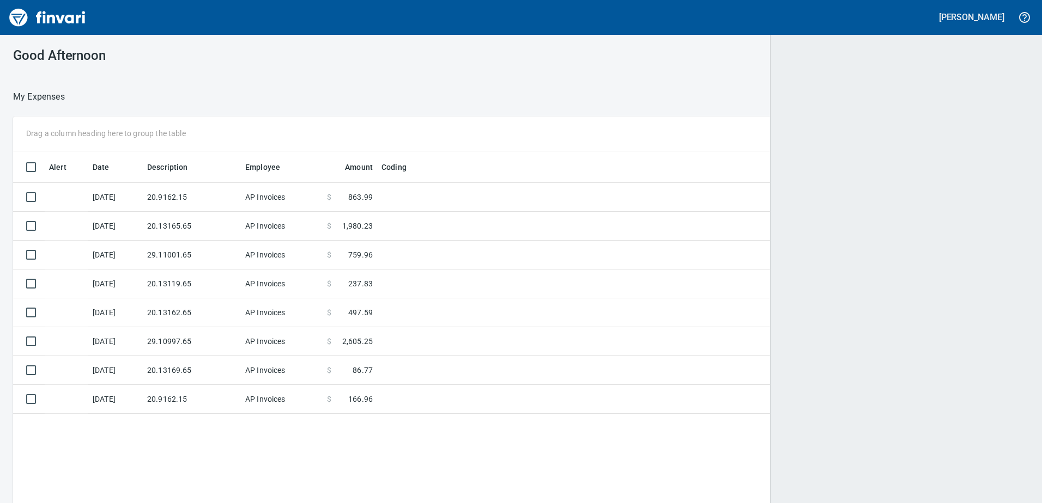
scroll to position [375, 998]
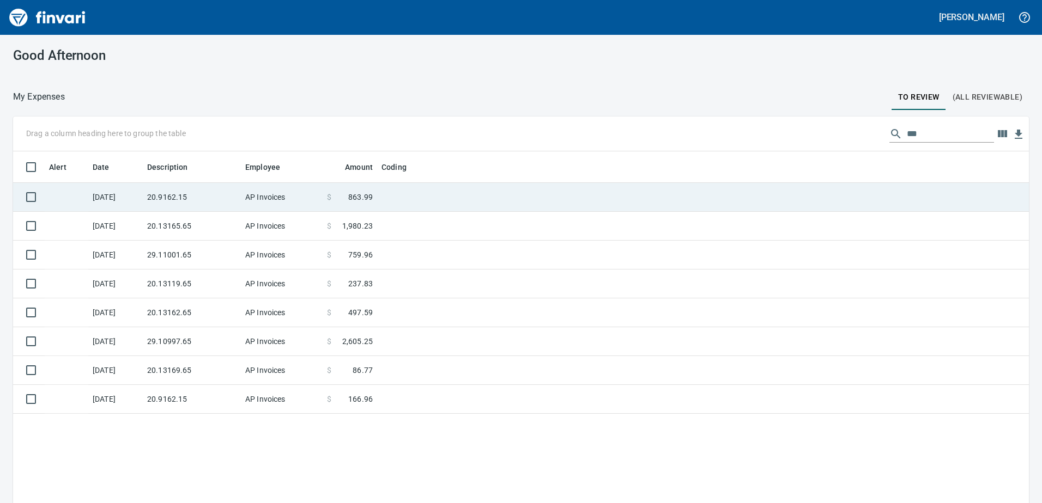
click at [96, 198] on td "[DATE]" at bounding box center [115, 197] width 54 height 29
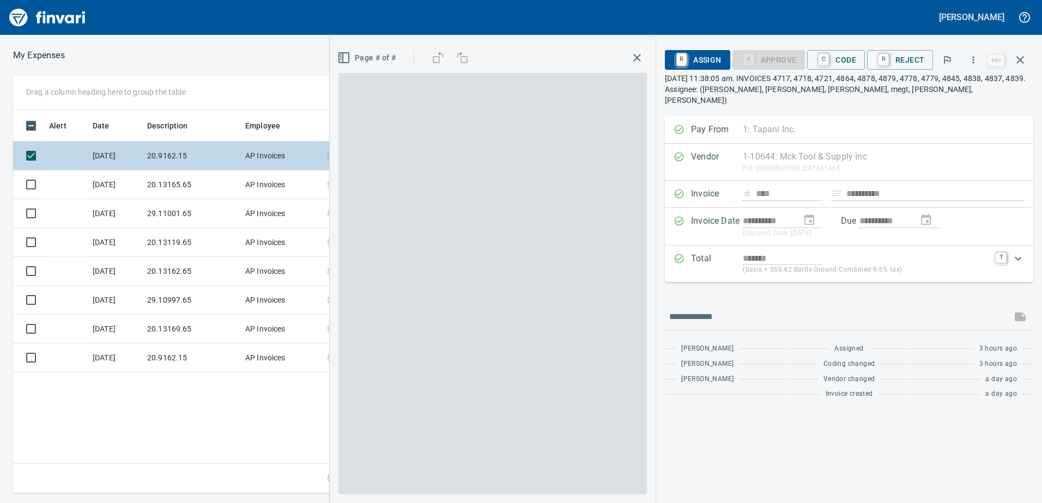
scroll to position [375, 735]
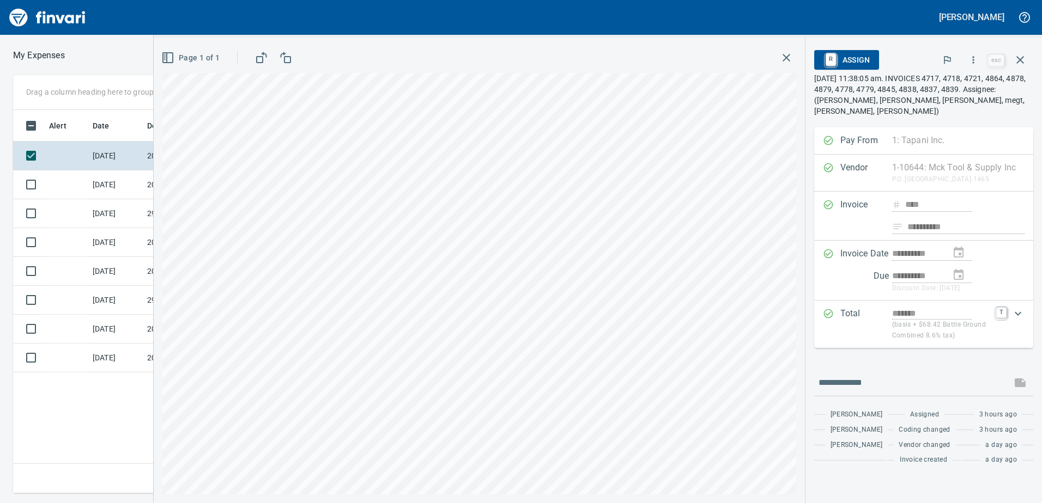
click at [976, 59] on icon "button" at bounding box center [973, 59] width 11 height 11
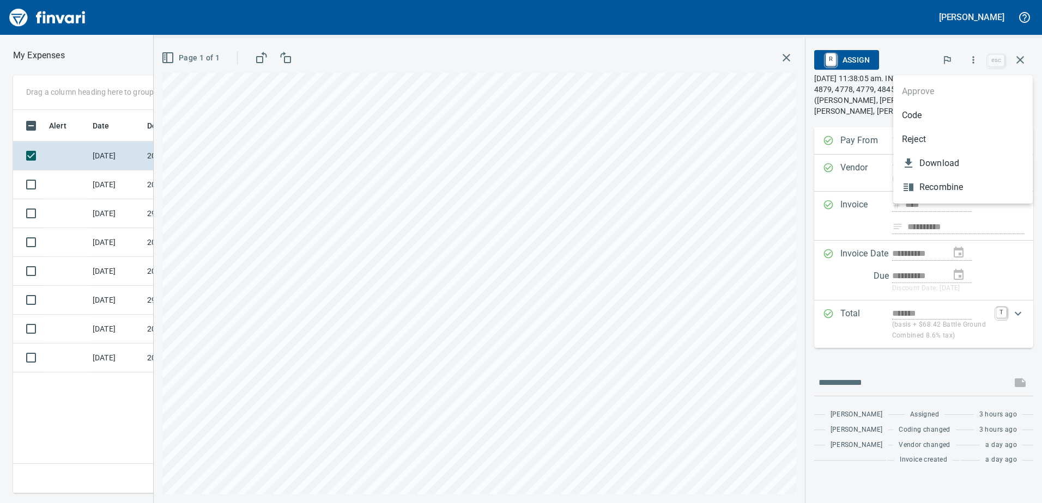
click at [960, 123] on li "Code" at bounding box center [962, 116] width 139 height 24
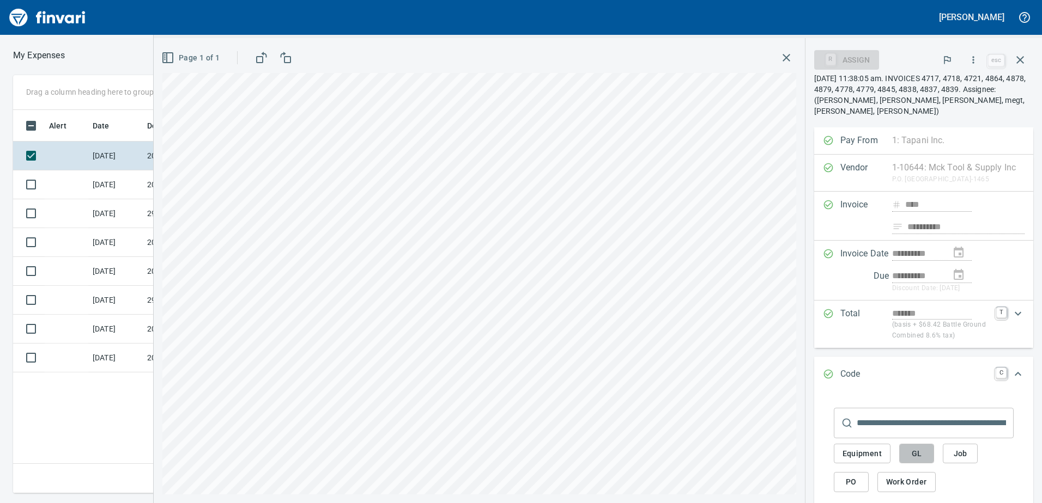
click at [919, 456] on span "GL" at bounding box center [916, 454] width 17 height 14
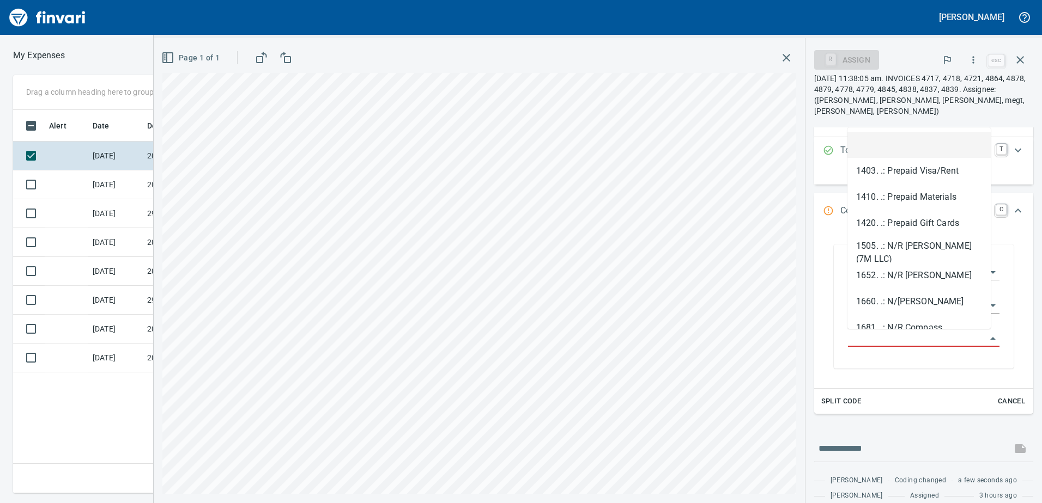
click at [894, 343] on input "GL Account" at bounding box center [917, 338] width 138 height 15
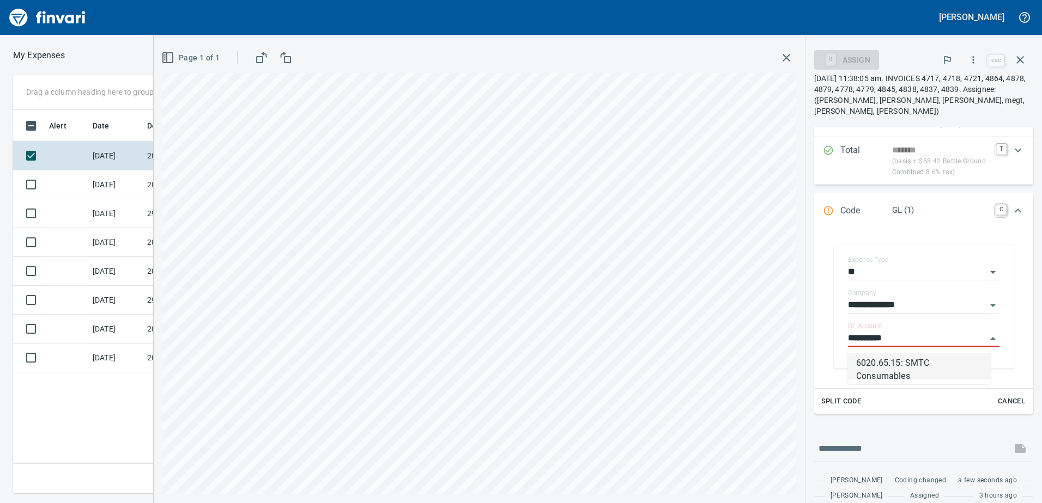
click at [892, 368] on li "6020.65.15: SMTC Consumables" at bounding box center [918, 367] width 143 height 26
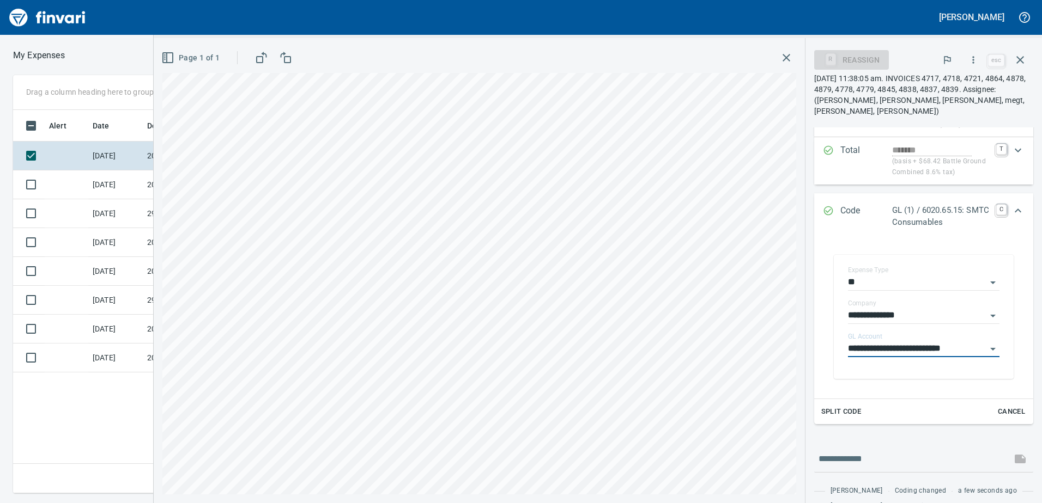
type input "**********"
click at [1011, 215] on icon "Expand" at bounding box center [1017, 210] width 13 height 13
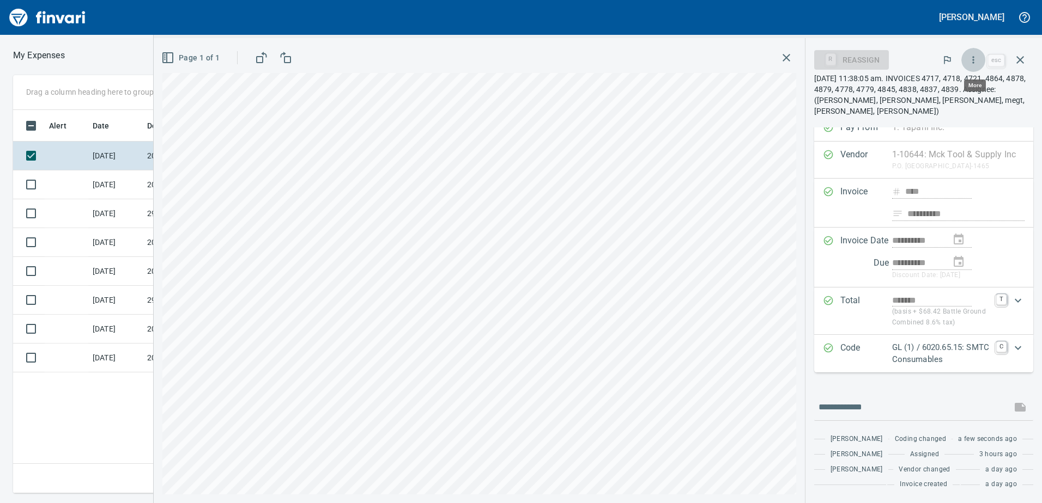
click at [977, 54] on icon "button" at bounding box center [973, 59] width 11 height 11
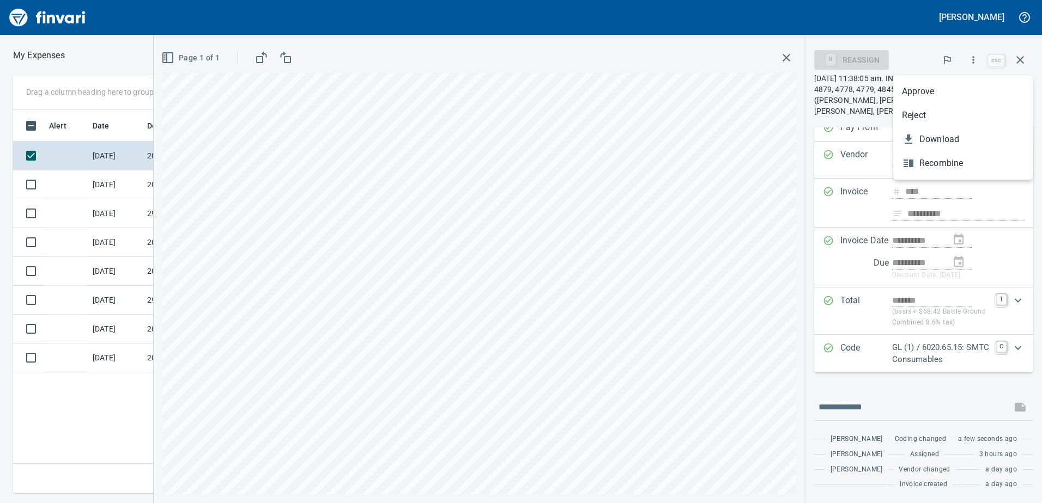
click at [945, 84] on li "Approve" at bounding box center [962, 92] width 139 height 24
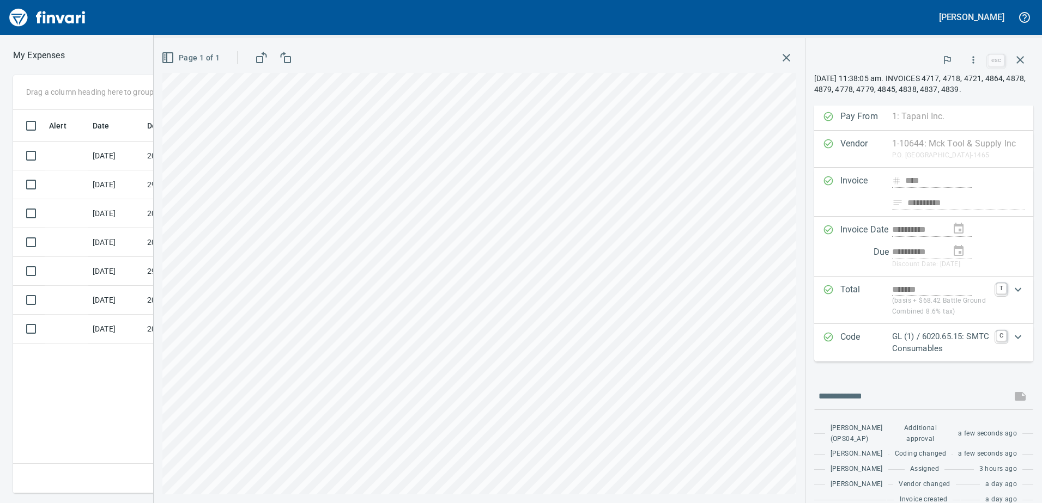
scroll to position [13, 0]
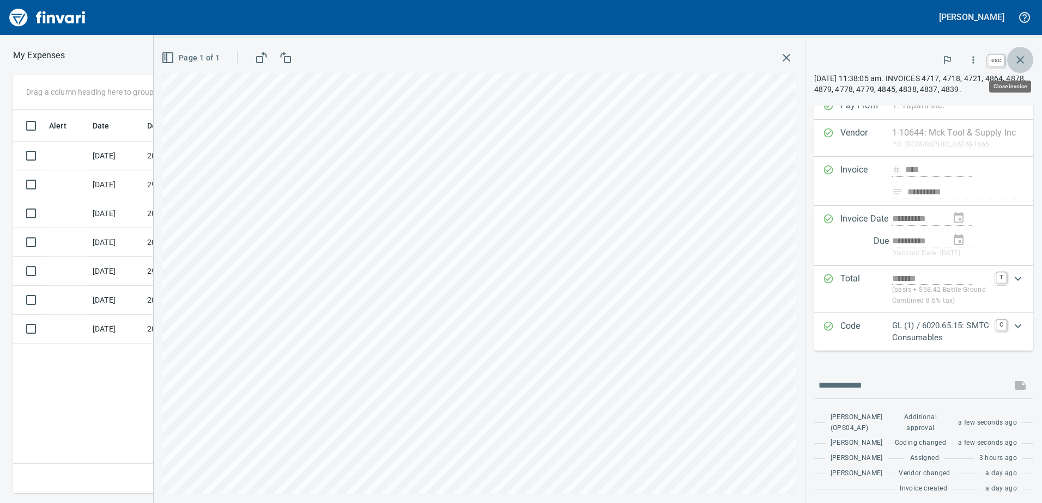
click at [1024, 52] on button "button" at bounding box center [1020, 60] width 26 height 26
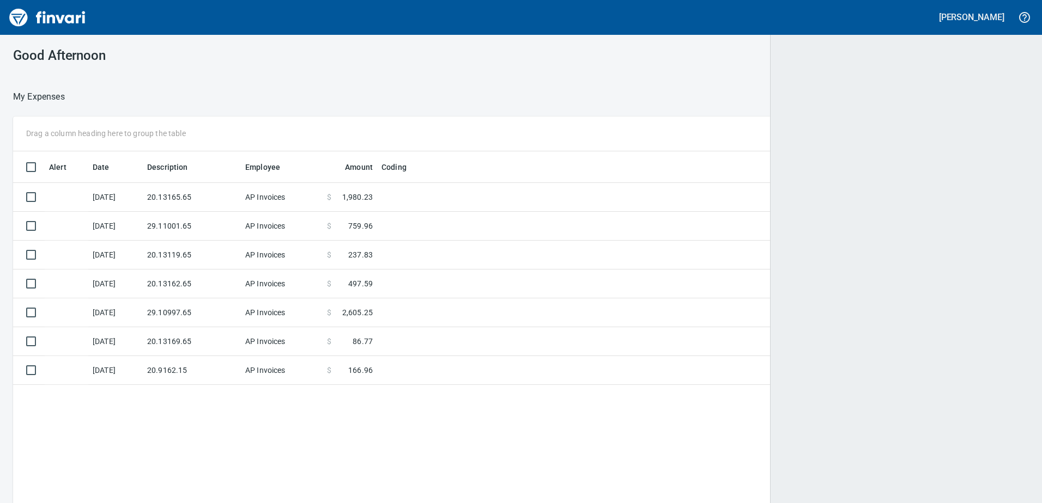
scroll to position [1, 1]
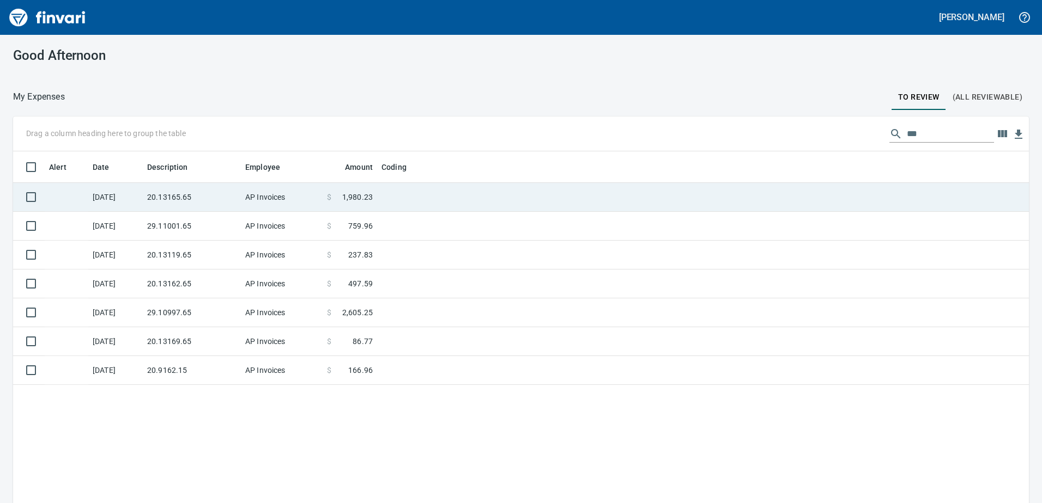
click at [162, 192] on td "20.13165.65" at bounding box center [192, 197] width 98 height 29
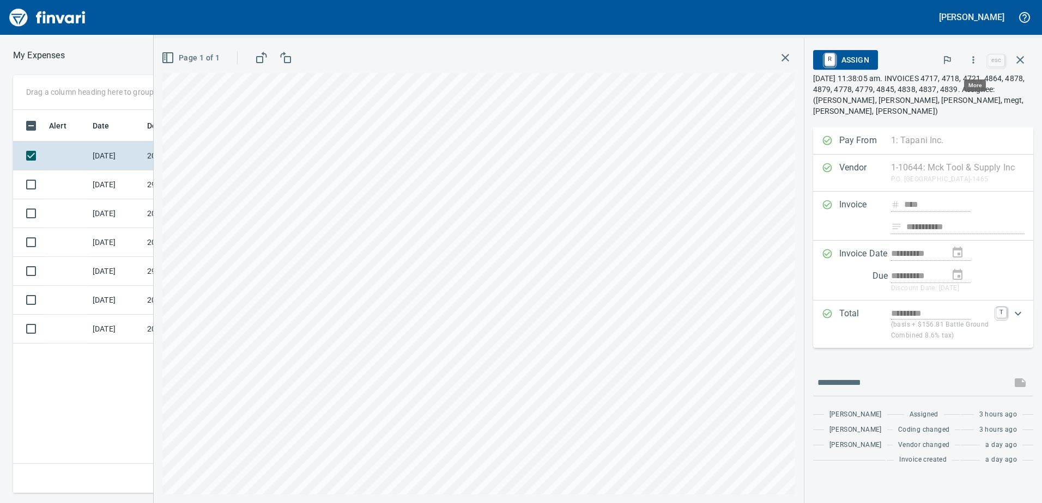
scroll to position [375, 735]
click at [968, 59] on button "button" at bounding box center [973, 60] width 24 height 24
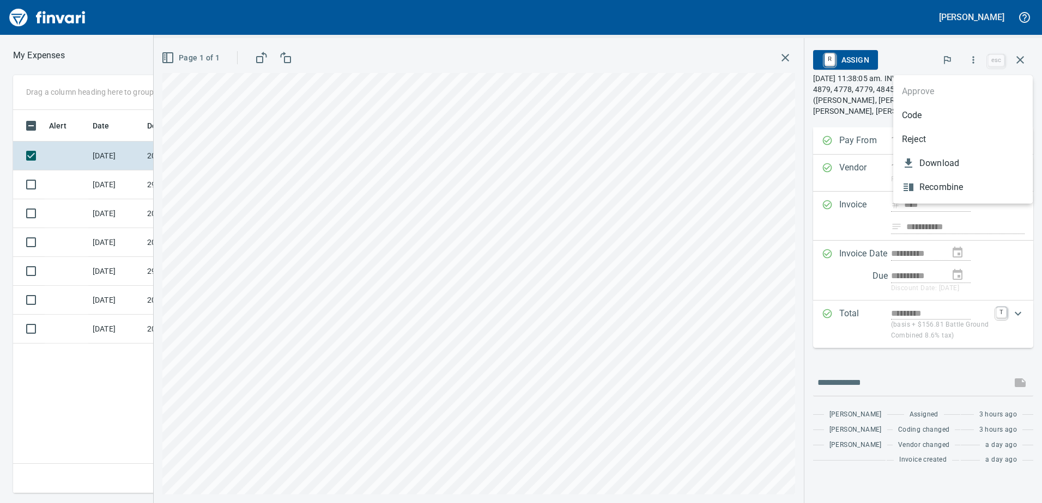
click at [929, 119] on span "Code" at bounding box center [963, 115] width 122 height 13
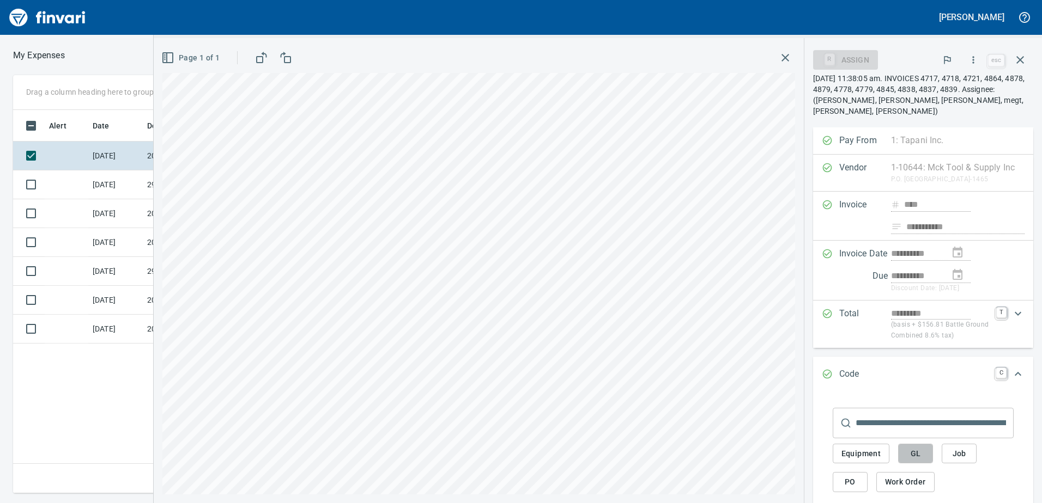
click at [915, 453] on span "GL" at bounding box center [915, 454] width 17 height 14
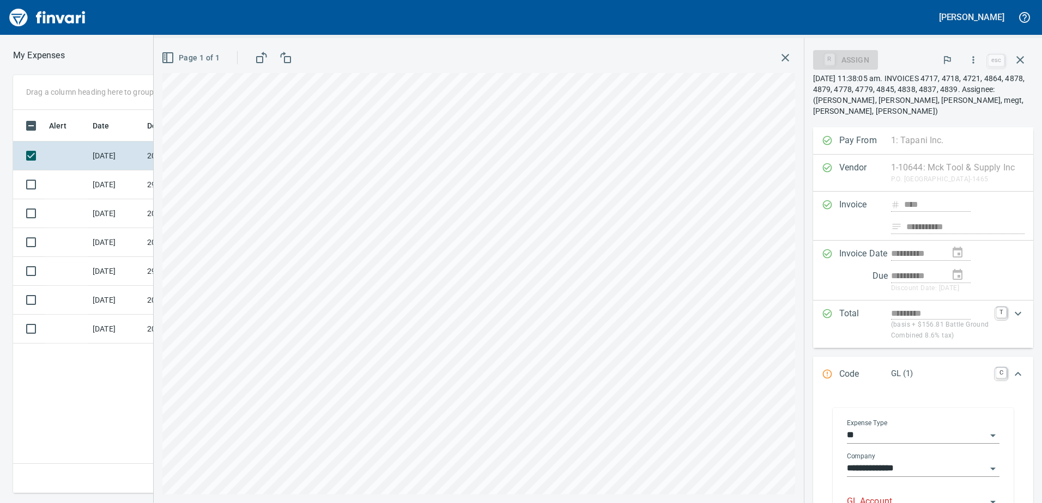
scroll to position [163, 0]
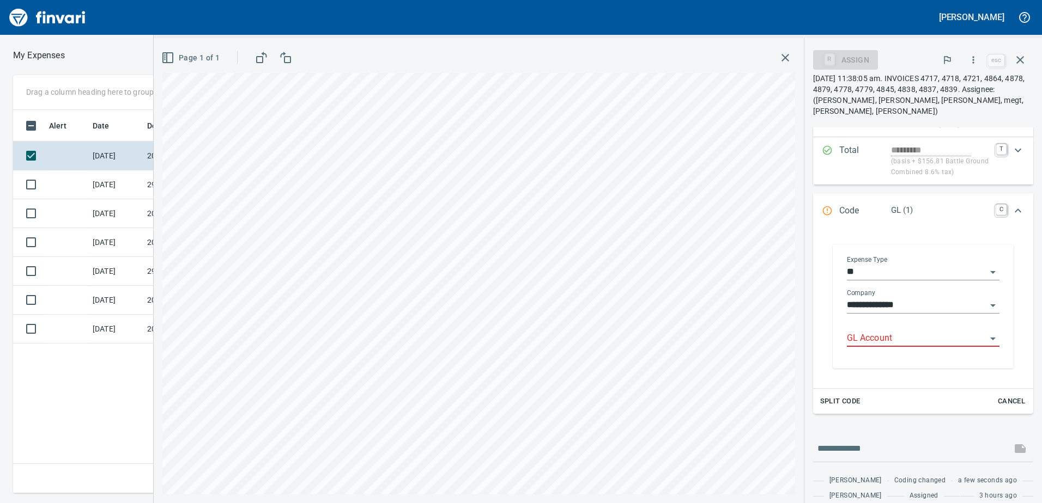
click at [889, 335] on input "GL Account" at bounding box center [916, 338] width 139 height 15
click at [900, 364] on li "6020.65.10: SMTC Consumables" at bounding box center [918, 367] width 144 height 26
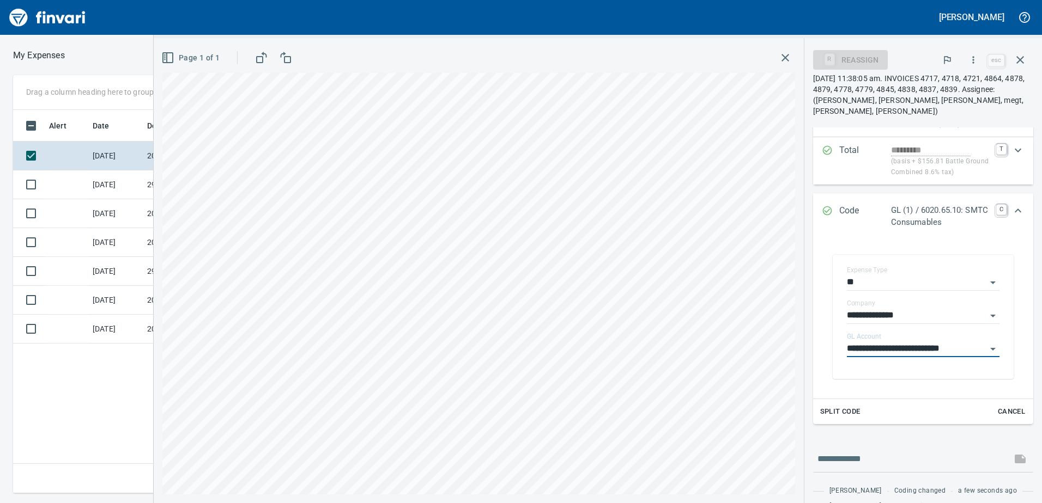
type input "**********"
click at [1011, 214] on icon "Expand" at bounding box center [1017, 210] width 13 height 13
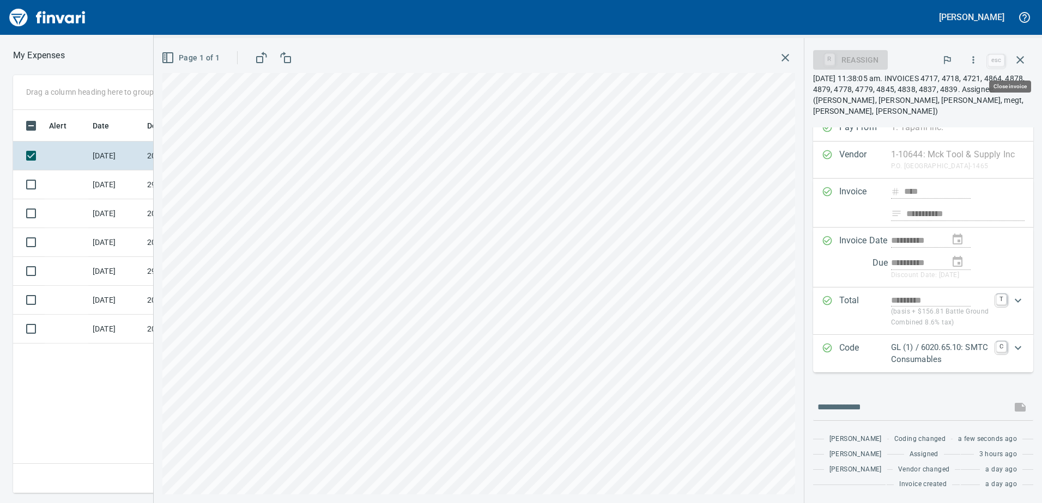
click at [986, 56] on div "R Reassign A Approve R Reject esc" at bounding box center [923, 60] width 220 height 26
click at [981, 58] on button "button" at bounding box center [973, 60] width 24 height 24
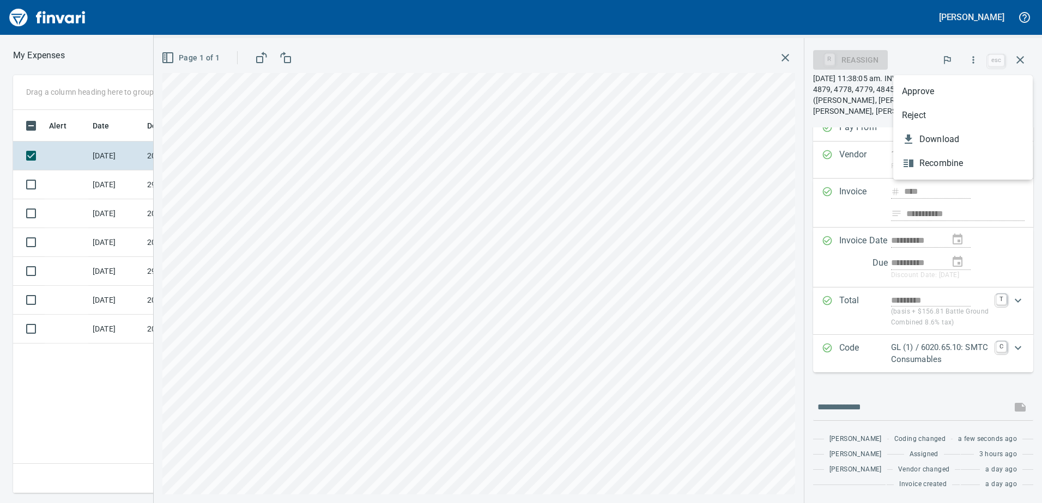
click at [940, 89] on span "Approve" at bounding box center [963, 91] width 122 height 13
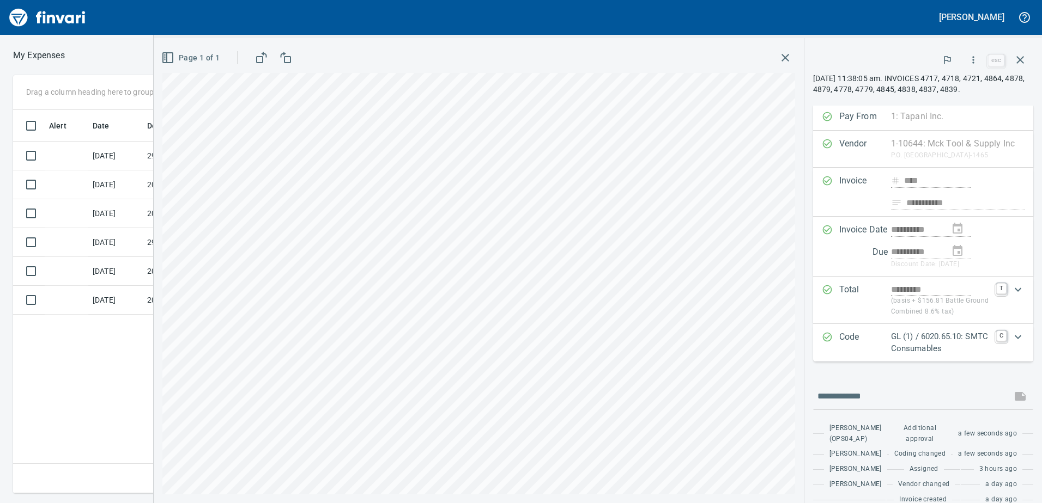
scroll to position [13, 0]
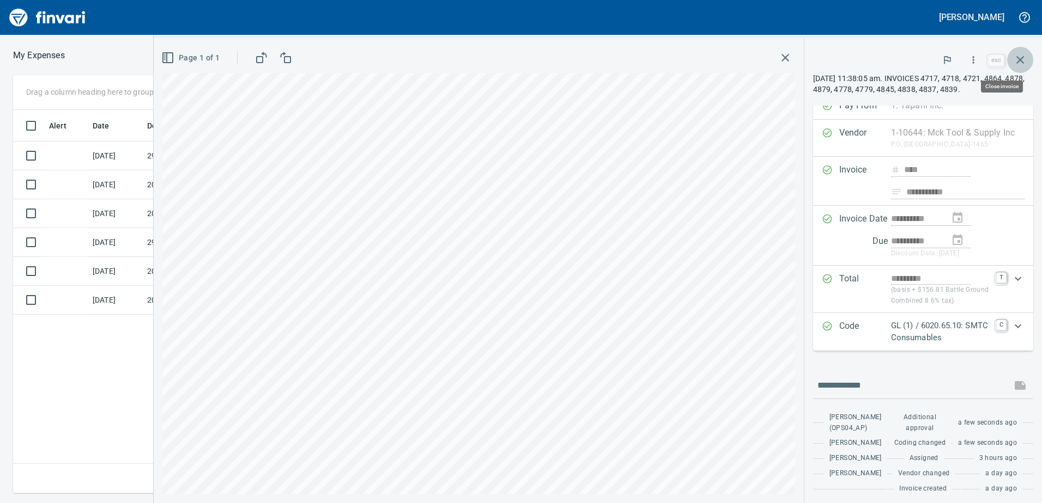
click at [1019, 56] on icon "button" at bounding box center [1019, 59] width 13 height 13
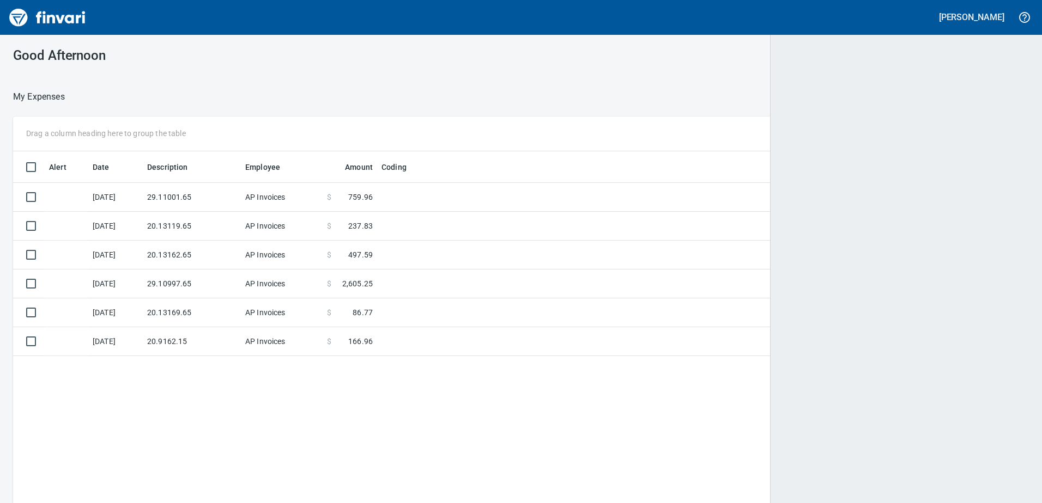
scroll to position [375, 998]
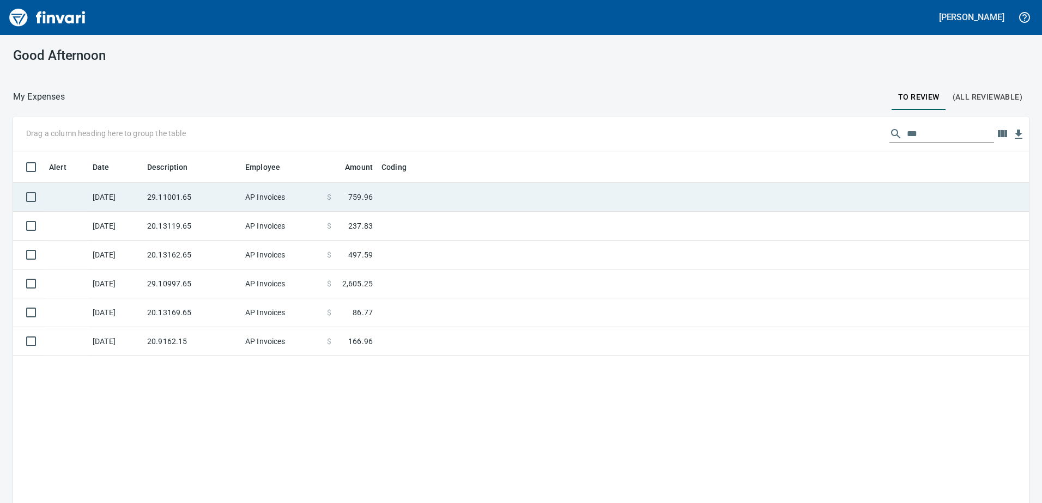
click at [170, 197] on td "29.11001.65" at bounding box center [192, 197] width 98 height 29
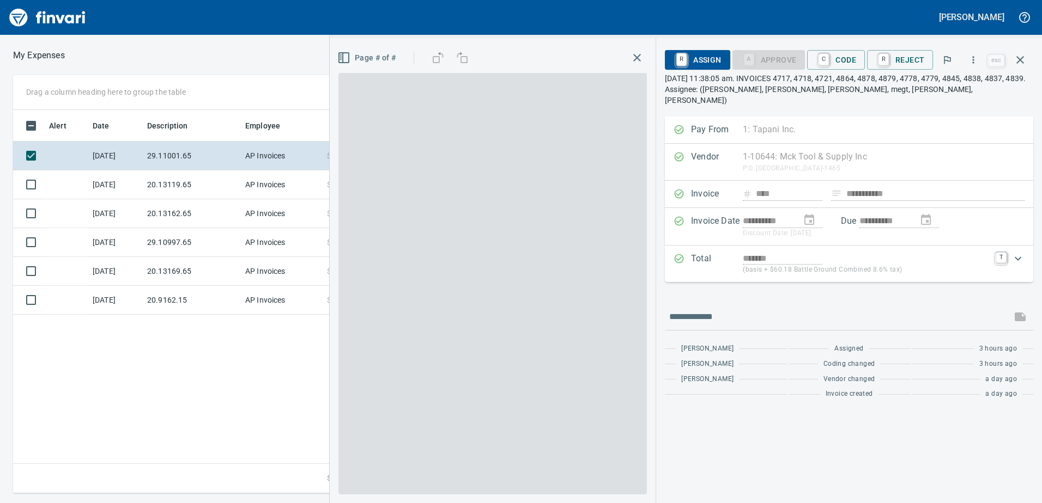
scroll to position [375, 735]
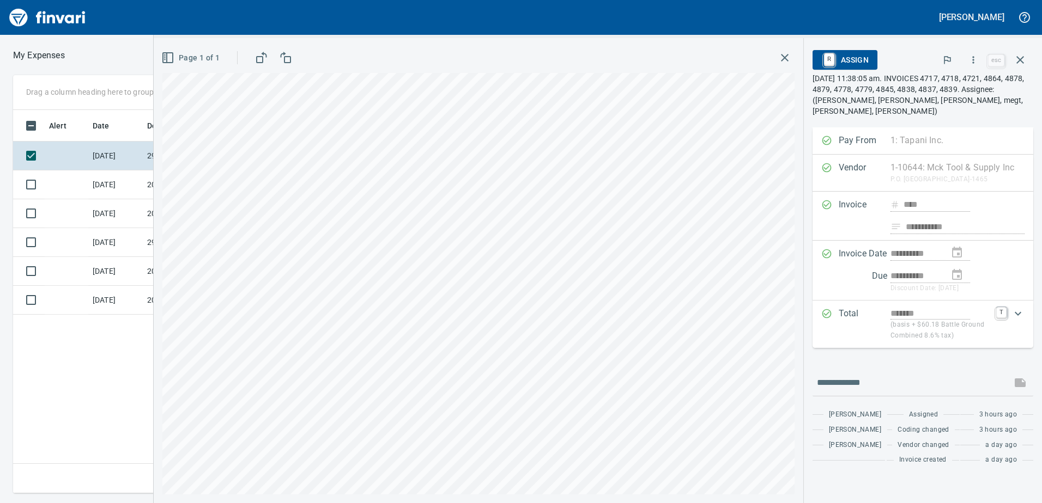
click at [978, 57] on icon "button" at bounding box center [973, 59] width 11 height 11
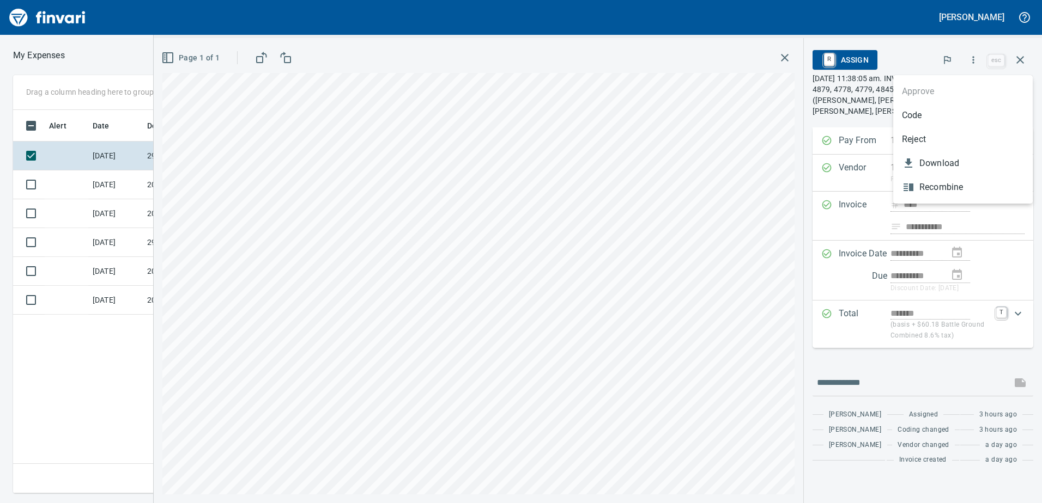
click at [931, 121] on span "Code" at bounding box center [963, 115] width 122 height 13
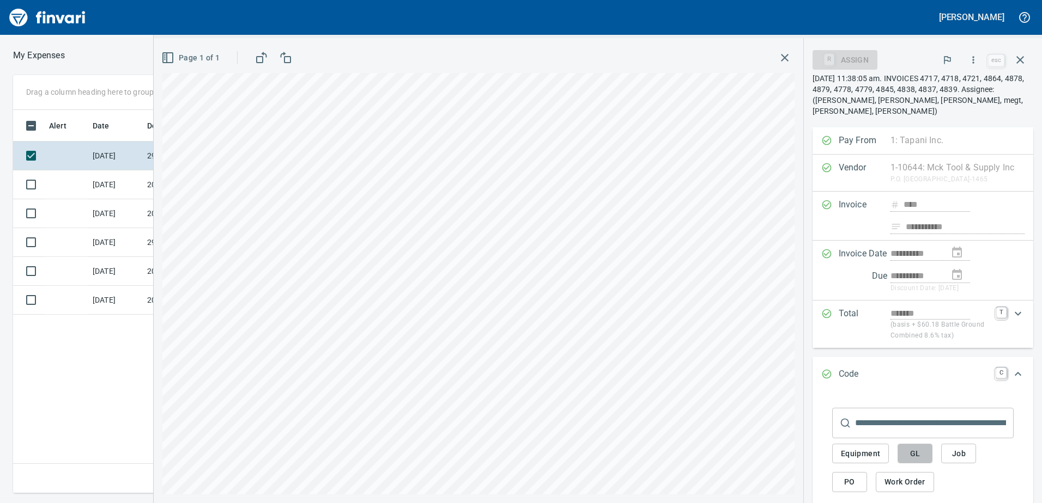
click at [924, 454] on button "GL" at bounding box center [914, 454] width 35 height 20
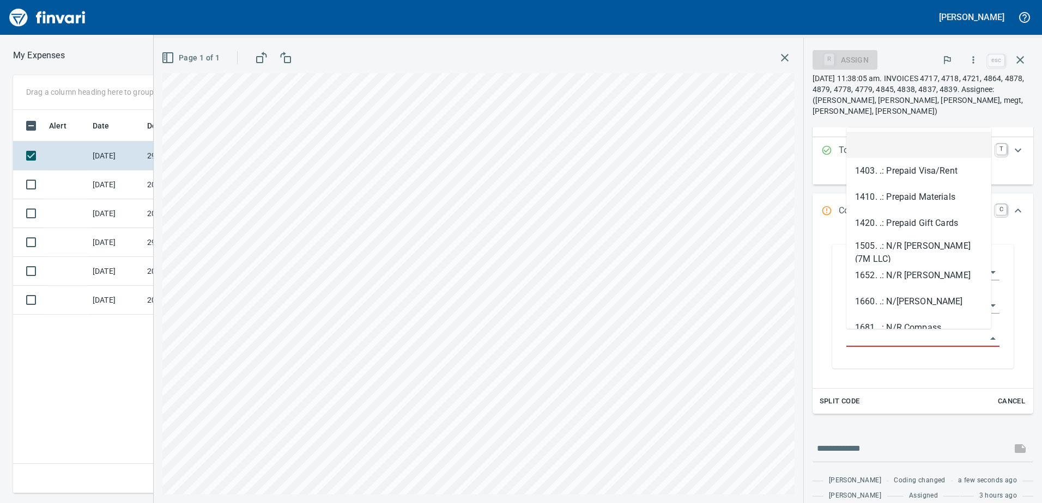
click at [903, 342] on input "GL Account" at bounding box center [916, 338] width 140 height 15
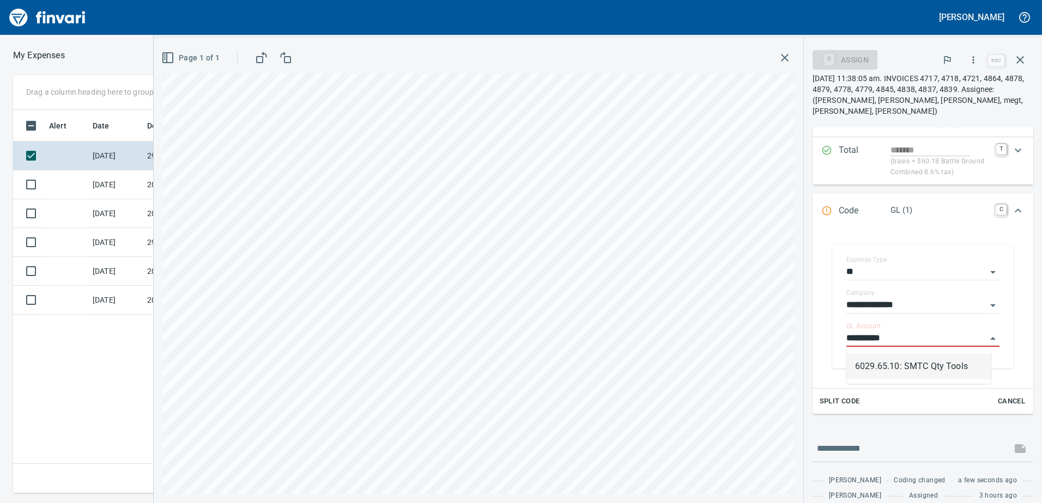
click at [902, 374] on li "6029.65.10: SMTC Qty Tools" at bounding box center [918, 367] width 145 height 26
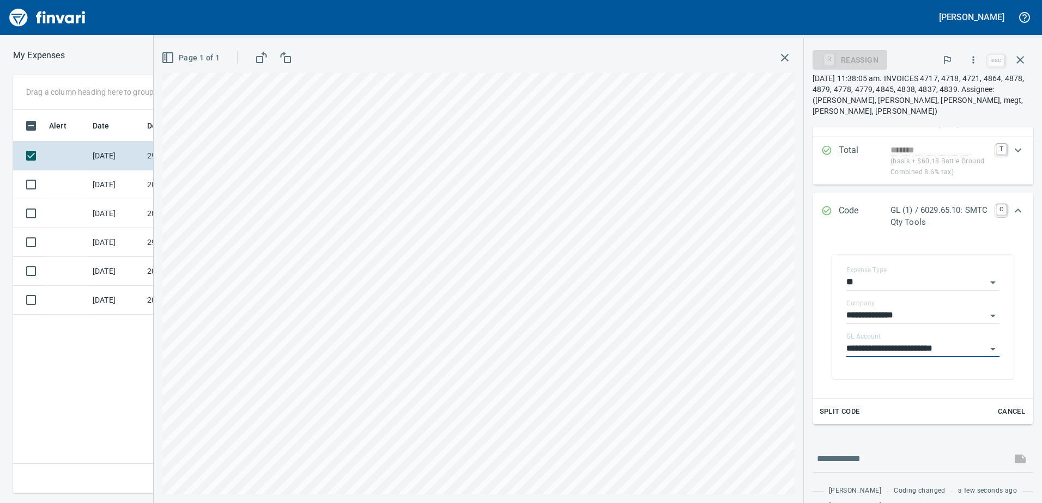
type input "**********"
click at [1017, 209] on div "Expand" at bounding box center [1018, 211] width 26 height 26
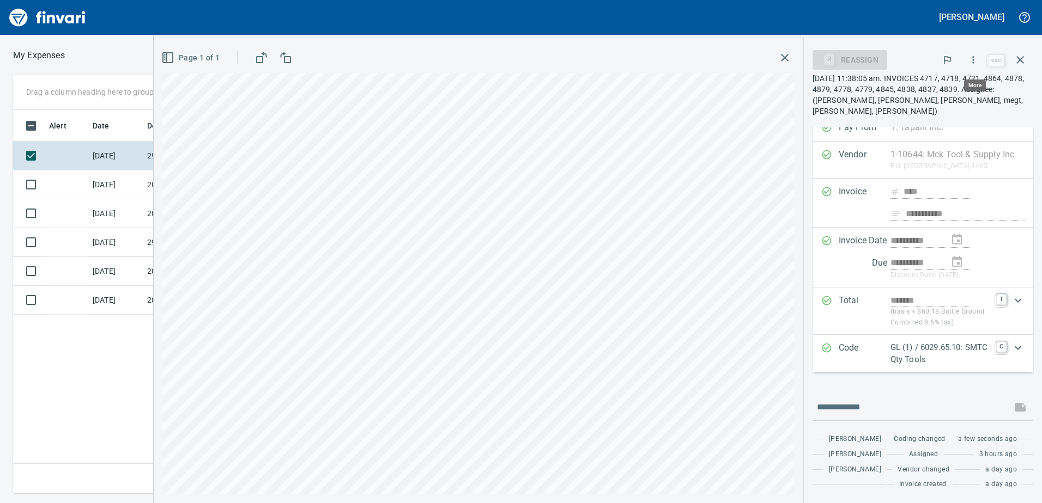
click at [975, 59] on icon "button" at bounding box center [973, 59] width 11 height 11
click at [954, 90] on span "Approve" at bounding box center [963, 91] width 122 height 13
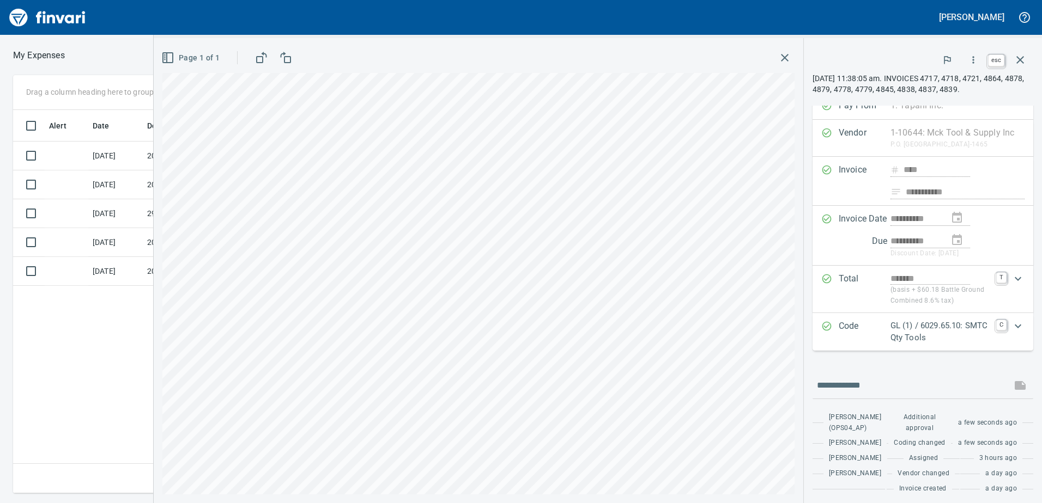
click at [1022, 60] on icon "button" at bounding box center [1019, 59] width 13 height 13
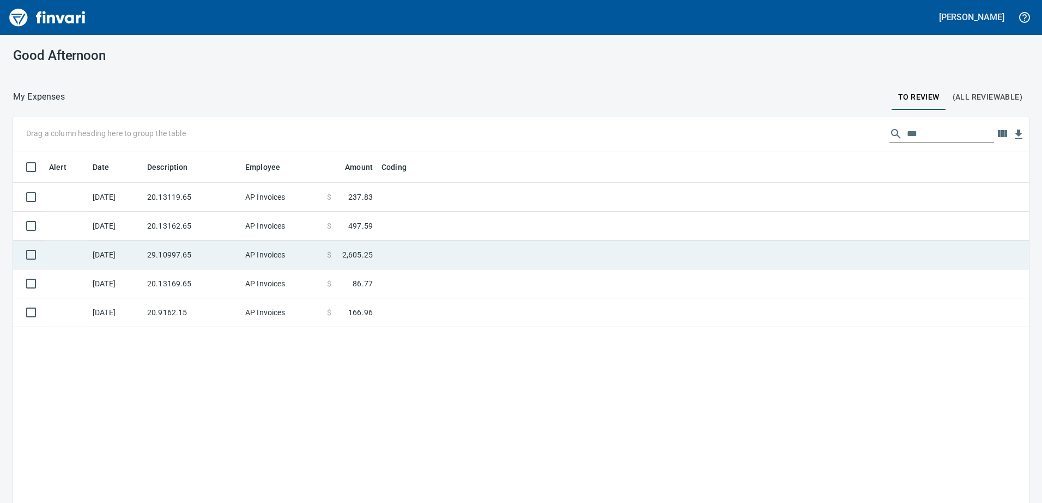
scroll to position [375, 999]
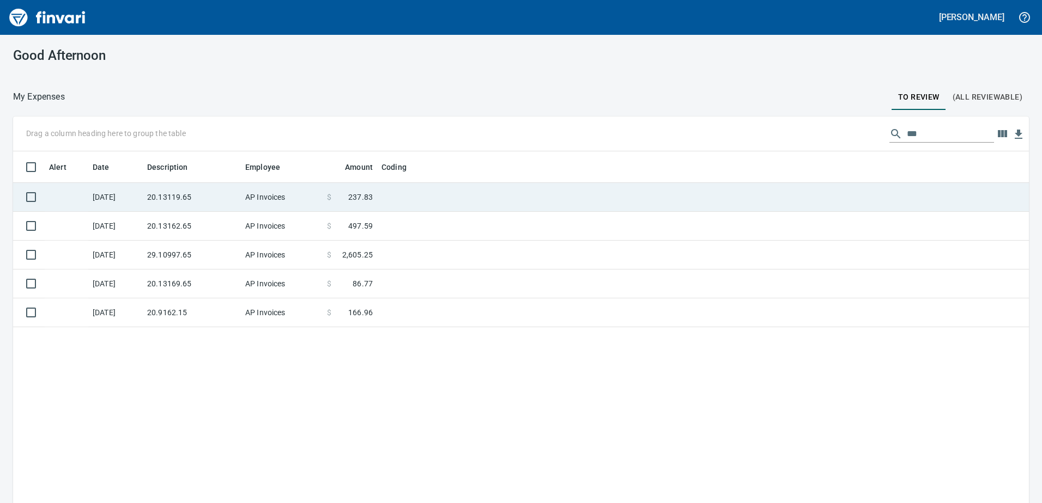
click at [223, 208] on td "20.13119.65" at bounding box center [192, 197] width 98 height 29
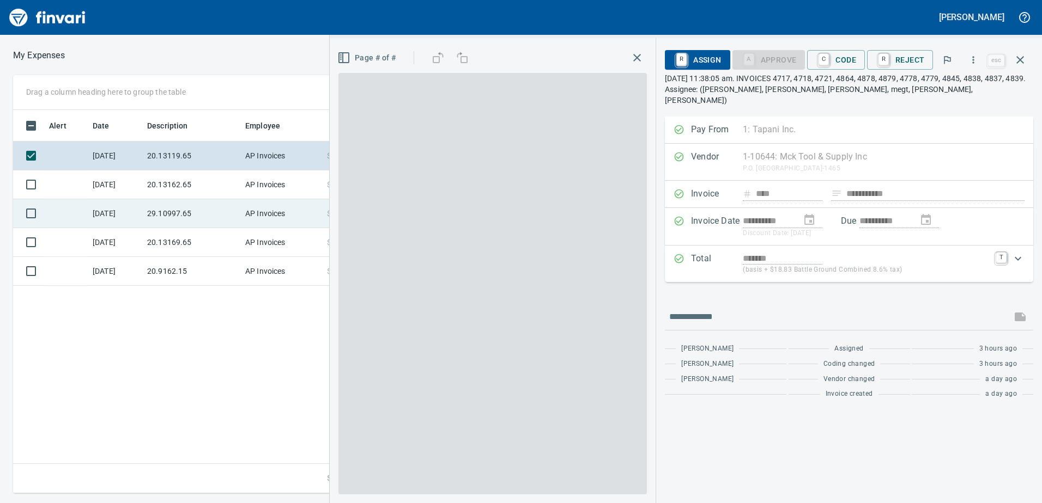
scroll to position [375, 735]
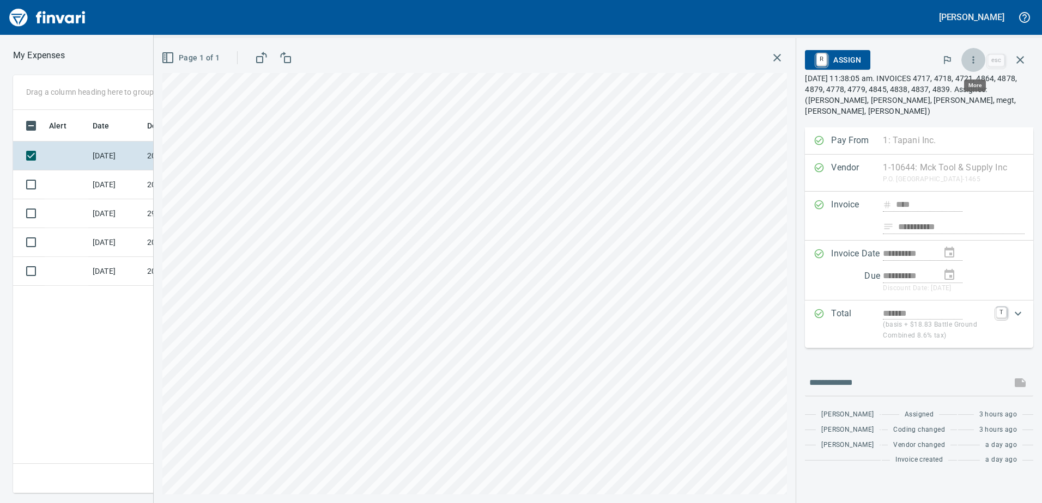
click at [967, 58] on button "button" at bounding box center [973, 60] width 24 height 24
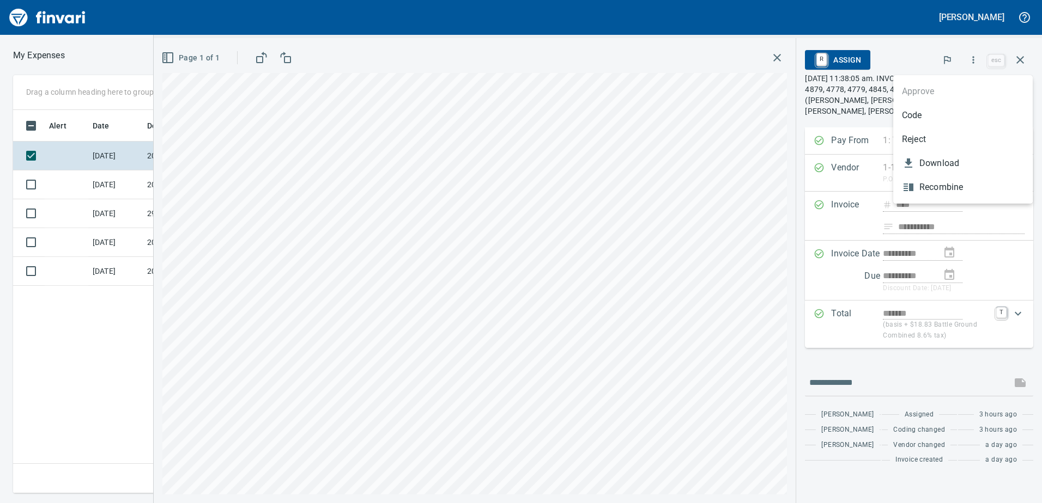
click at [935, 119] on span "Code" at bounding box center [963, 115] width 122 height 13
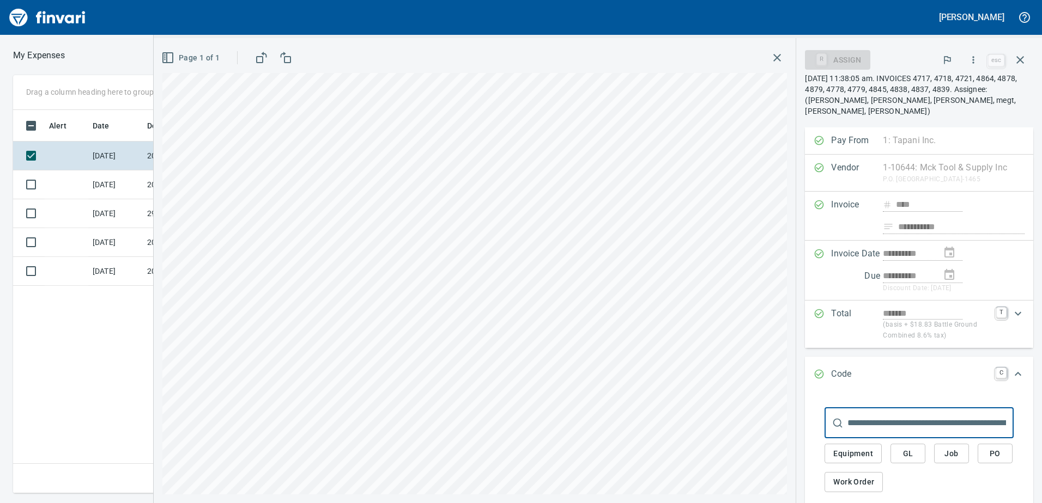
click at [896, 444] on button "GL" at bounding box center [907, 454] width 35 height 20
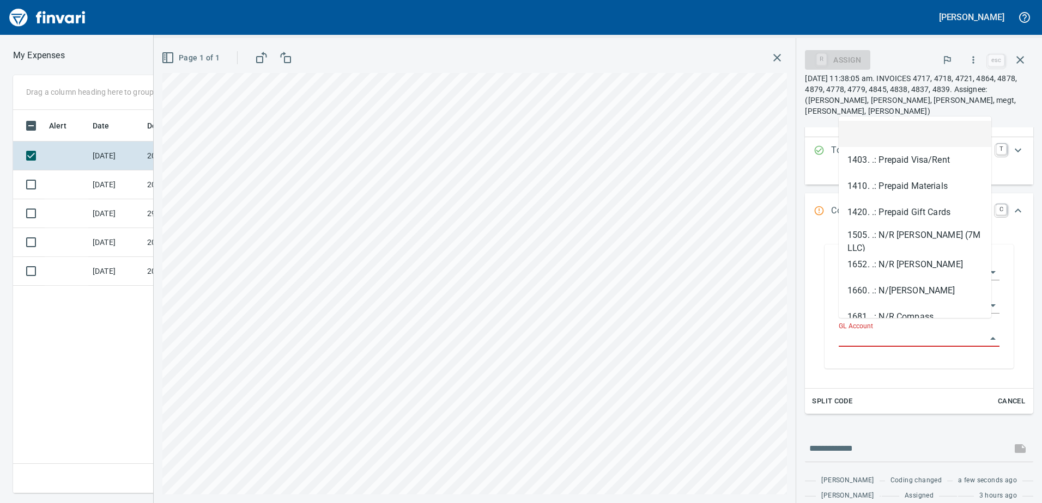
click at [871, 331] on input "GL Account" at bounding box center [913, 338] width 148 height 15
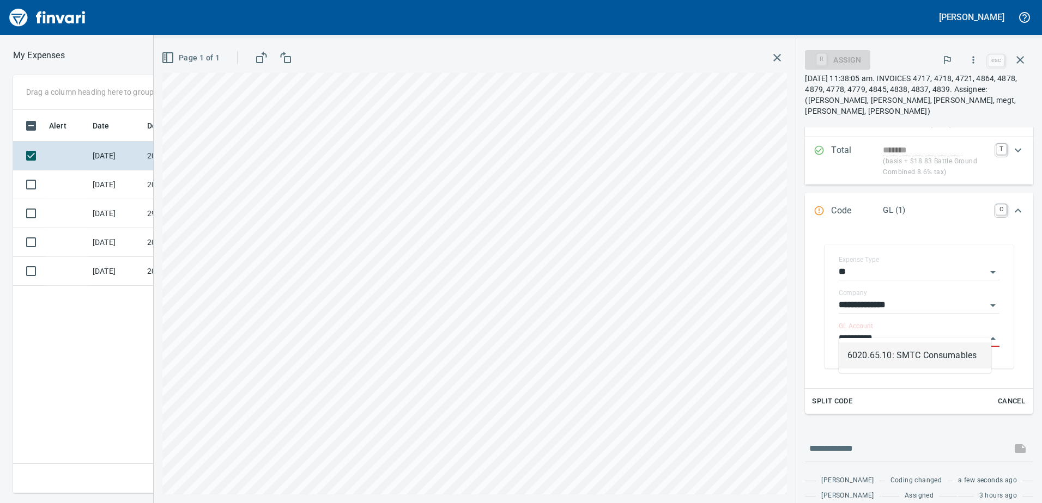
click at [912, 349] on li "6020.65.10: SMTC Consumables" at bounding box center [915, 356] width 153 height 26
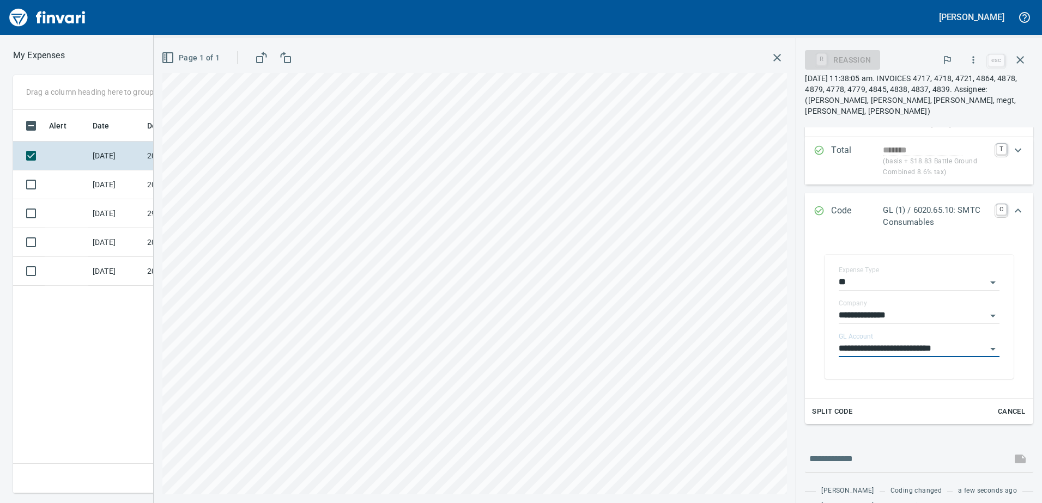
type input "**********"
click at [1013, 212] on div "Expand" at bounding box center [1018, 211] width 26 height 26
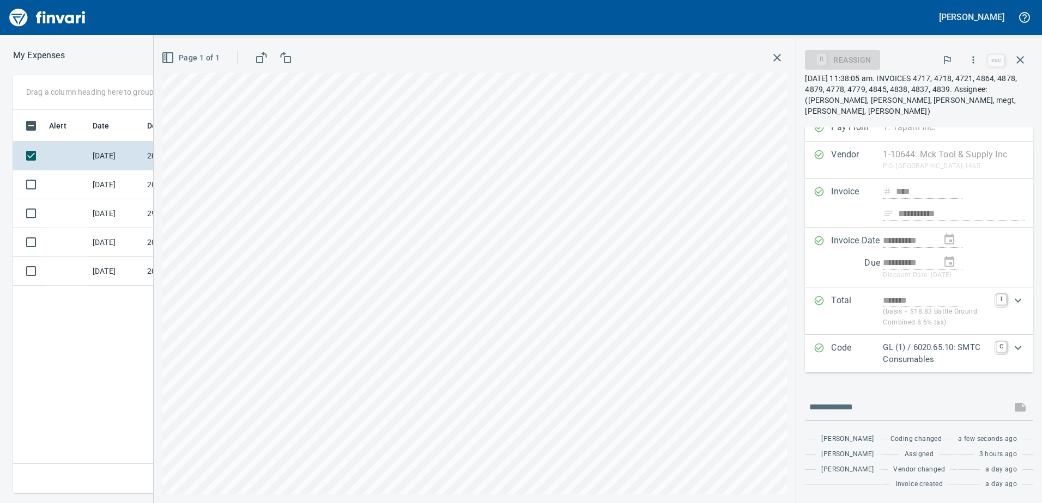
scroll to position [2, 0]
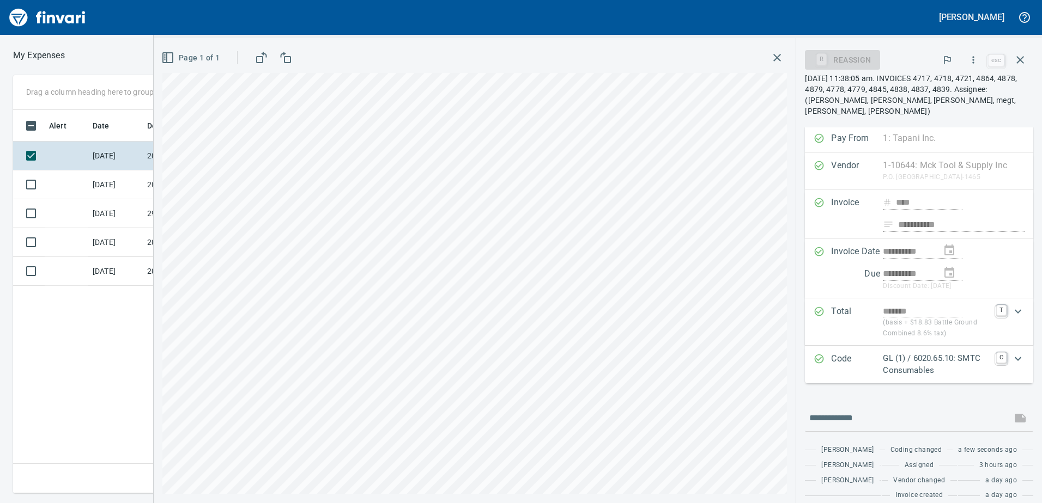
click at [975, 55] on icon "button" at bounding box center [973, 59] width 11 height 11
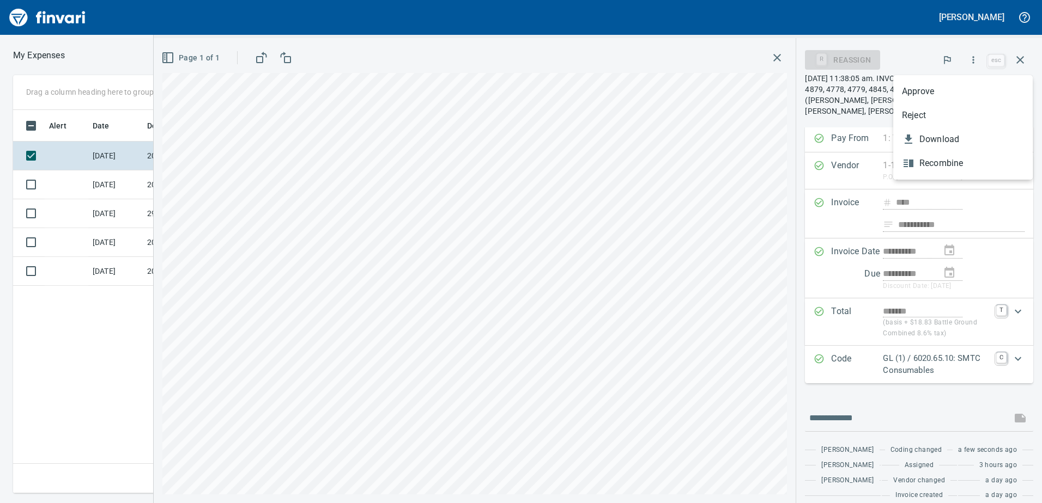
click at [907, 90] on span "Approve" at bounding box center [963, 91] width 122 height 13
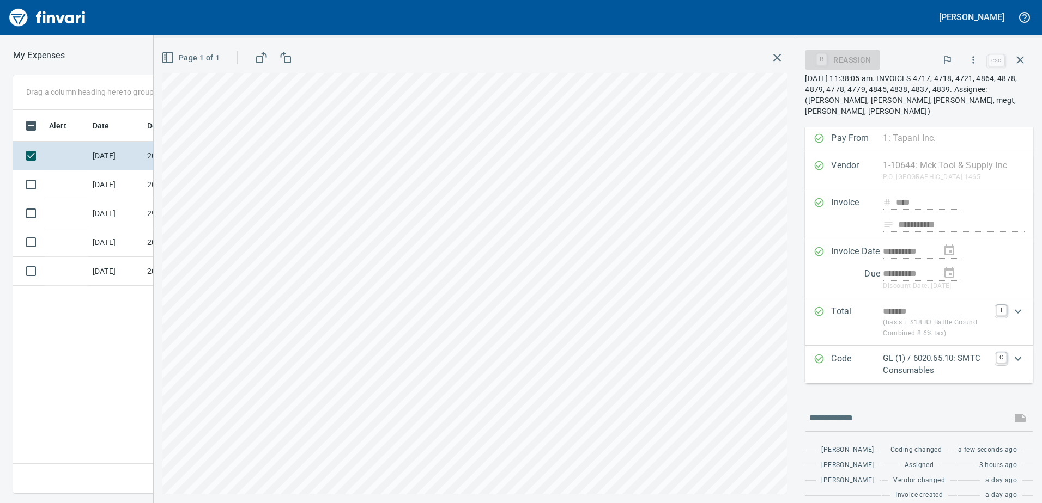
scroll to position [0, 0]
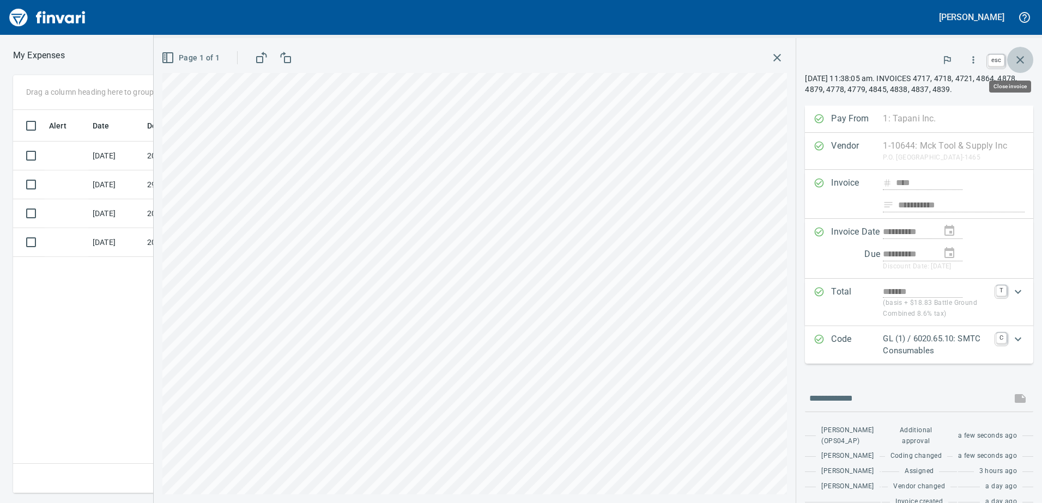
click at [1021, 53] on icon "button" at bounding box center [1019, 59] width 13 height 13
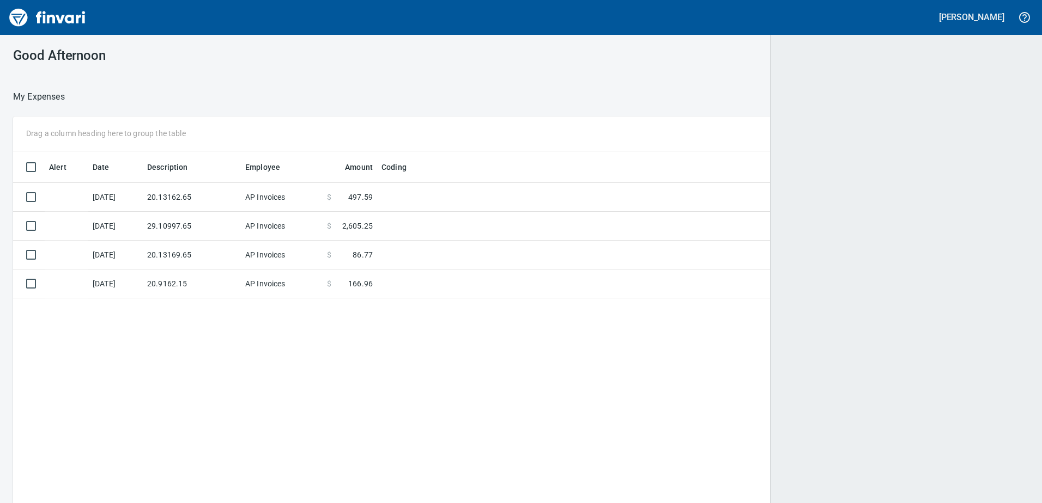
scroll to position [375, 998]
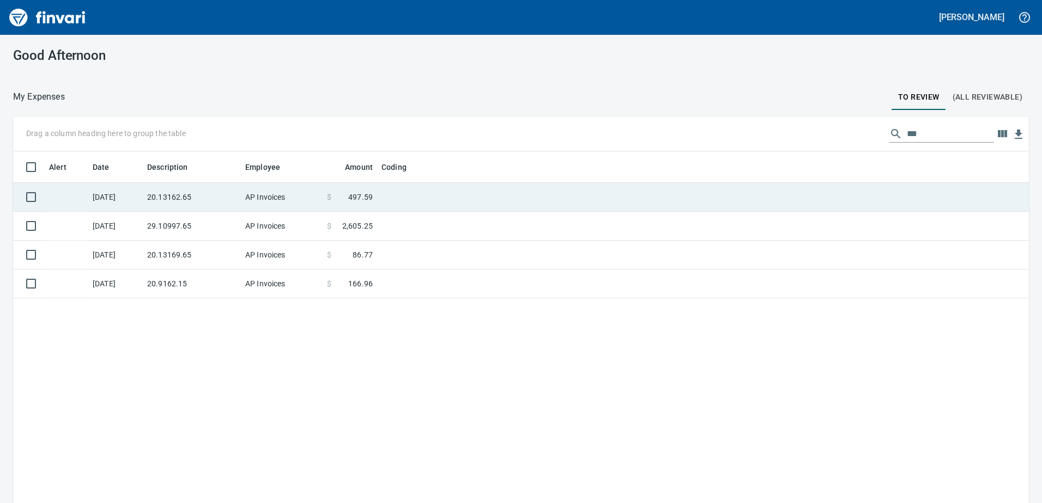
click at [166, 195] on td "20.13162.65" at bounding box center [192, 197] width 98 height 29
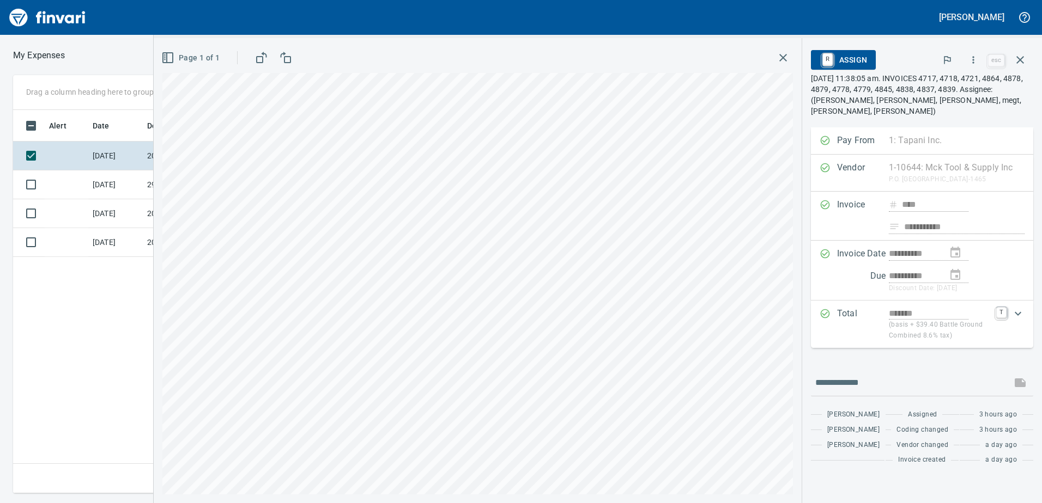
scroll to position [375, 735]
click at [983, 66] on button "button" at bounding box center [973, 60] width 24 height 24
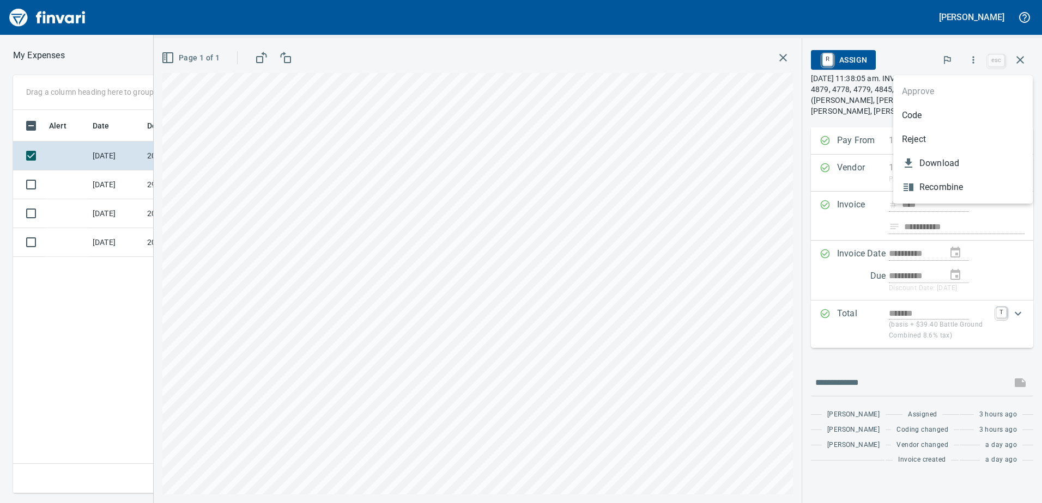
click at [927, 117] on span "Code" at bounding box center [963, 115] width 122 height 13
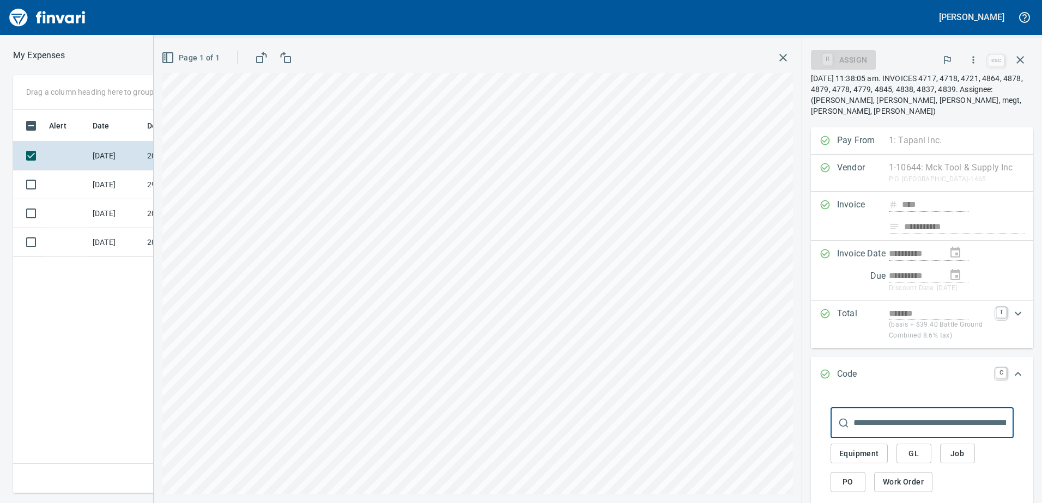
click at [903, 451] on button "GL" at bounding box center [913, 454] width 35 height 20
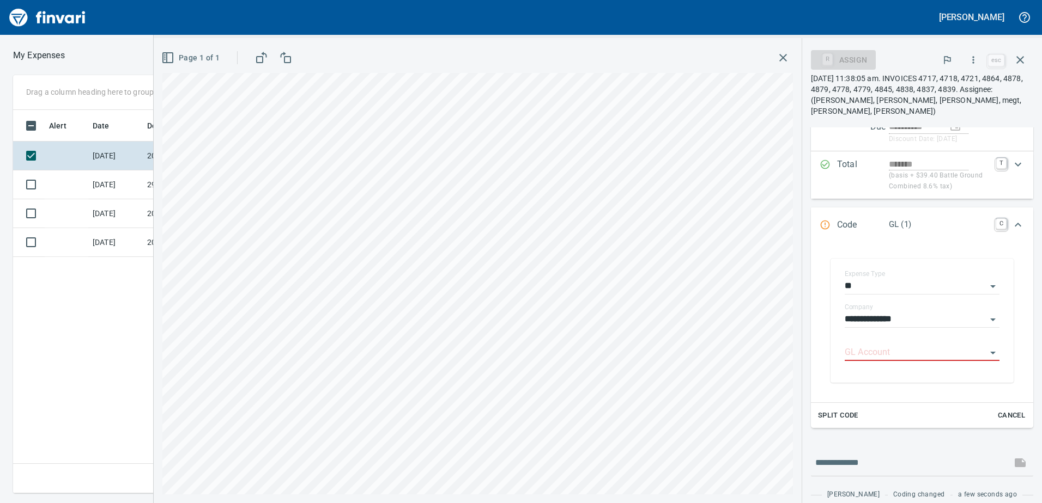
scroll to position [163, 0]
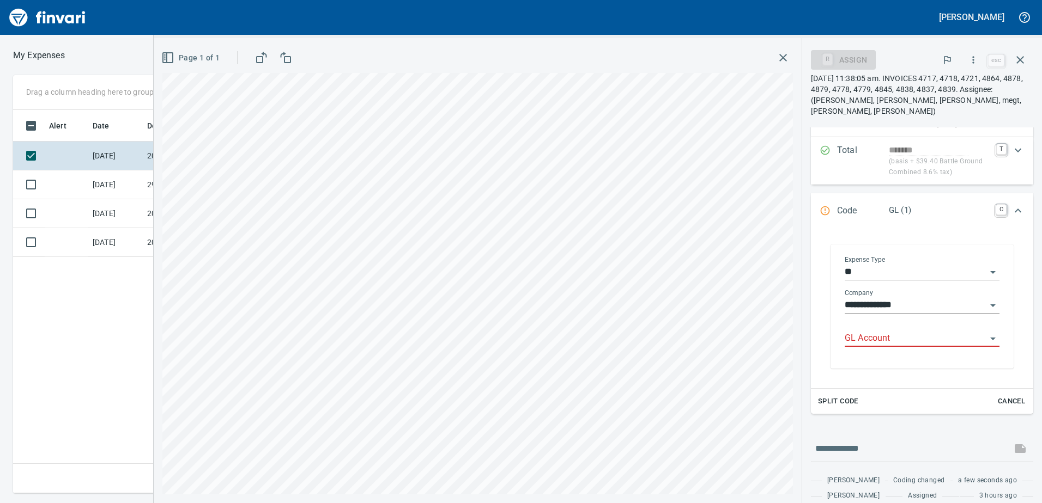
click at [877, 332] on input "GL Account" at bounding box center [916, 338] width 142 height 15
click at [897, 367] on li "6020.65.10: SMTC Consumables" at bounding box center [917, 367] width 147 height 26
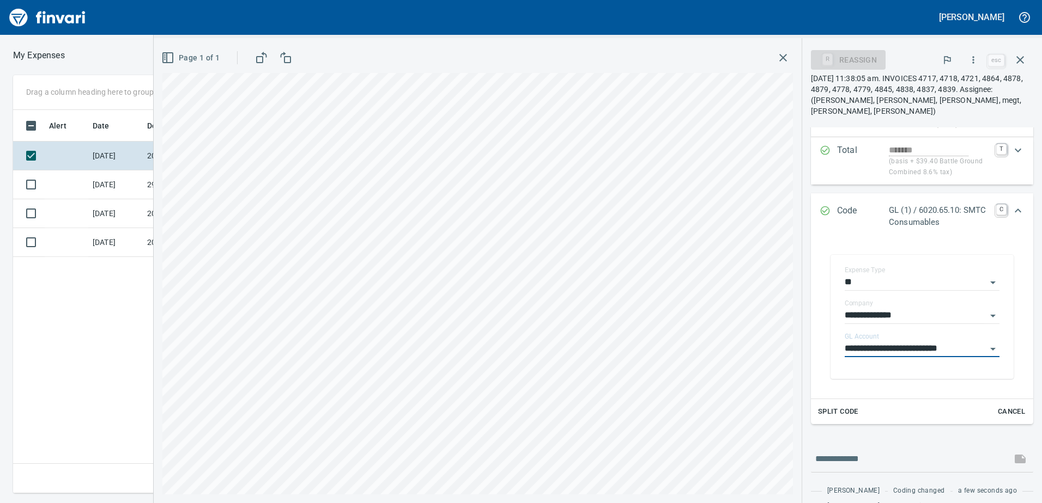
type input "**********"
click at [1013, 210] on icon "Expand" at bounding box center [1017, 210] width 13 height 13
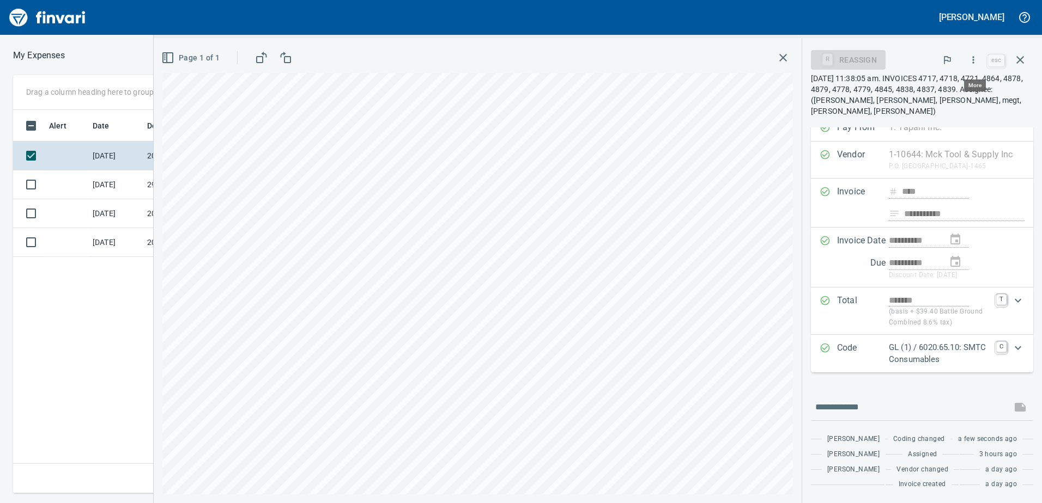
click at [974, 56] on icon "button" at bounding box center [973, 59] width 11 height 11
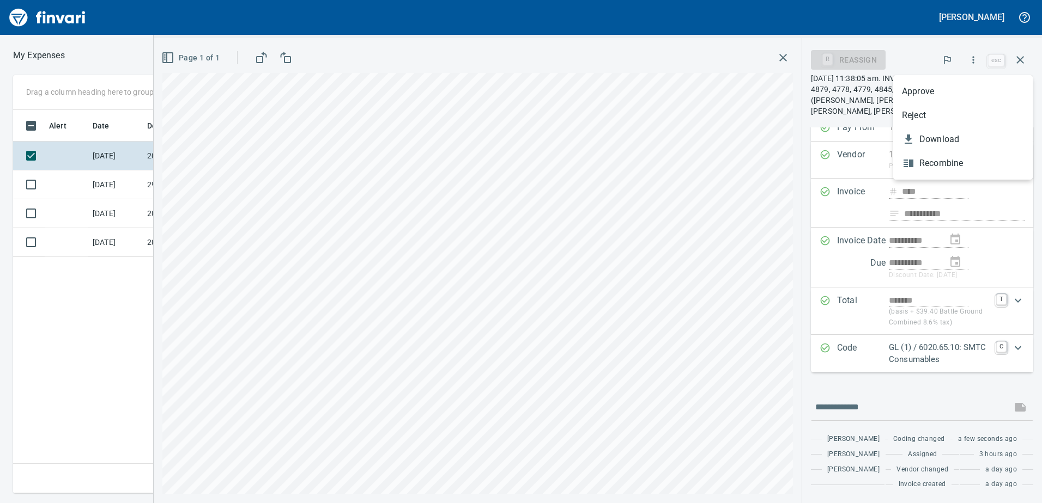
click at [952, 93] on span "Approve" at bounding box center [963, 91] width 122 height 13
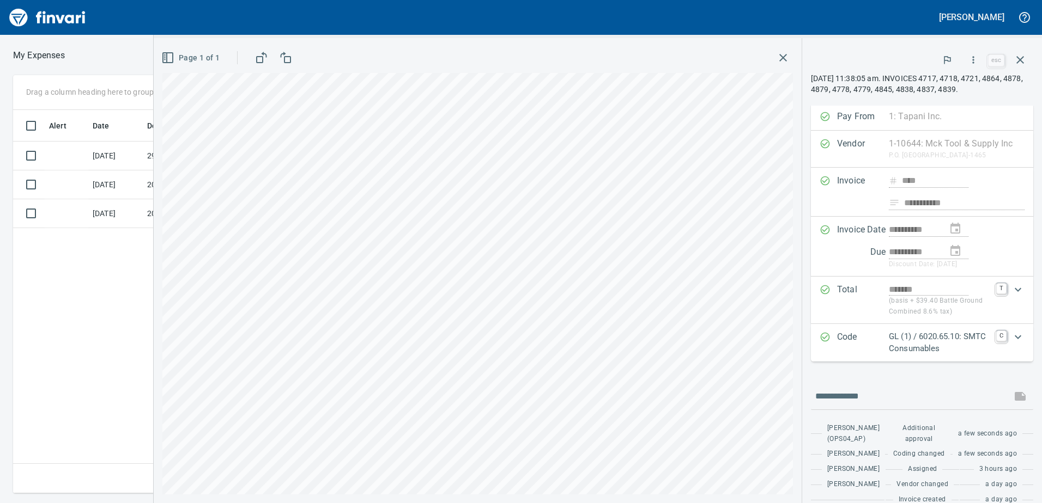
scroll to position [13, 0]
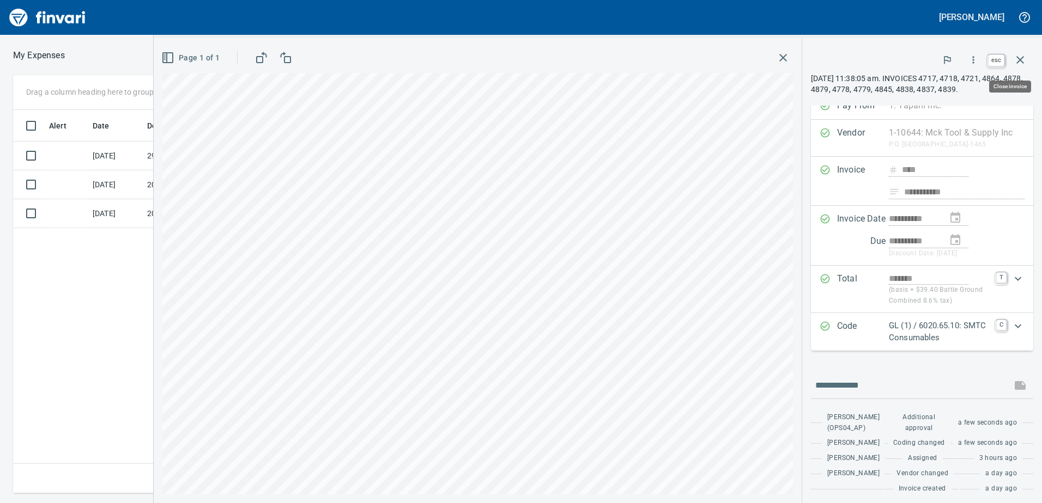
click at [1018, 64] on icon "button" at bounding box center [1019, 59] width 13 height 13
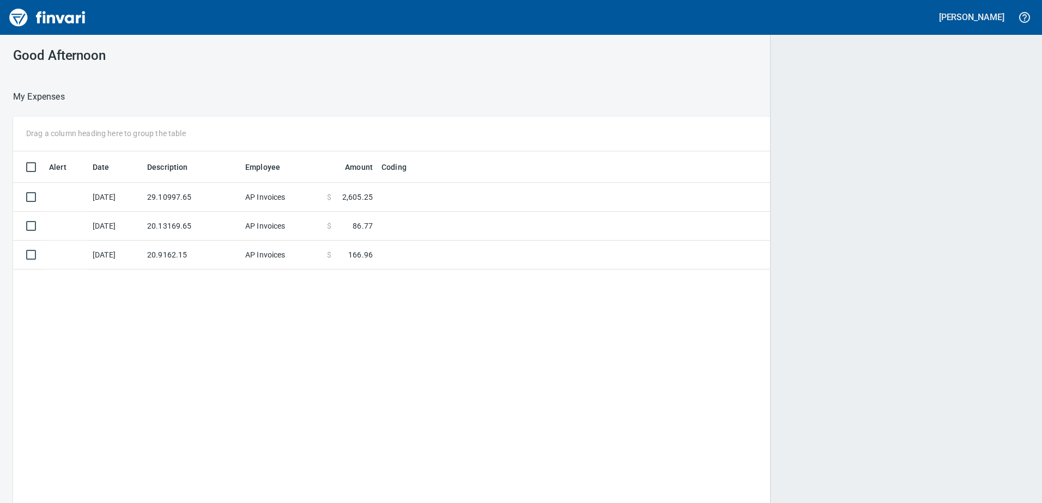
scroll to position [1, 1]
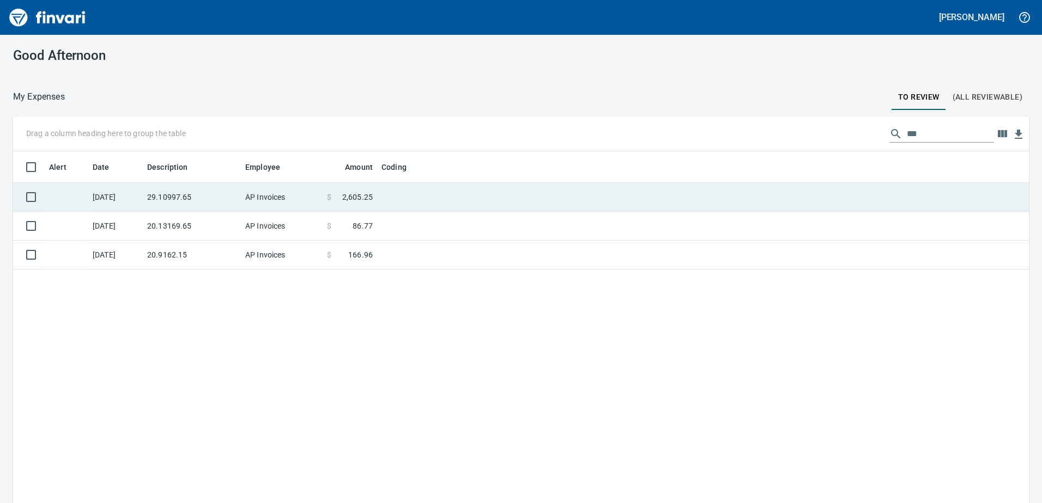
click at [146, 201] on td "29.10997.65" at bounding box center [192, 197] width 98 height 29
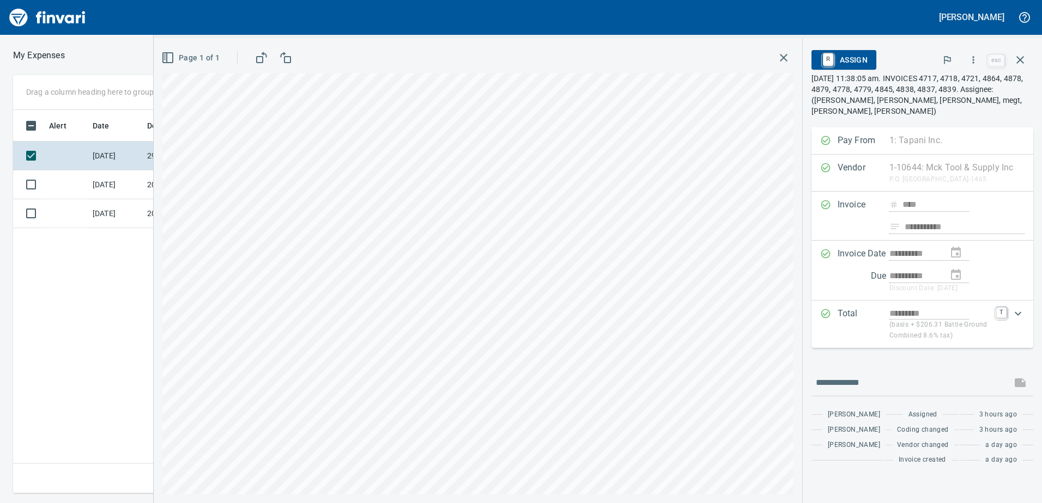
scroll to position [375, 735]
click at [972, 63] on icon "button" at bounding box center [973, 59] width 11 height 11
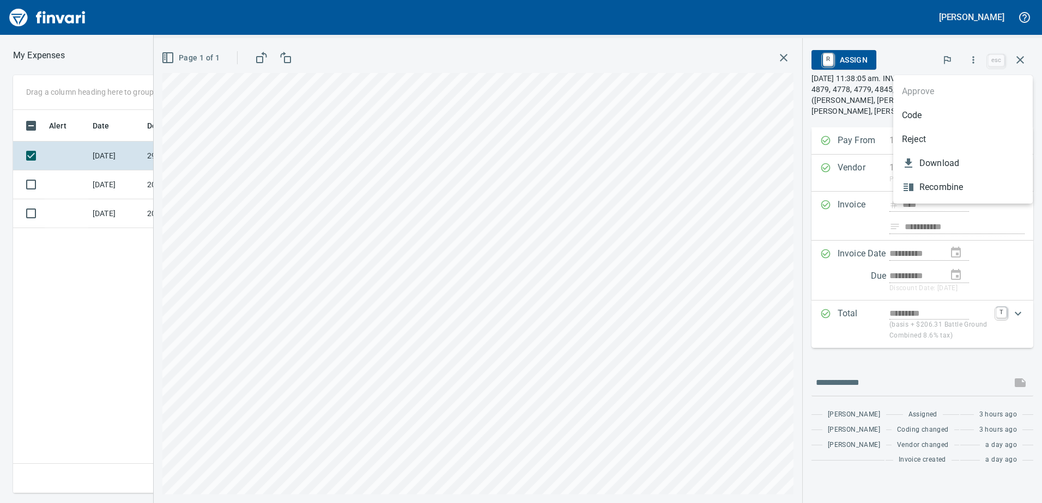
click at [927, 114] on span "Code" at bounding box center [963, 115] width 122 height 13
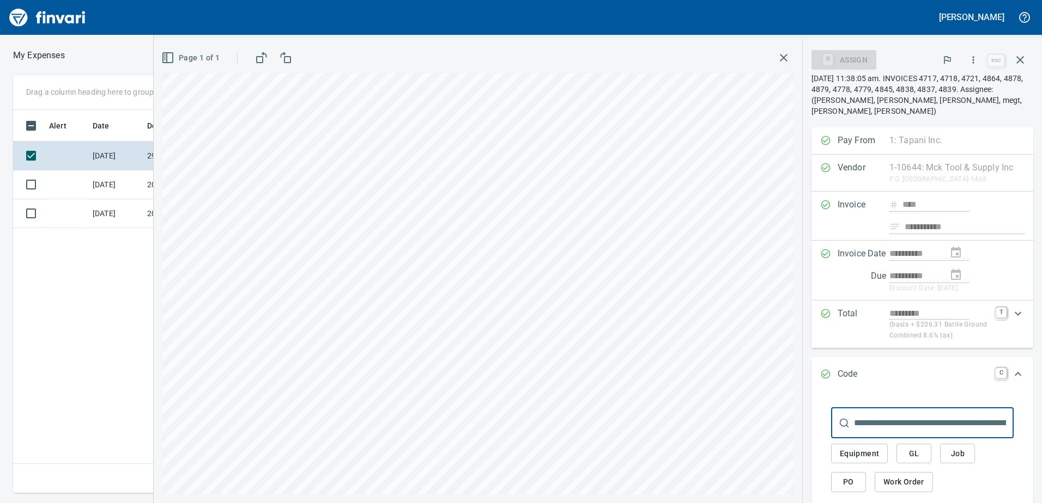
click at [918, 455] on span "GL" at bounding box center [913, 454] width 17 height 14
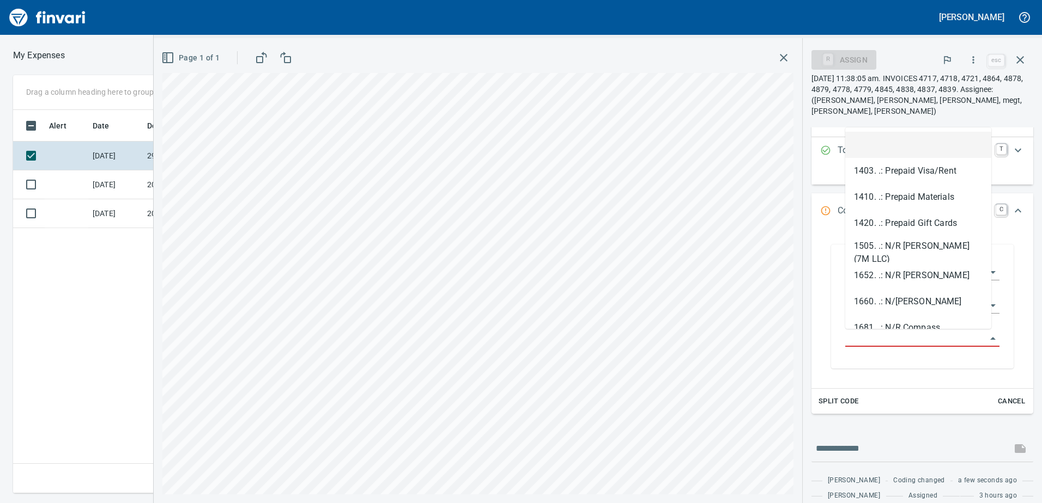
click at [881, 335] on input "GL Account" at bounding box center [915, 338] width 141 height 15
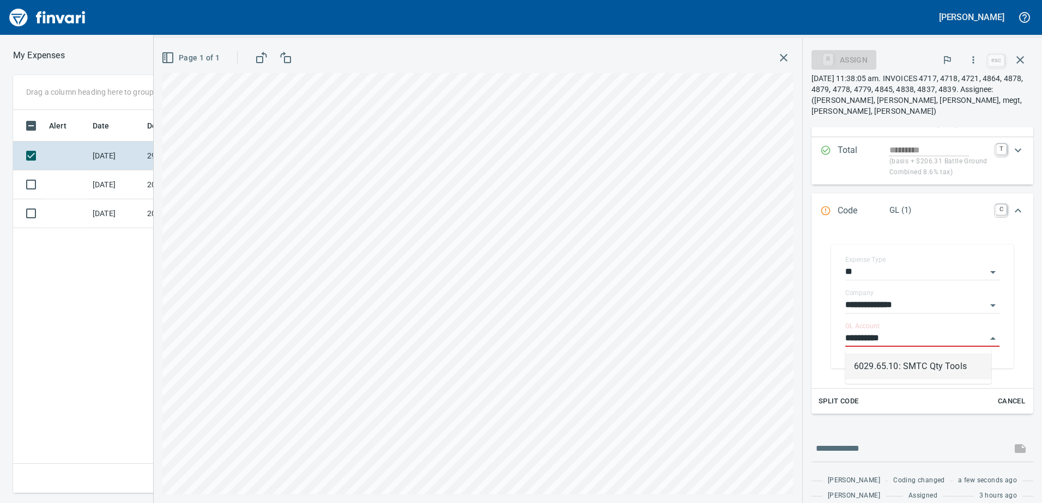
click at [900, 363] on li "6029.65.10: SMTC Qty Tools" at bounding box center [918, 367] width 146 height 26
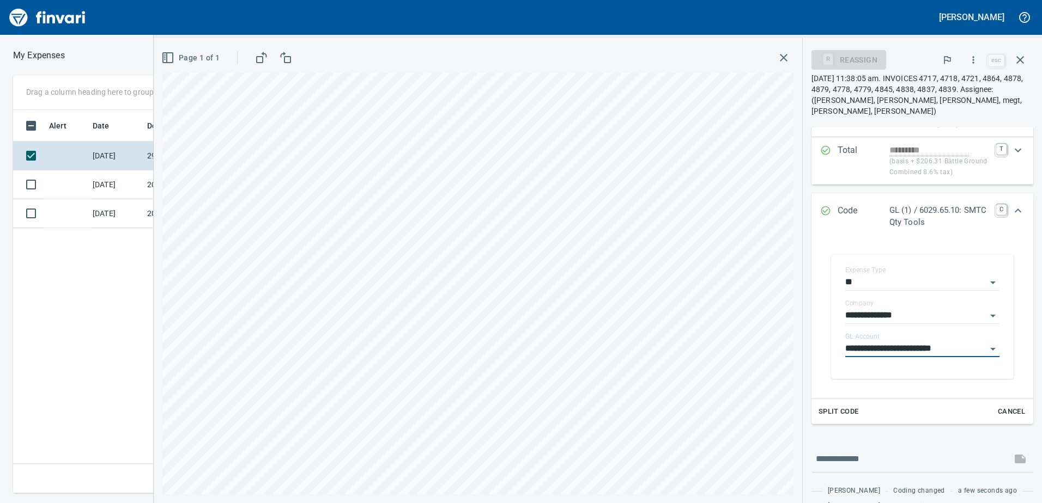
type input "**********"
click at [1011, 212] on icon "Expand" at bounding box center [1017, 210] width 13 height 13
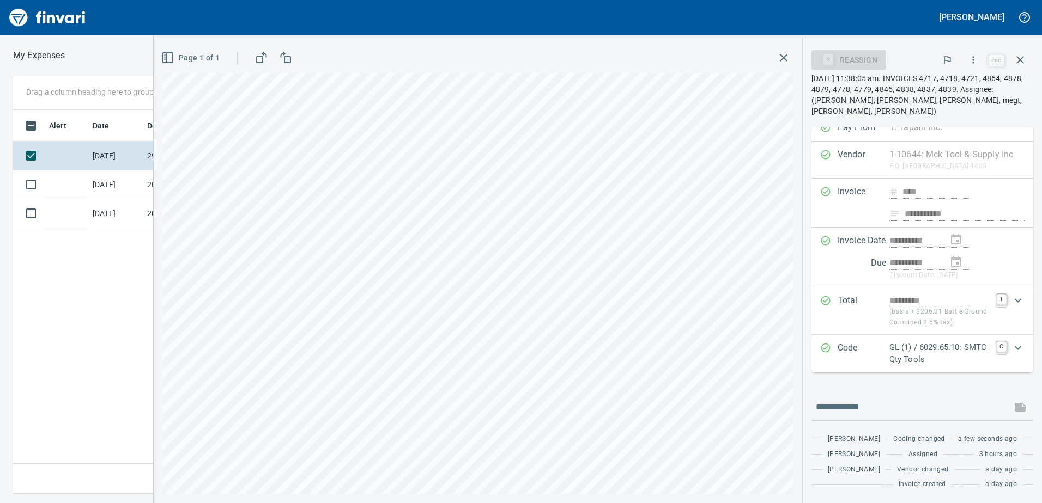
scroll to position [13, 0]
click at [970, 58] on icon "button" at bounding box center [973, 59] width 11 height 11
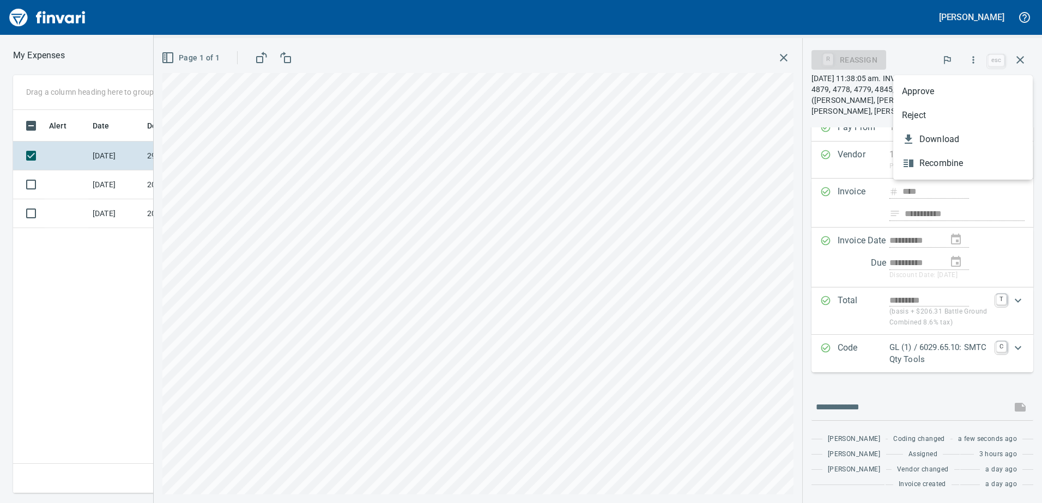
click at [909, 95] on span "Approve" at bounding box center [963, 91] width 122 height 13
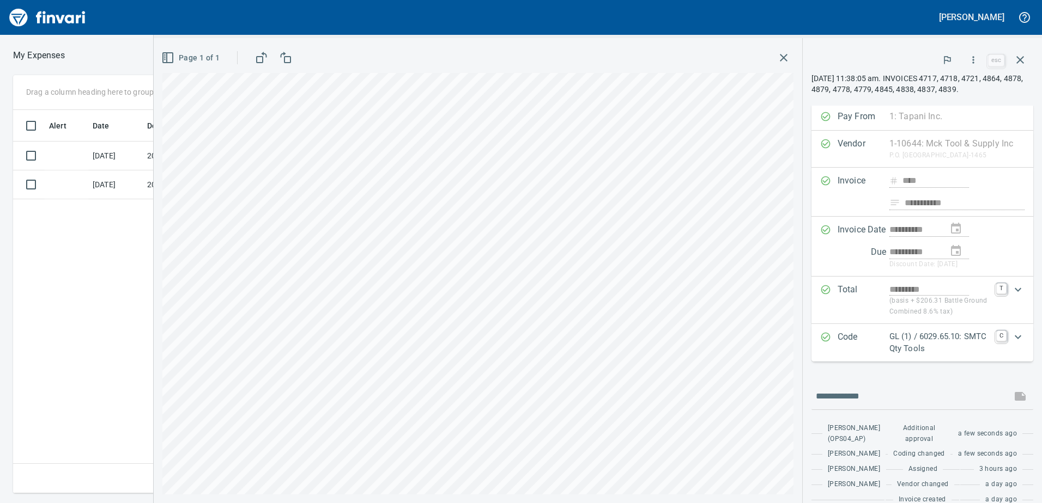
scroll to position [13, 0]
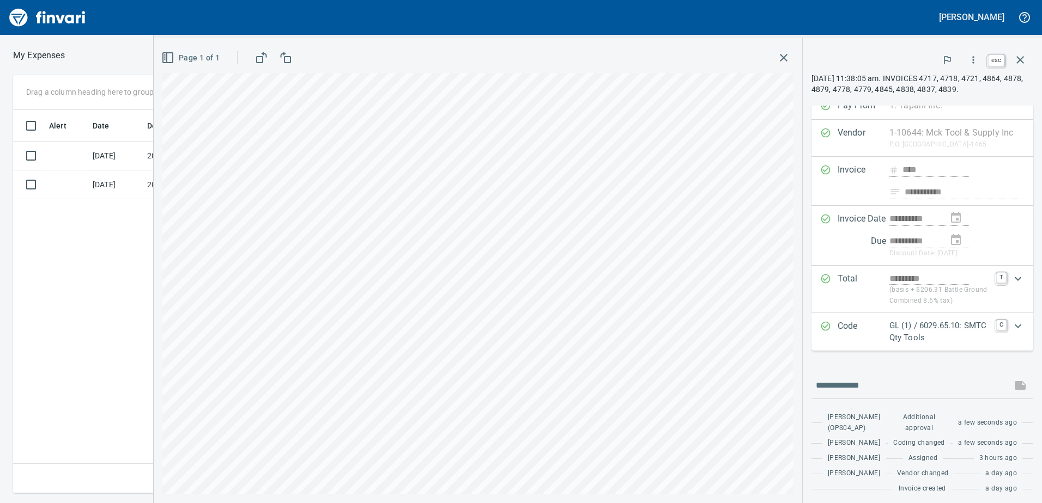
click at [1024, 59] on icon "button" at bounding box center [1019, 59] width 13 height 13
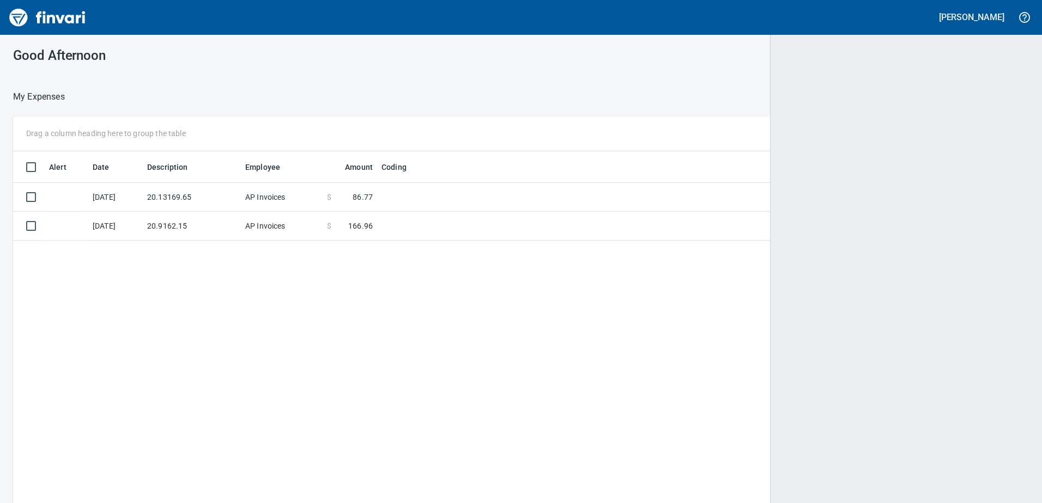
scroll to position [375, 998]
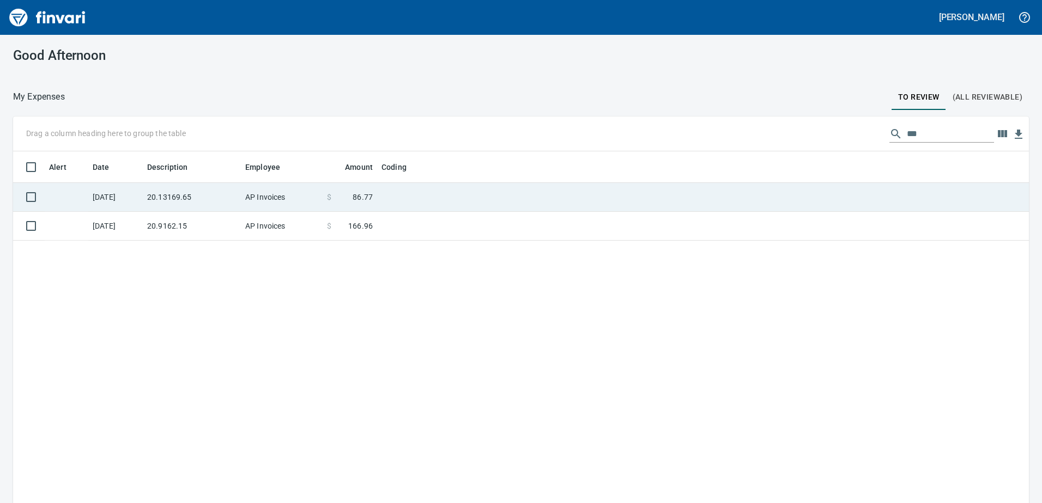
click at [169, 199] on td "20.13169.65" at bounding box center [192, 197] width 98 height 29
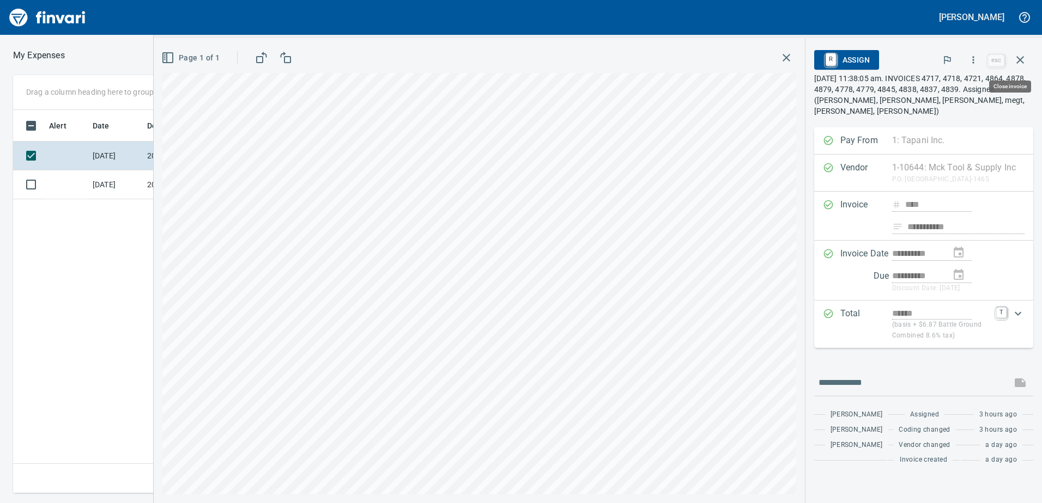
scroll to position [375, 735]
click at [973, 60] on icon "button" at bounding box center [973, 59] width 11 height 11
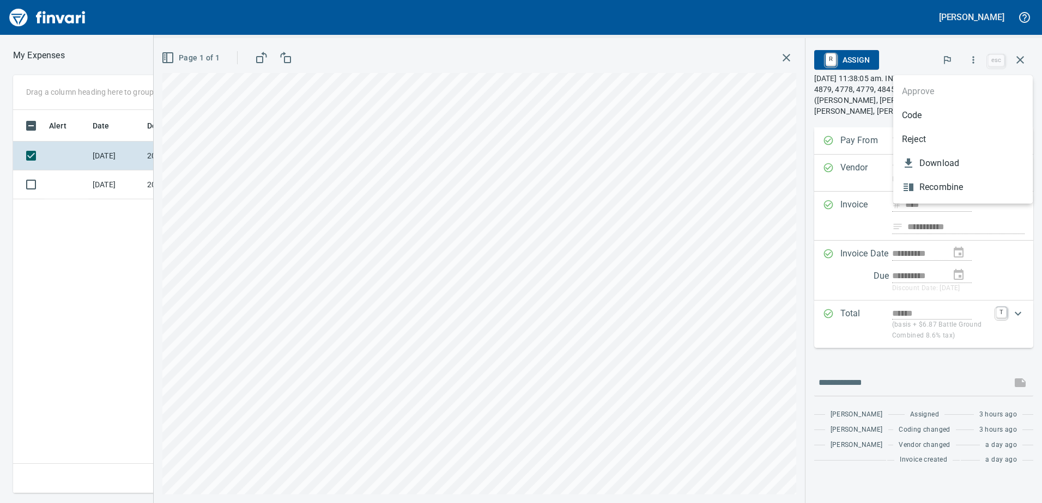
click at [913, 120] on span "Code" at bounding box center [963, 115] width 122 height 13
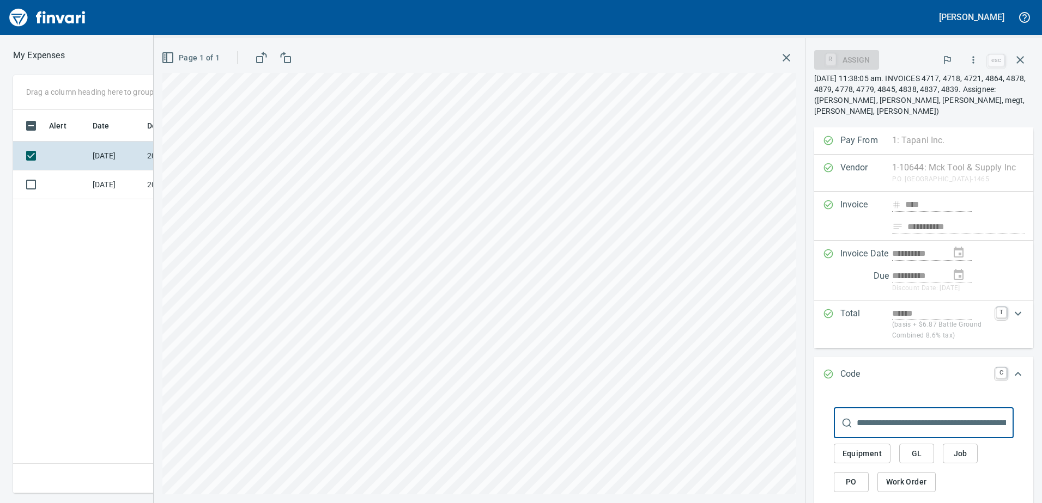
click at [918, 463] on button "GL" at bounding box center [916, 454] width 35 height 20
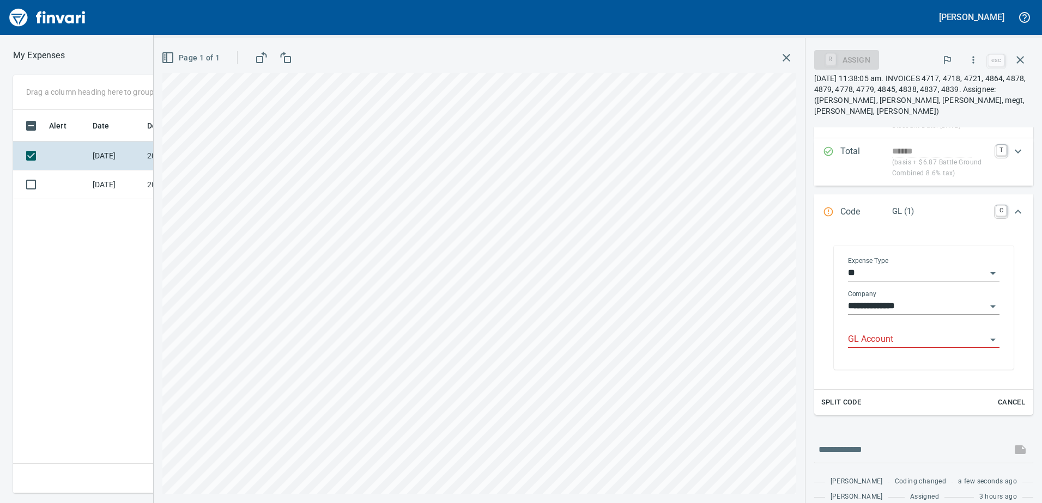
scroll to position [163, 0]
click at [874, 341] on input "GL Account" at bounding box center [917, 338] width 138 height 15
click at [892, 374] on li "6020.65.10: SMTC Consumables" at bounding box center [918, 367] width 143 height 26
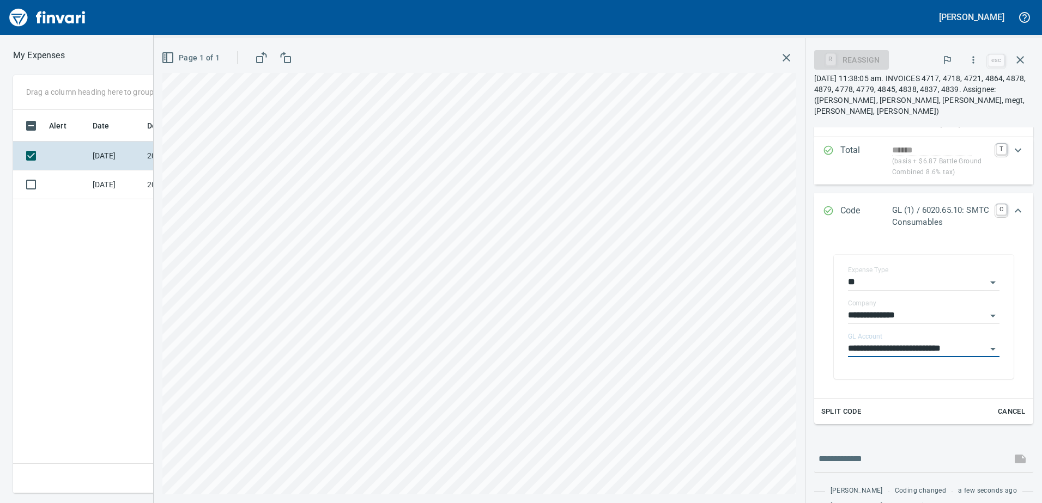
type input "**********"
click at [1015, 207] on icon "Expand" at bounding box center [1017, 210] width 13 height 13
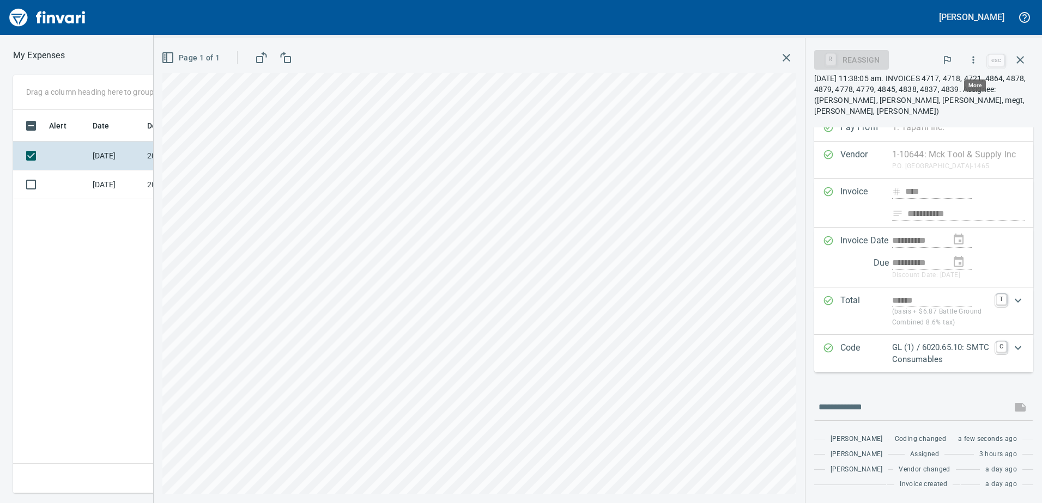
click at [983, 57] on button "button" at bounding box center [973, 60] width 24 height 24
click at [948, 85] on span "Approve" at bounding box center [963, 91] width 122 height 13
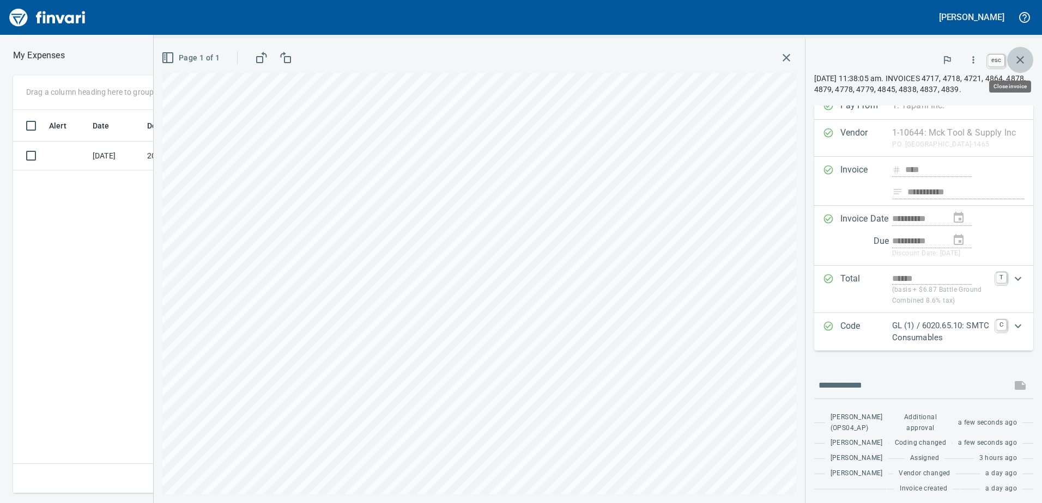
click at [1022, 62] on icon "button" at bounding box center [1020, 60] width 8 height 8
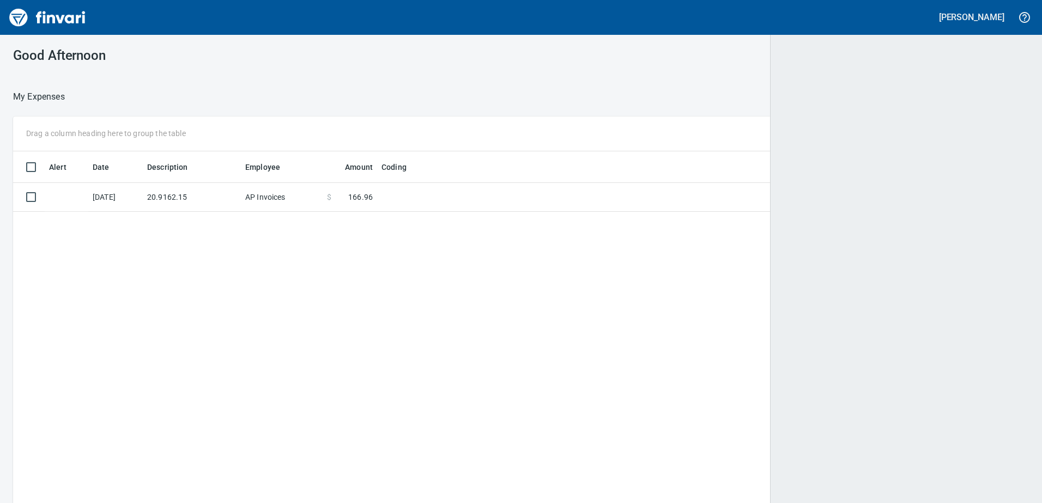
scroll to position [1, 1]
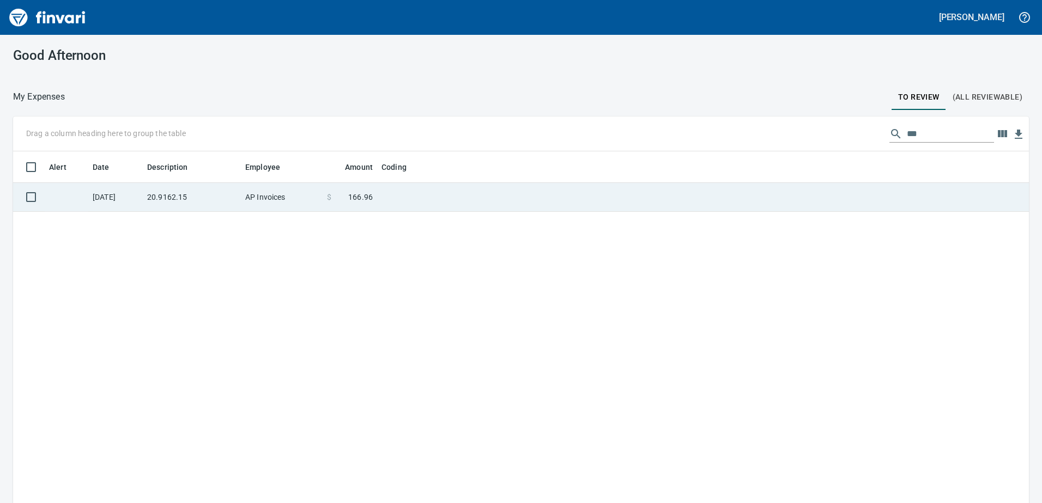
click at [297, 208] on td "AP Invoices" at bounding box center [282, 197] width 82 height 29
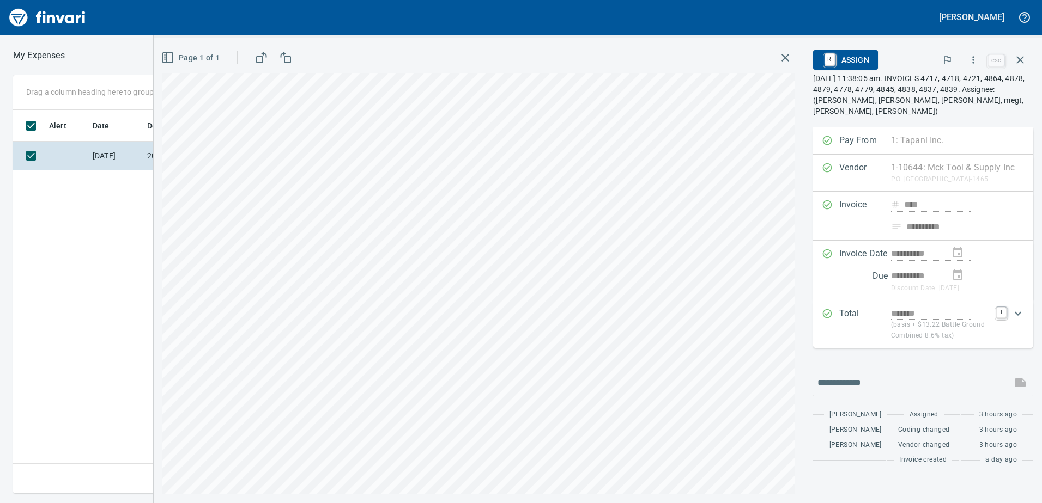
scroll to position [375, 735]
click at [969, 59] on icon "button" at bounding box center [973, 59] width 11 height 11
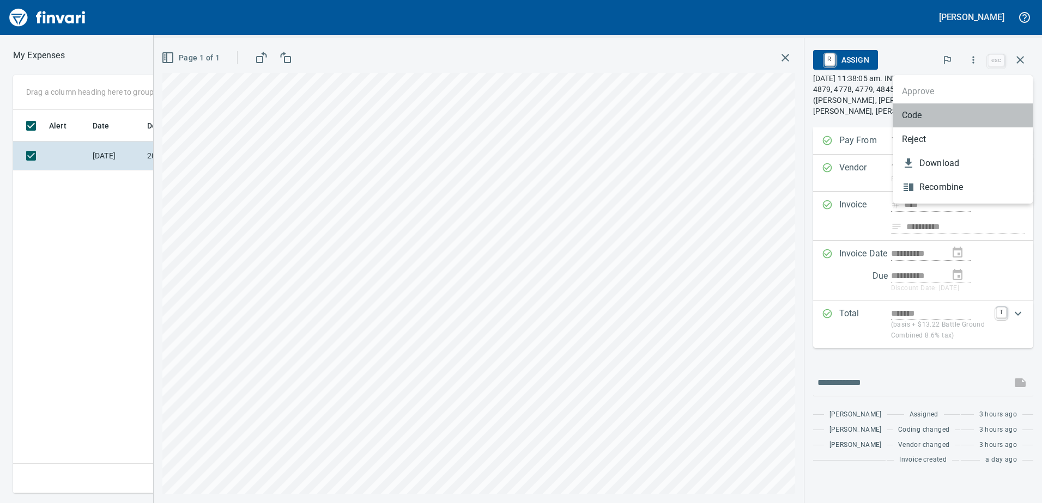
click at [942, 104] on li "Code" at bounding box center [962, 116] width 139 height 24
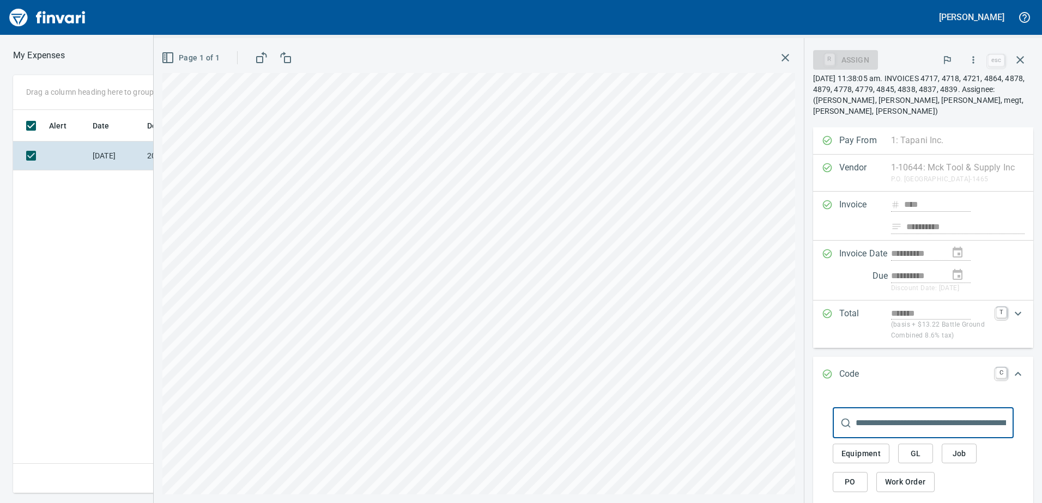
click at [907, 455] on span "GL" at bounding box center [915, 454] width 17 height 14
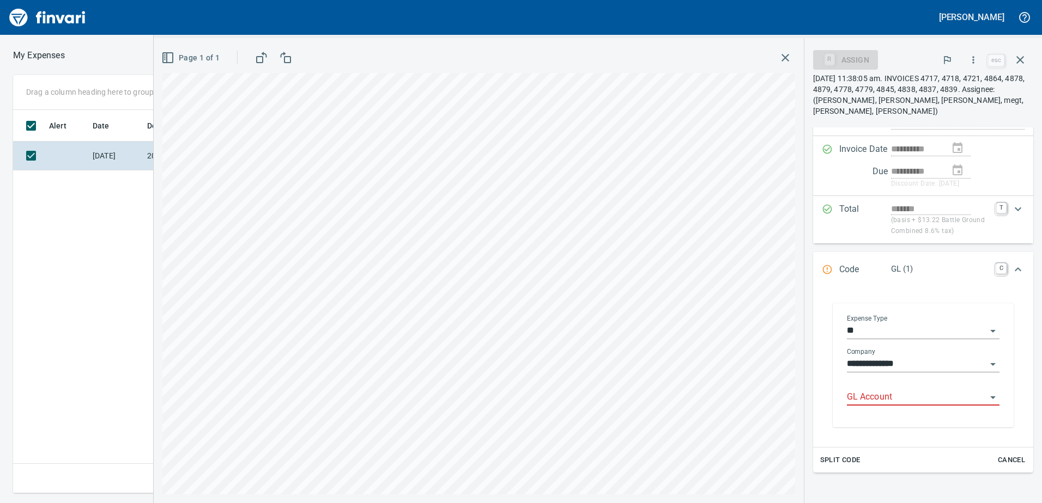
scroll to position [109, 0]
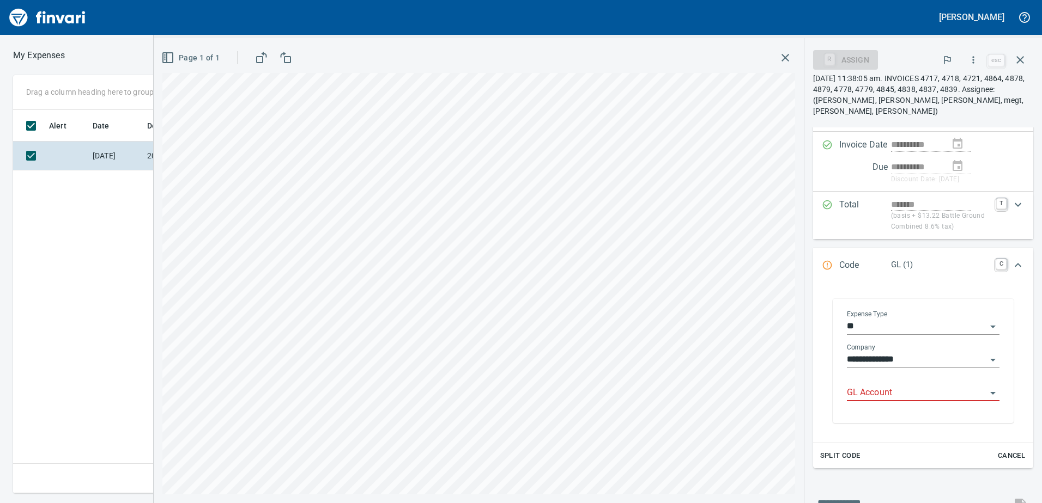
click at [883, 397] on input "GL Account" at bounding box center [916, 393] width 139 height 15
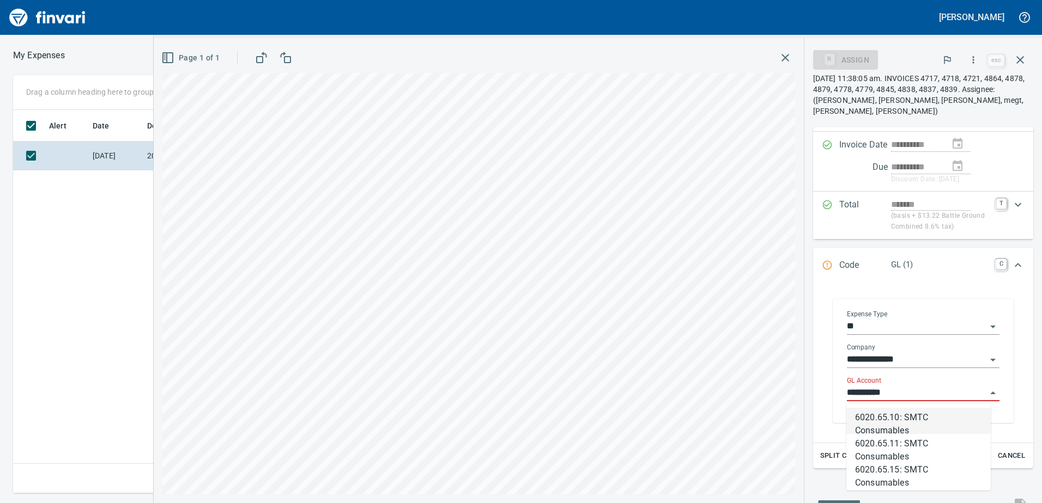
scroll to position [375, 735]
click at [915, 426] on li "6020.65.15: SMTC Consumables" at bounding box center [918, 421] width 144 height 26
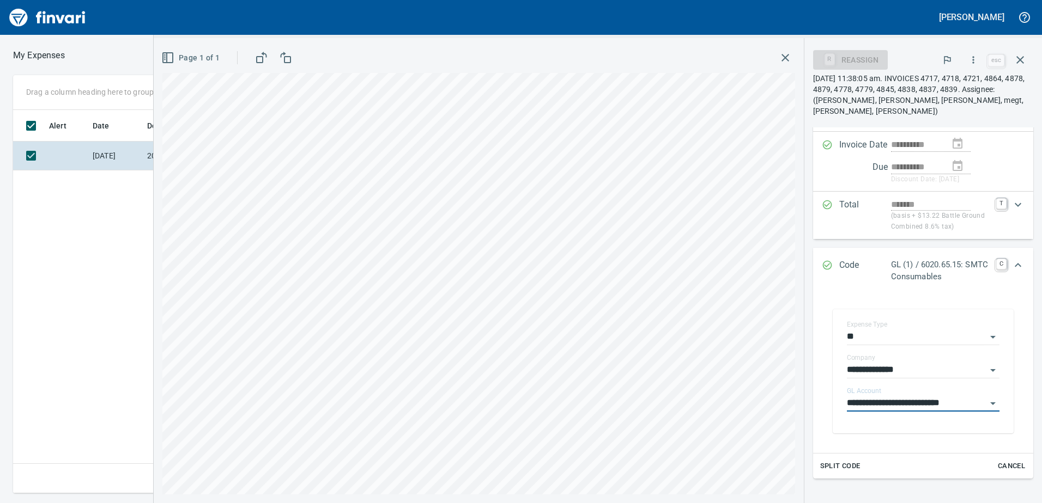
type input "**********"
click at [1013, 269] on icon "Expand" at bounding box center [1017, 265] width 13 height 13
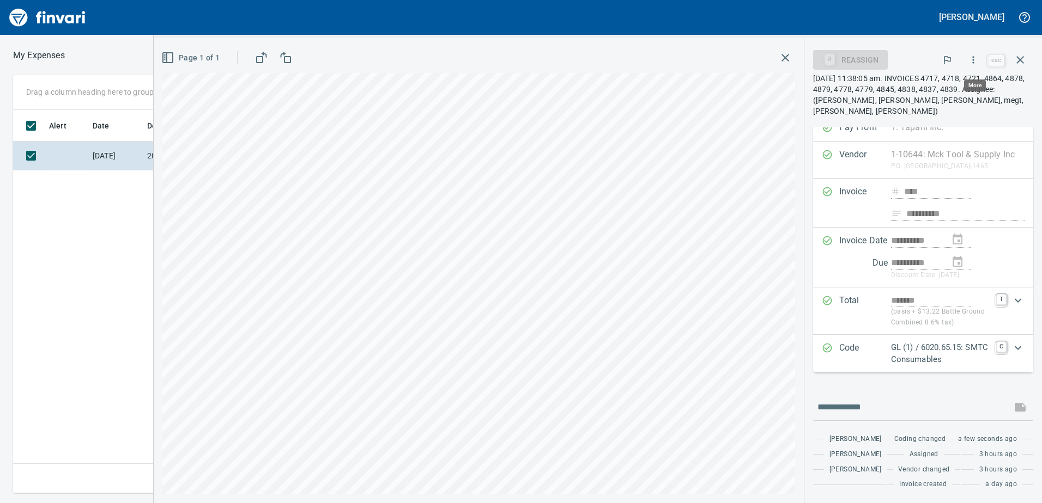
click at [977, 57] on icon "button" at bounding box center [973, 59] width 11 height 11
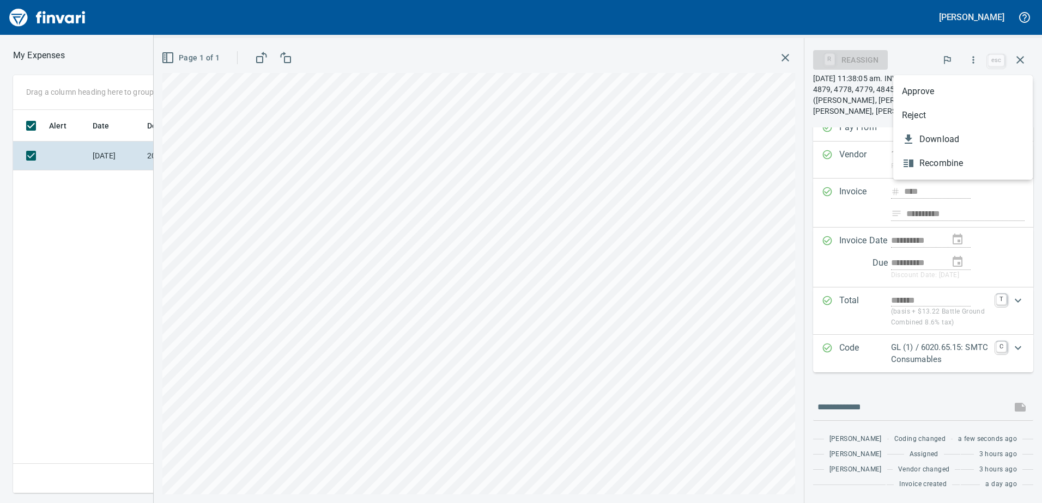
click at [958, 92] on span "Approve" at bounding box center [963, 91] width 122 height 13
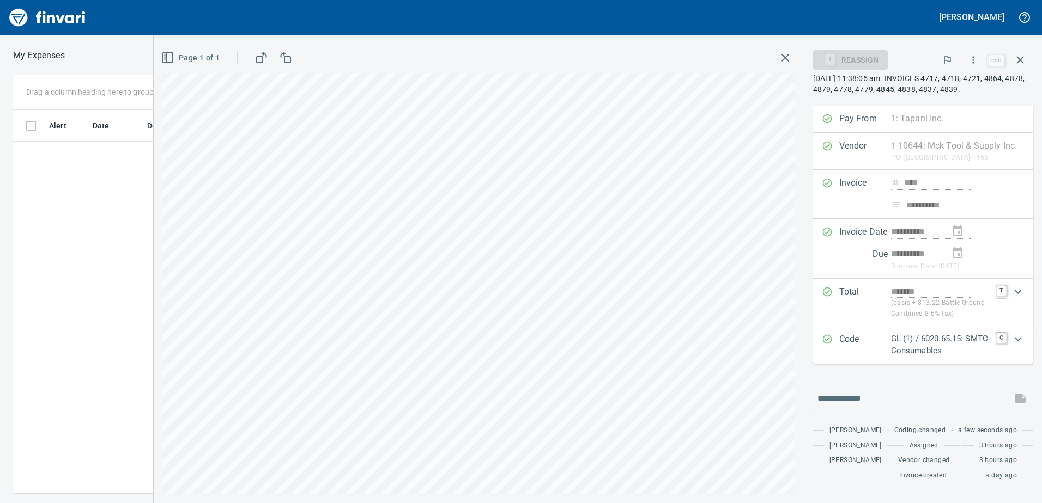
scroll to position [13, 0]
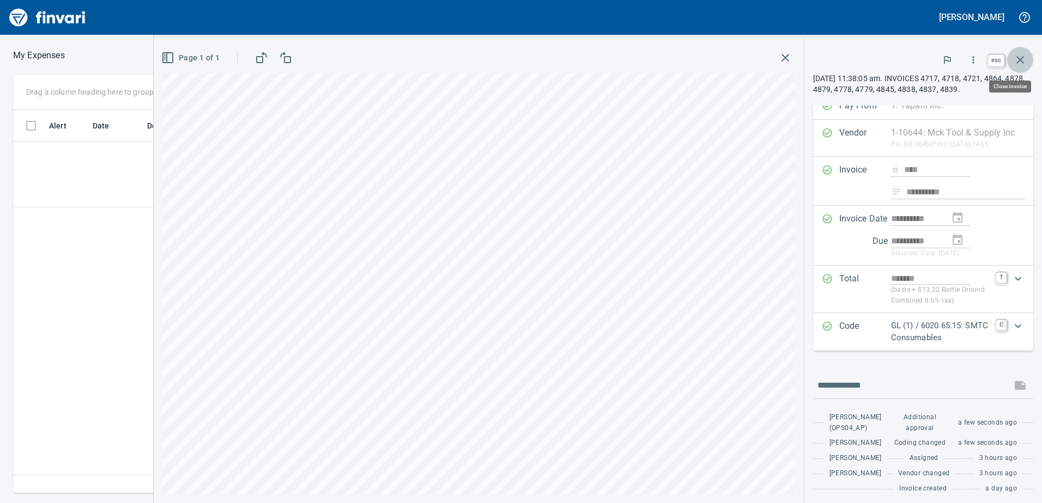
click at [1018, 58] on icon "button" at bounding box center [1020, 60] width 8 height 8
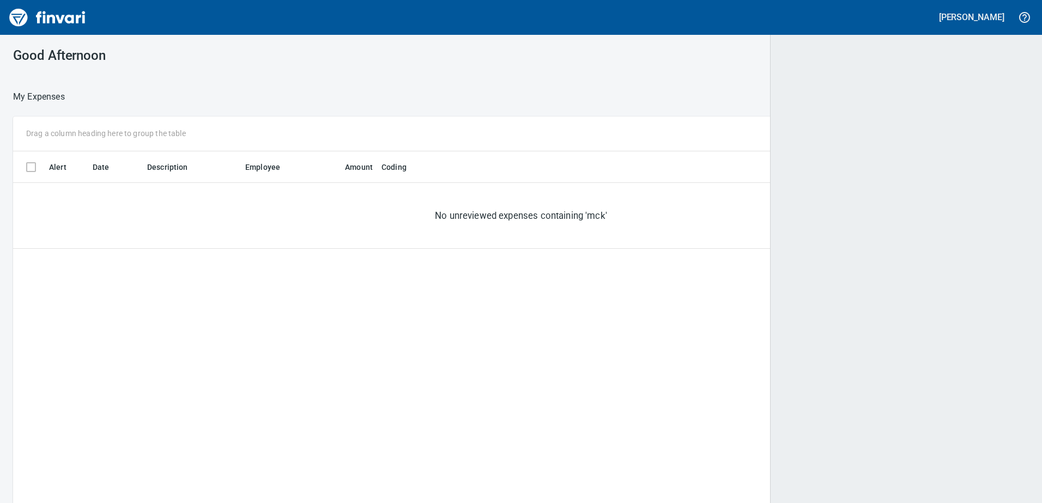
scroll to position [375, 999]
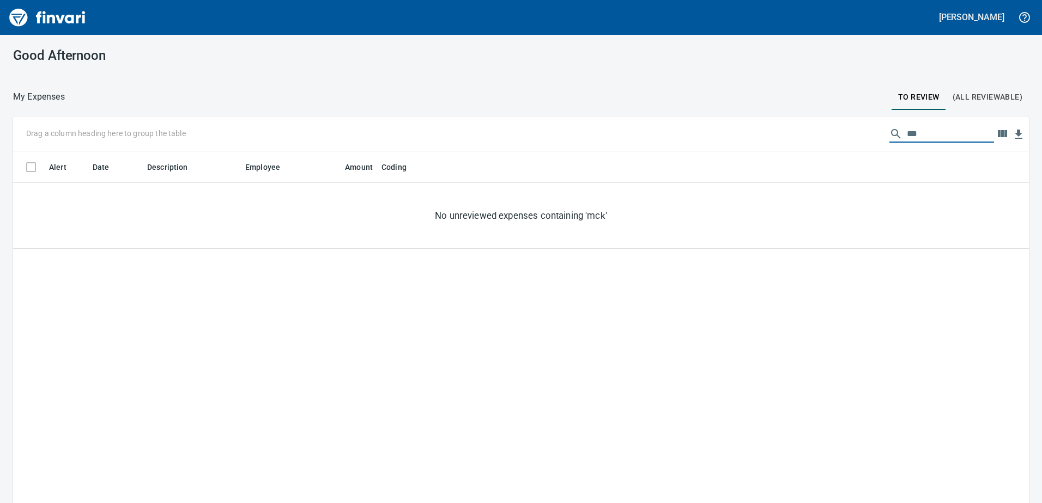
drag, startPoint x: 942, startPoint y: 136, endPoint x: 529, endPoint y: 144, distance: 412.5
click at [529, 144] on div "Drag a column heading here to group the table ***" at bounding box center [521, 134] width 1016 height 35
